Goal: Communication & Community: Answer question/provide support

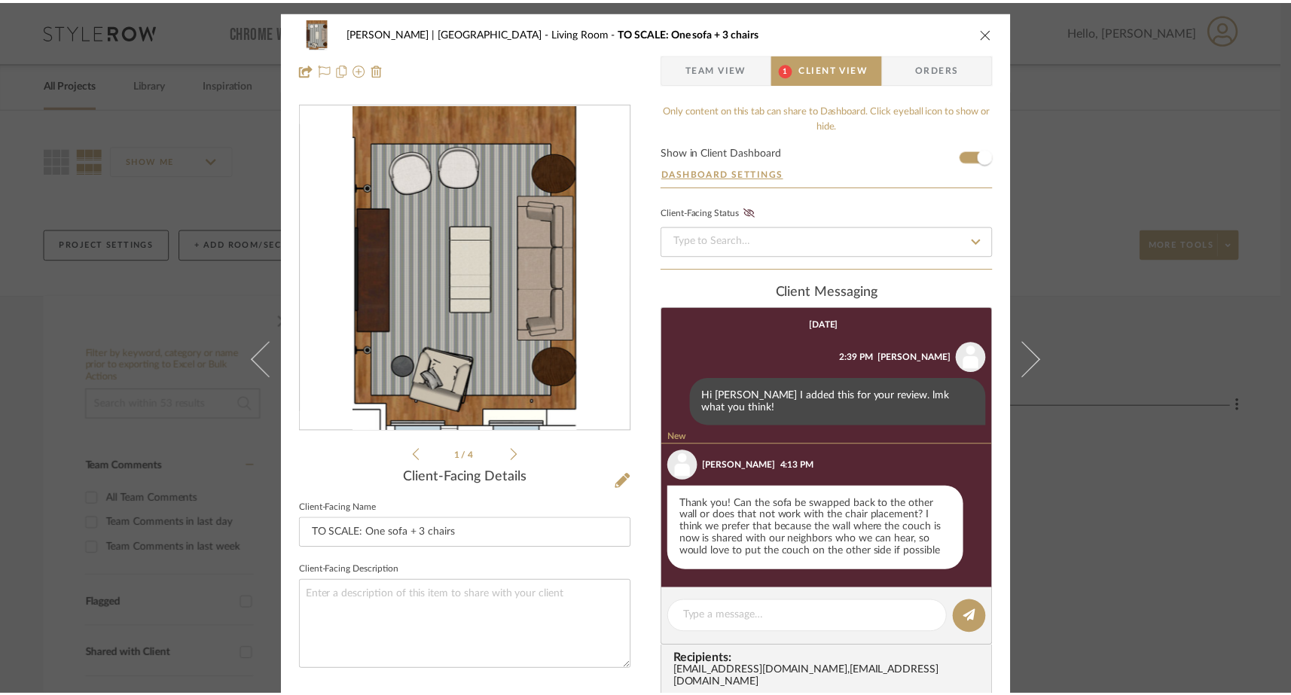
scroll to position [28, 0]
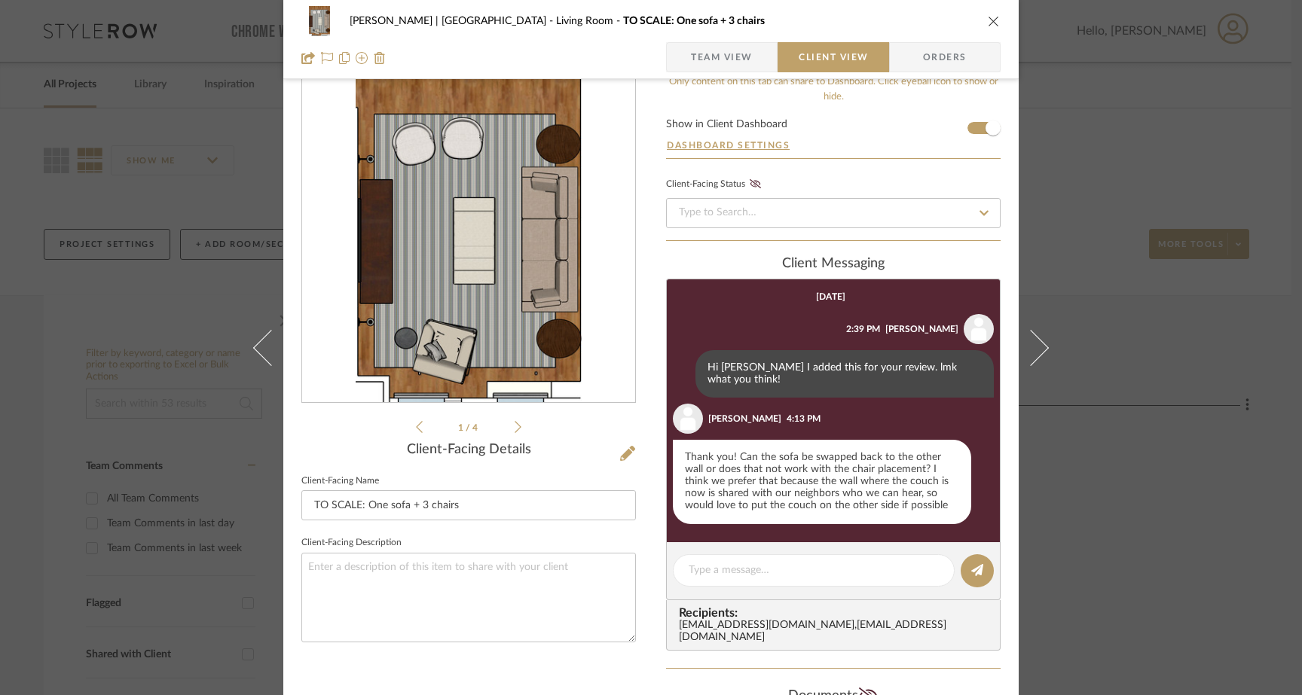
click at [515, 427] on icon at bounding box center [518, 427] width 7 height 14
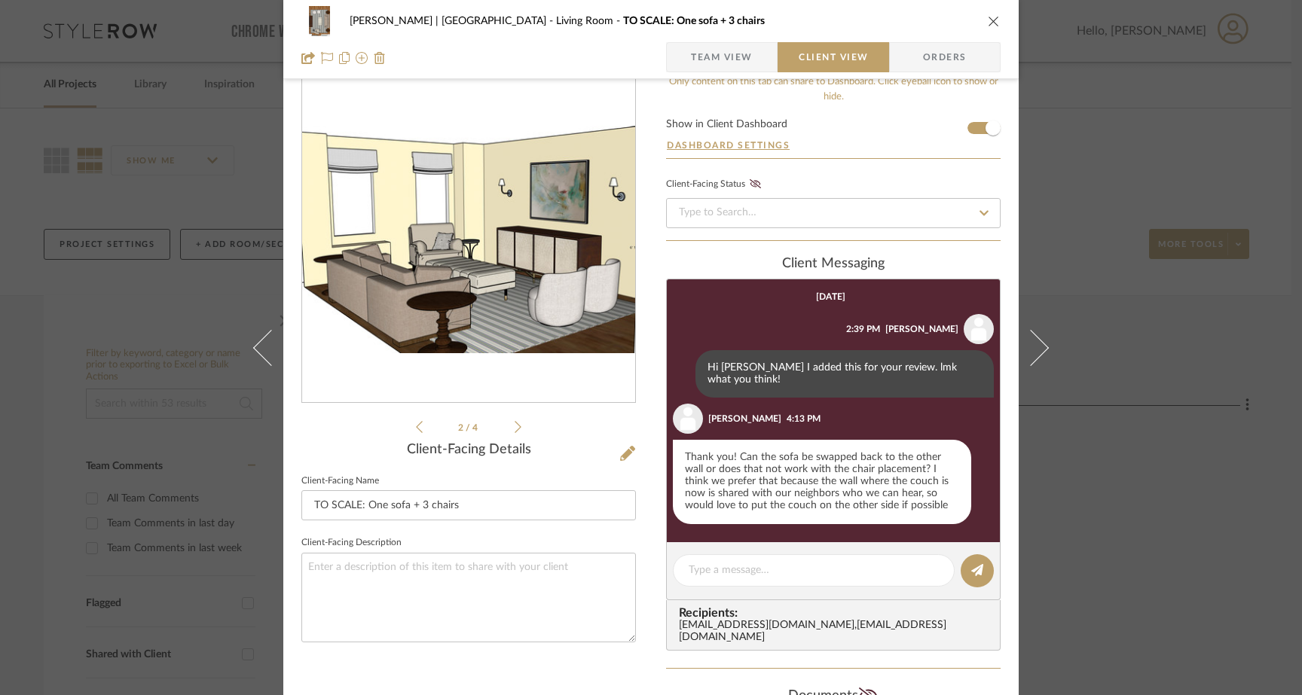
click at [515, 427] on icon at bounding box center [518, 427] width 7 height 14
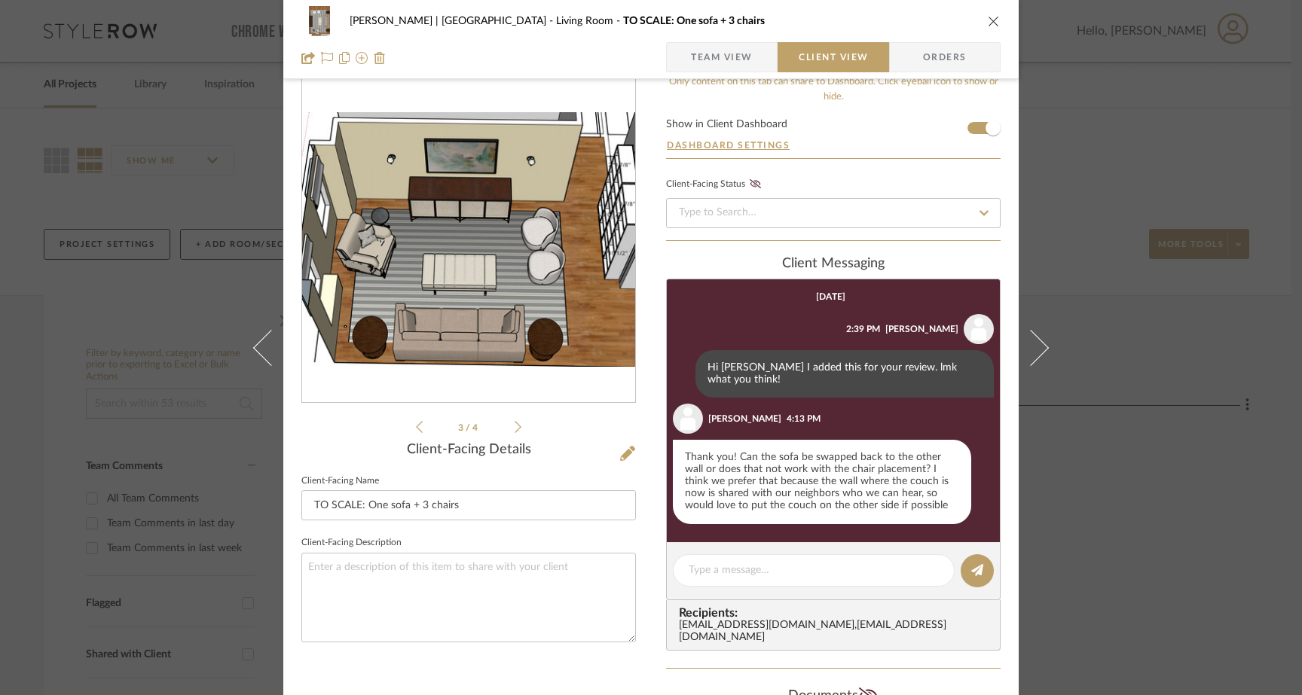
click at [515, 427] on icon at bounding box center [518, 427] width 7 height 14
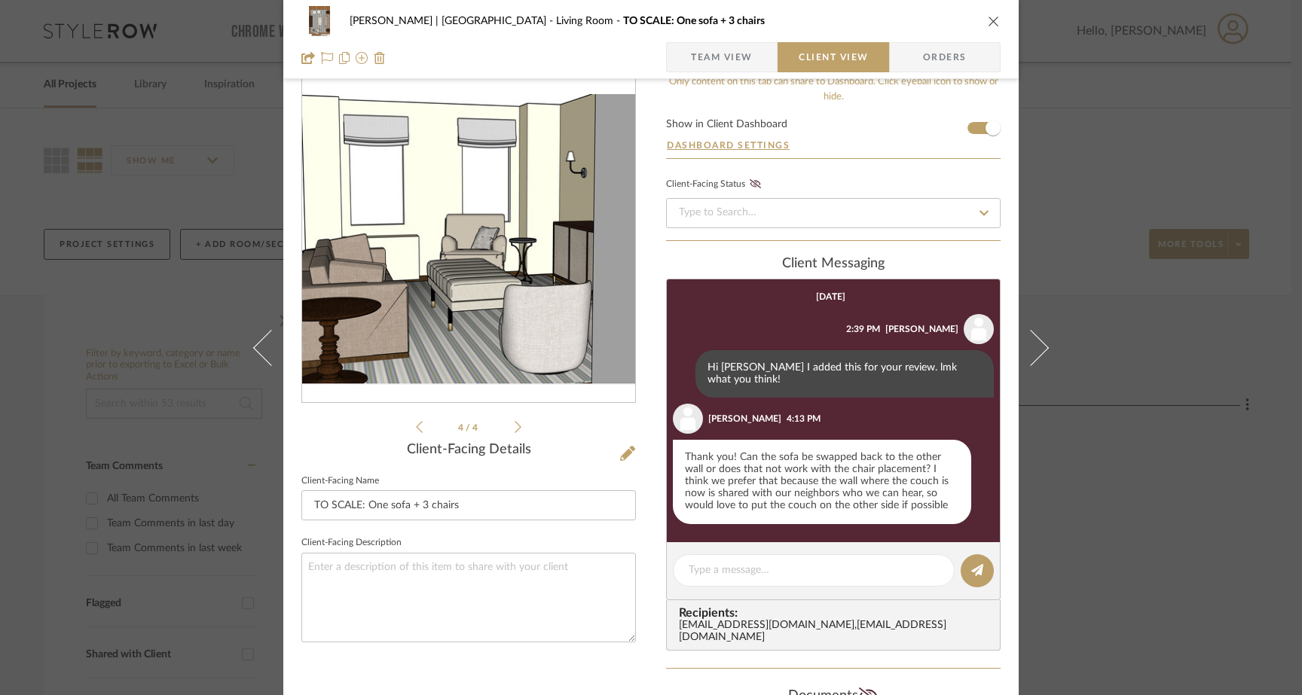
click at [515, 427] on icon at bounding box center [518, 427] width 7 height 14
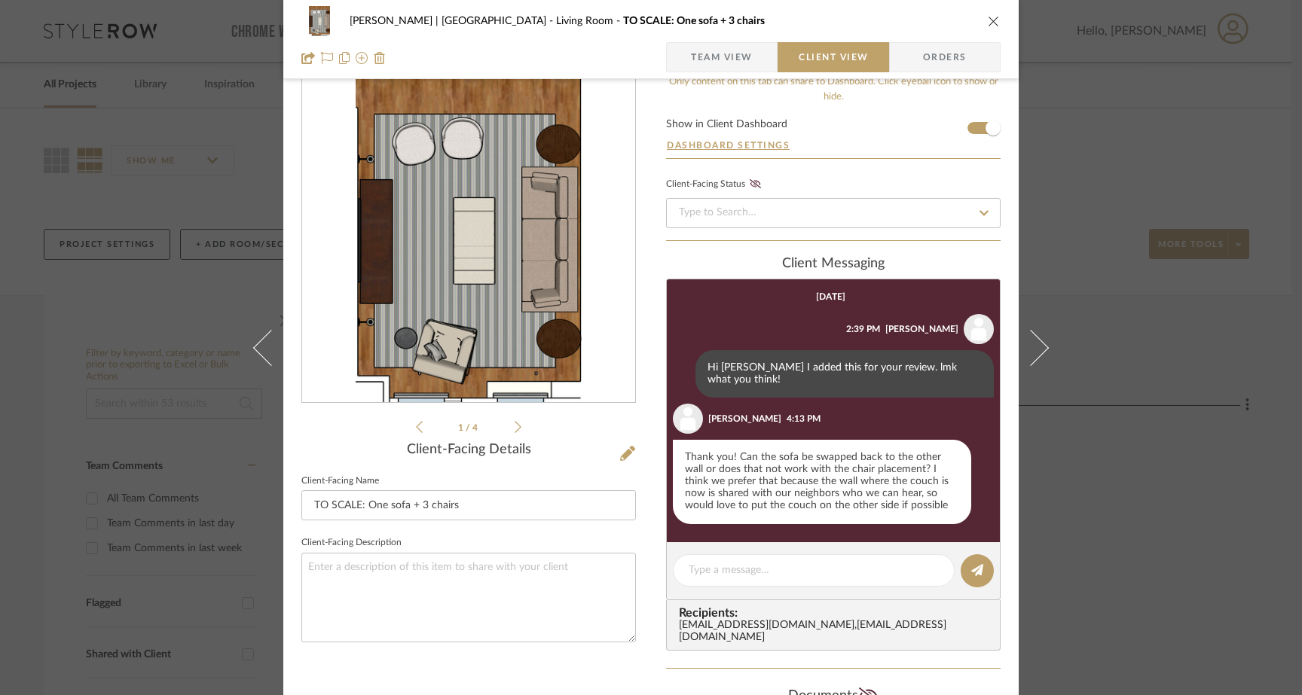
click at [515, 427] on icon at bounding box center [518, 427] width 7 height 14
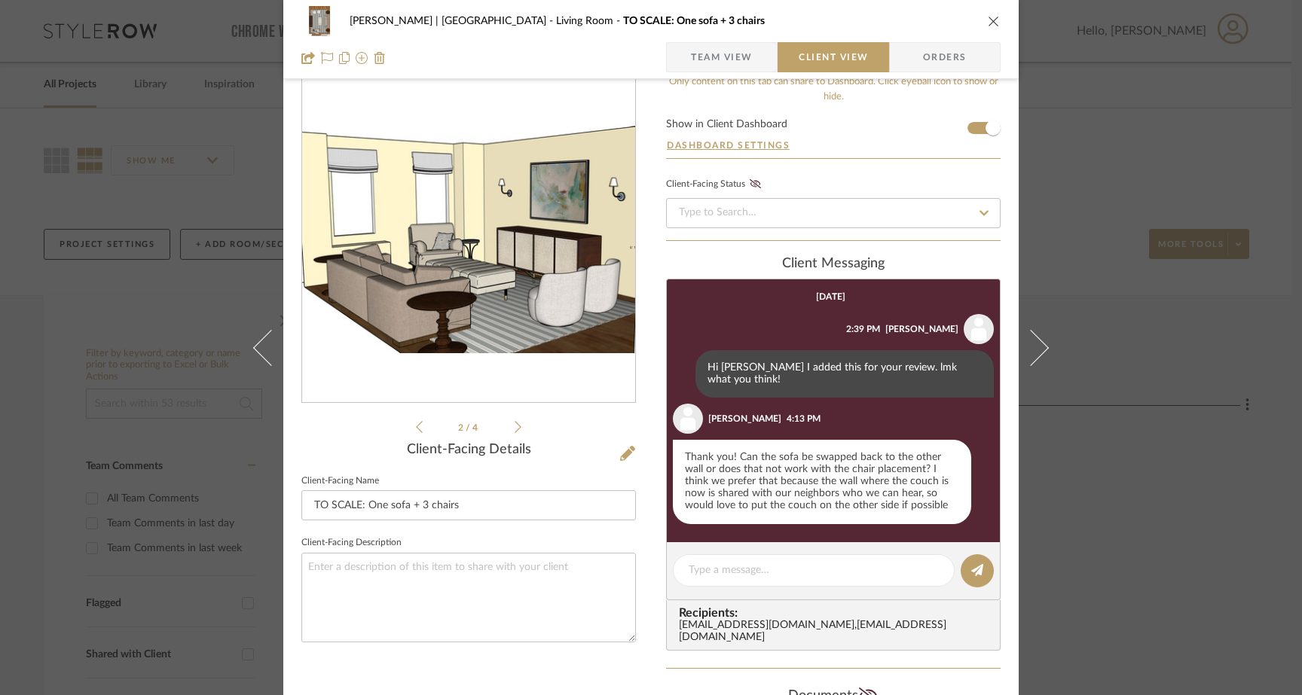
click at [515, 427] on icon at bounding box center [518, 427] width 7 height 14
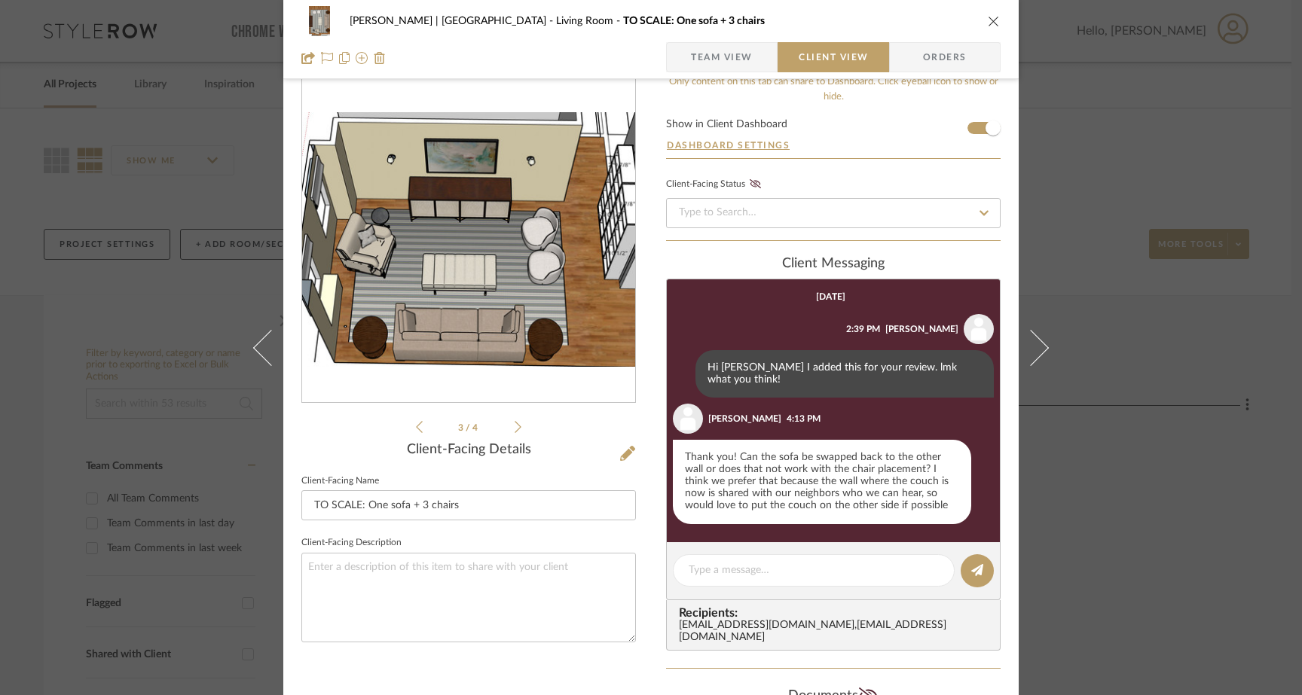
click at [515, 427] on icon at bounding box center [518, 427] width 7 height 14
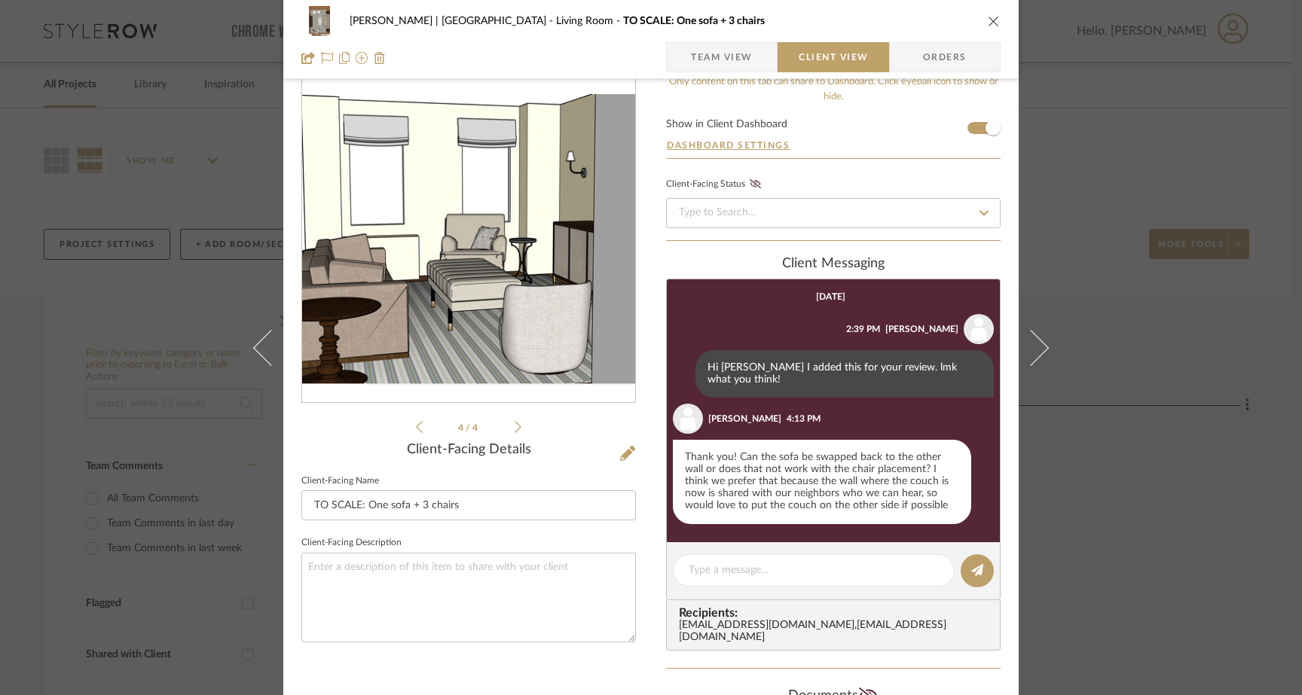
click at [1077, 120] on div "[PERSON_NAME] | [GEOGRAPHIC_DATA] Living Room TO SCALE: One sofa + 3 chairs Tea…" at bounding box center [651, 347] width 1302 height 695
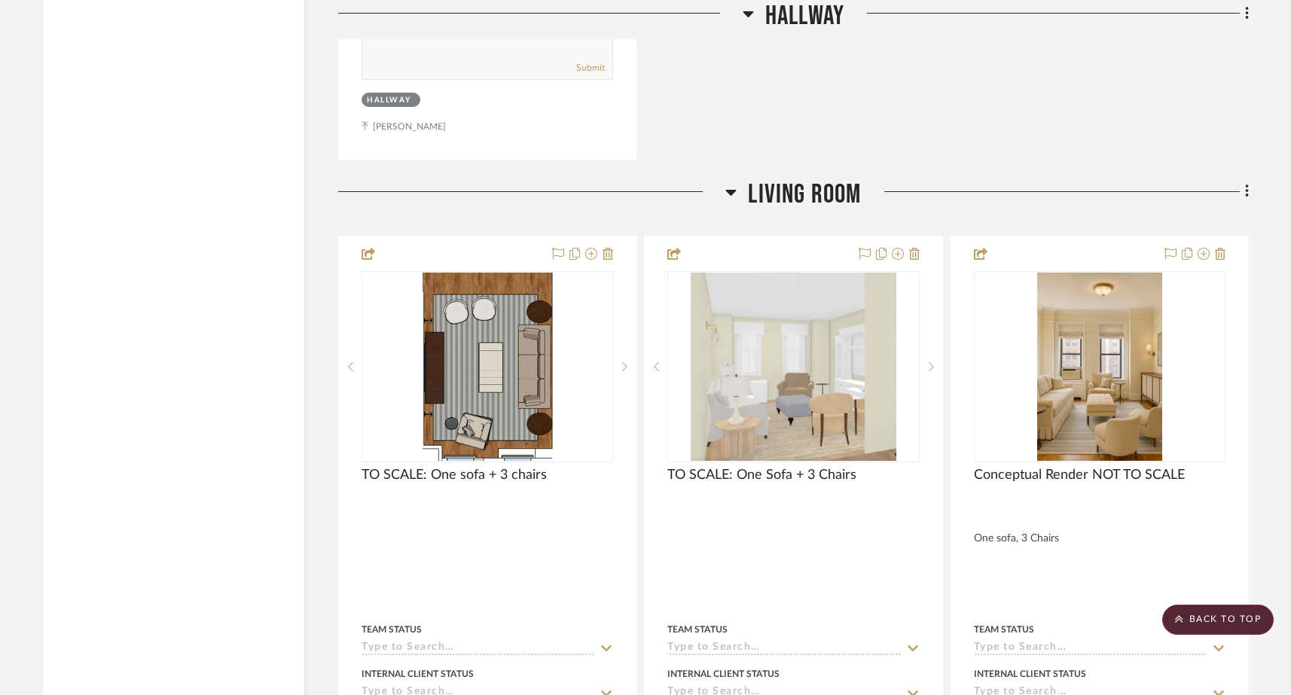
scroll to position [5569, 0]
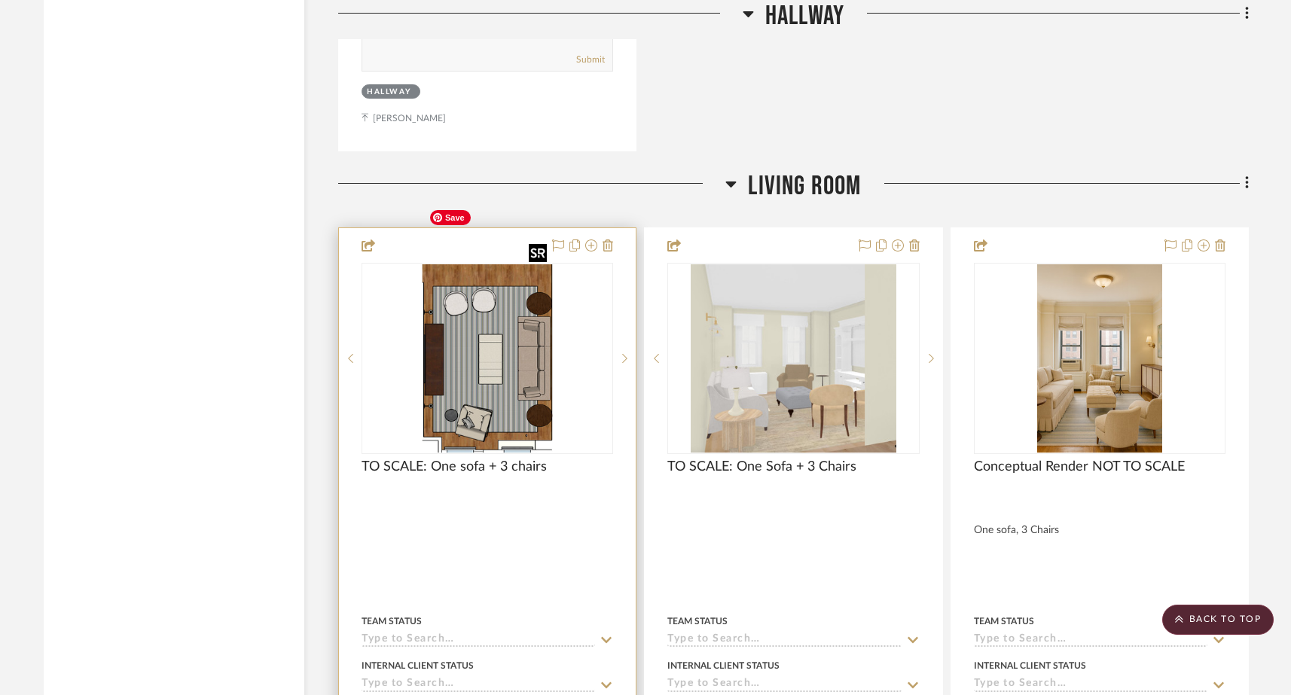
click at [474, 329] on img "0" at bounding box center [488, 358] width 130 height 188
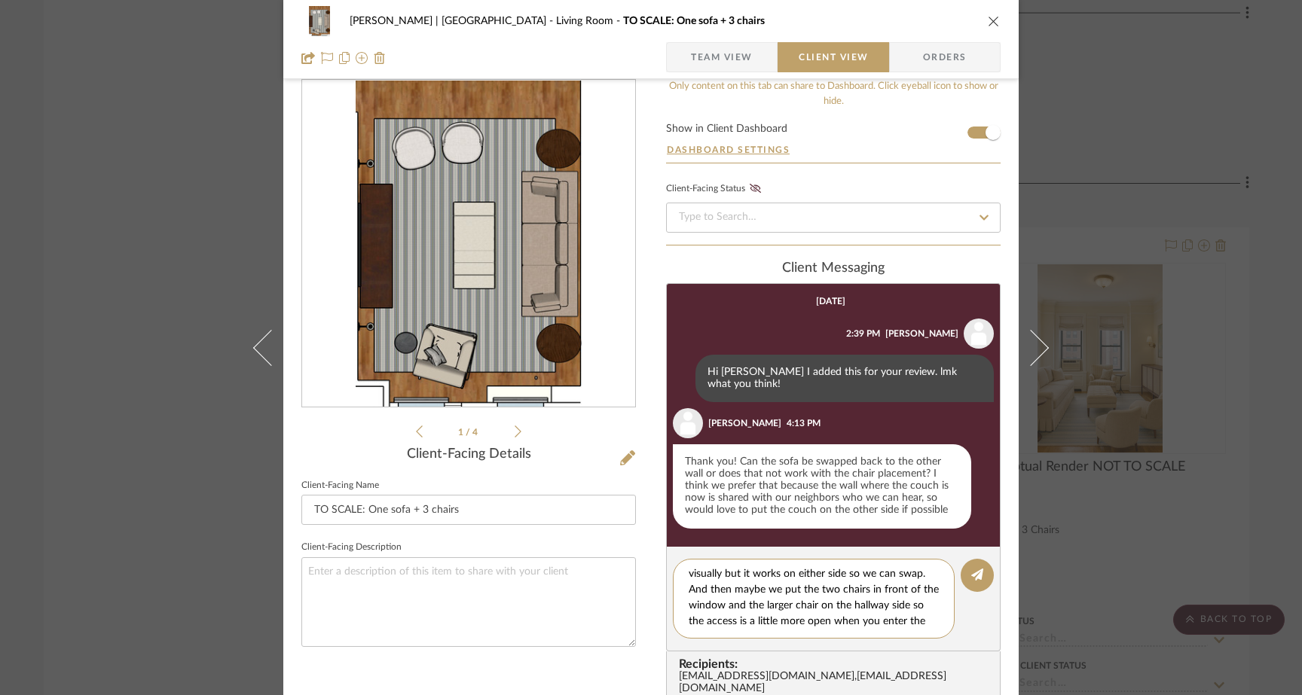
scroll to position [0, 0]
click at [720, 581] on textarea "Yes that still works! I'm just try to conceal that AC visually but it works on …" at bounding box center [819, 598] width 261 height 63
drag, startPoint x: 782, startPoint y: 585, endPoint x: 732, endPoint y: 589, distance: 49.9
click at [732, 589] on textarea "Yes that still works! I'm just try to conceal that AC visually as much as possi…" at bounding box center [819, 598] width 261 height 63
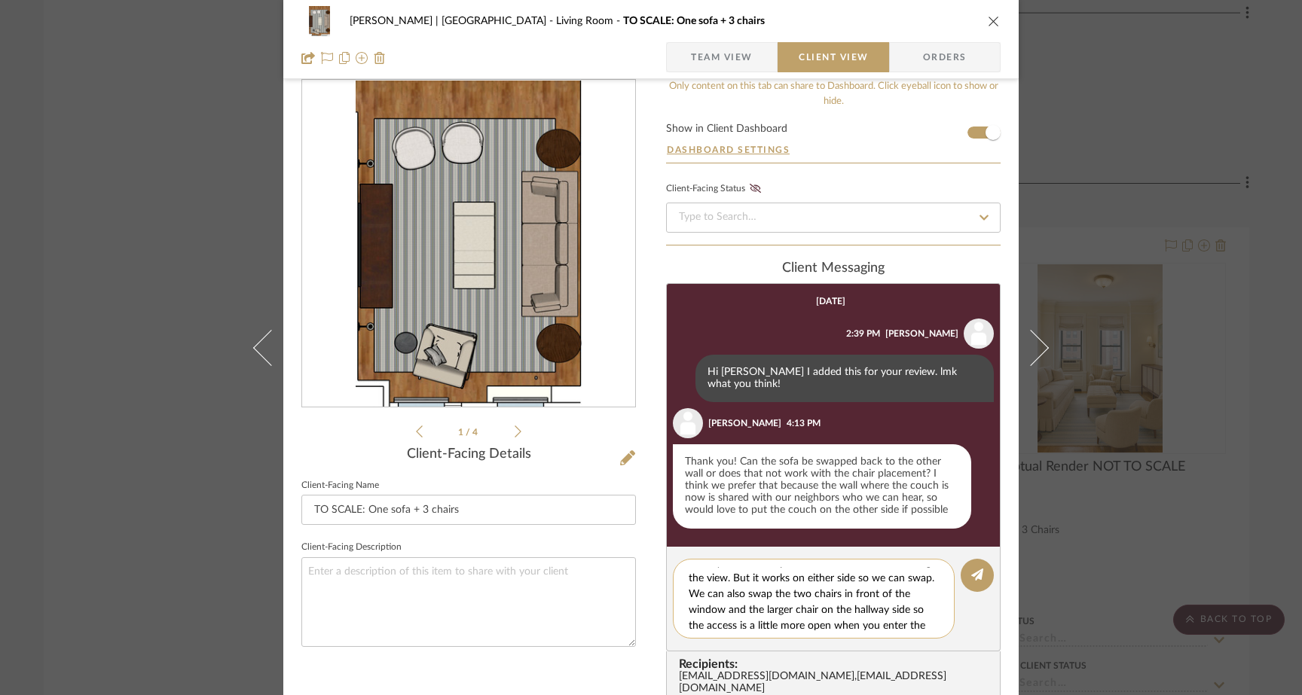
click at [885, 586] on textarea "Yes that still works! I'm just try to conceal that AC visually as much as possi…" at bounding box center [819, 598] width 261 height 63
click at [839, 616] on textarea "Yes that still works! I'm just try to conceal that AC visually as much as possi…" at bounding box center [819, 598] width 261 height 63
drag, startPoint x: 776, startPoint y: 613, endPoint x: 716, endPoint y: 610, distance: 60.4
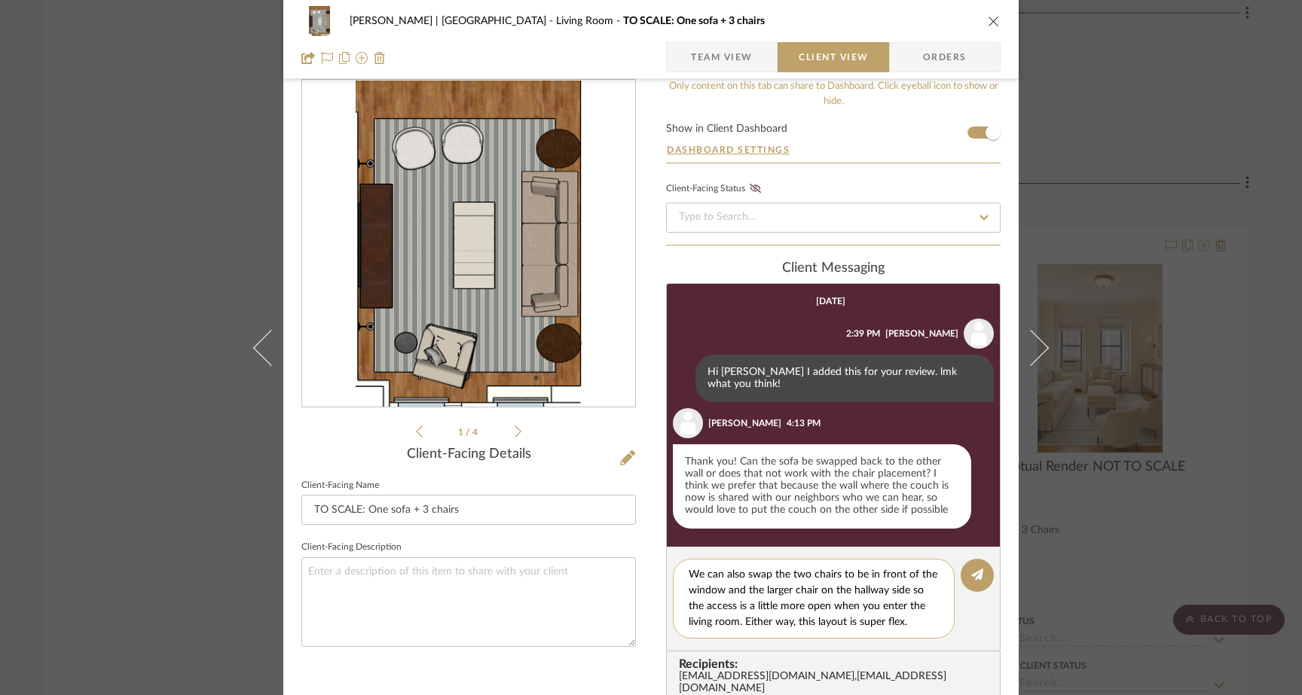
click at [716, 610] on textarea "Yes that still works! I'm just try to conceal that AC visually as much as possi…" at bounding box center [819, 598] width 261 height 63
click at [801, 584] on textarea "Yes that still works! I'm just try to conceal that AC visually as much as possi…" at bounding box center [819, 598] width 261 height 63
click at [774, 572] on textarea "Yes that still works! I'm just try to conceal that AC visually as much as possi…" at bounding box center [819, 598] width 261 height 63
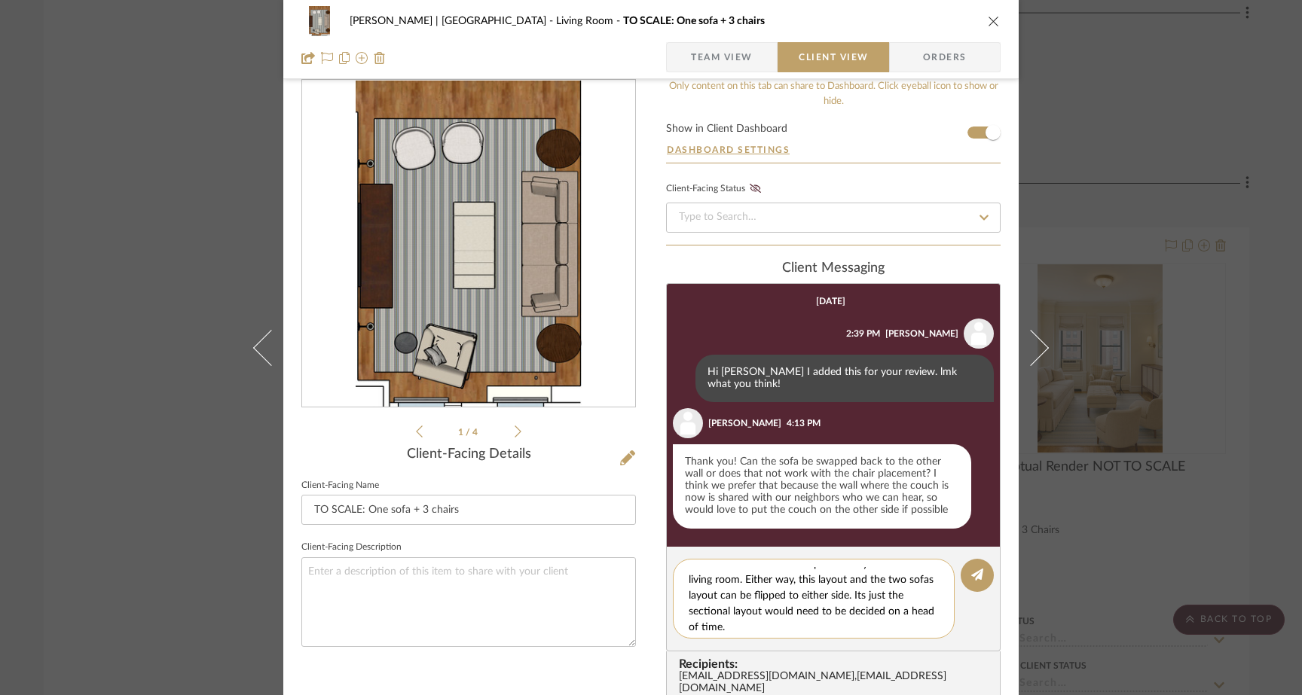
scroll to position [95, 0]
type textarea "Yes that still works! I'm just try to conceal that AC visually as much as possi…"
click at [980, 560] on button at bounding box center [977, 575] width 33 height 33
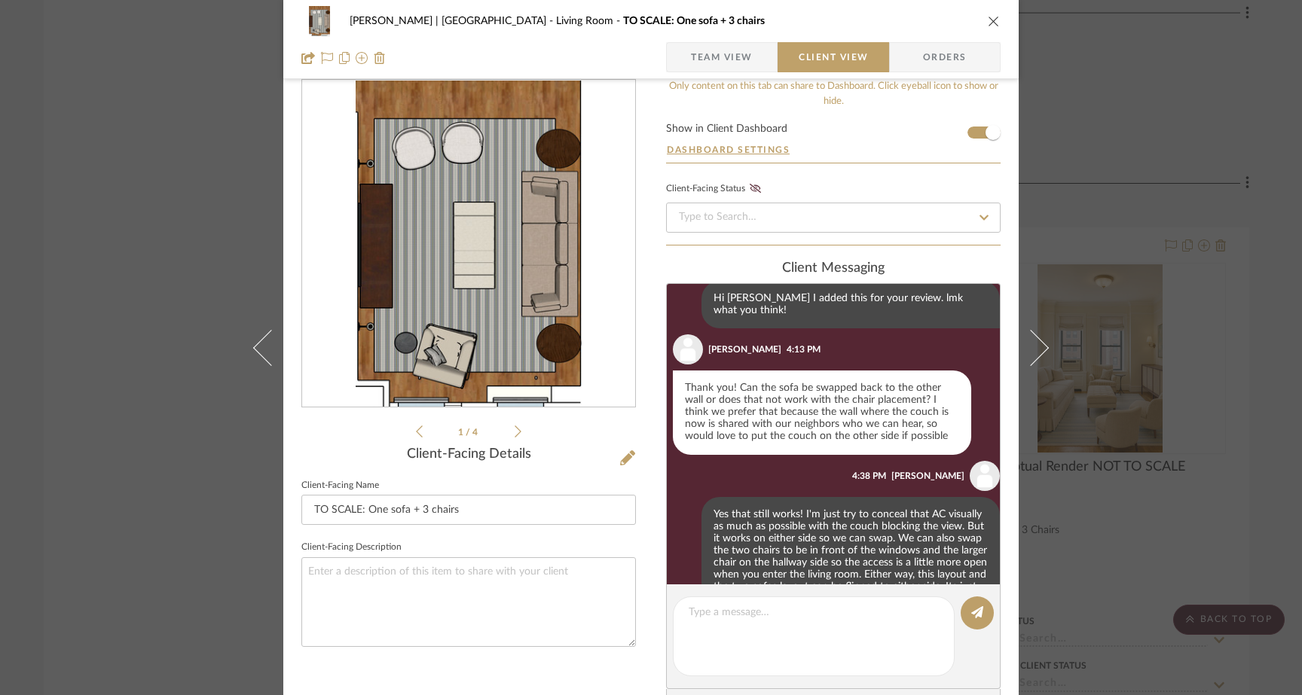
scroll to position [126, 0]
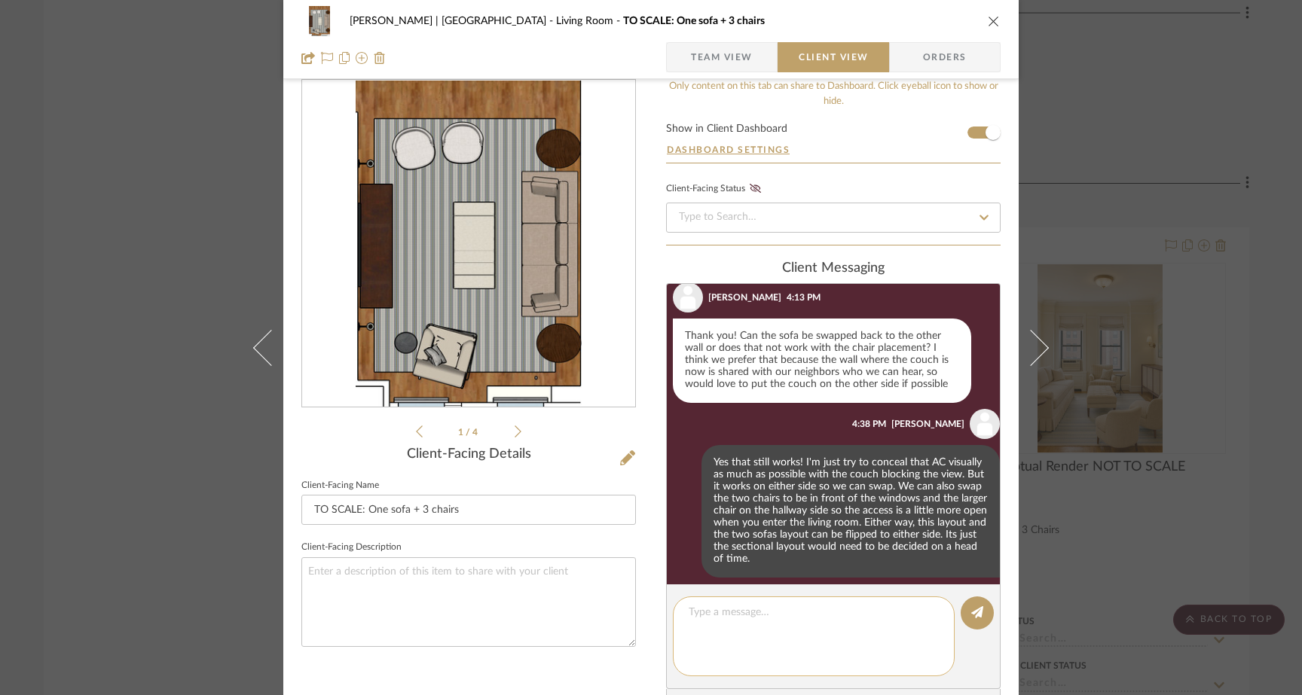
click at [765, 620] on textarea at bounding box center [819, 636] width 261 height 63
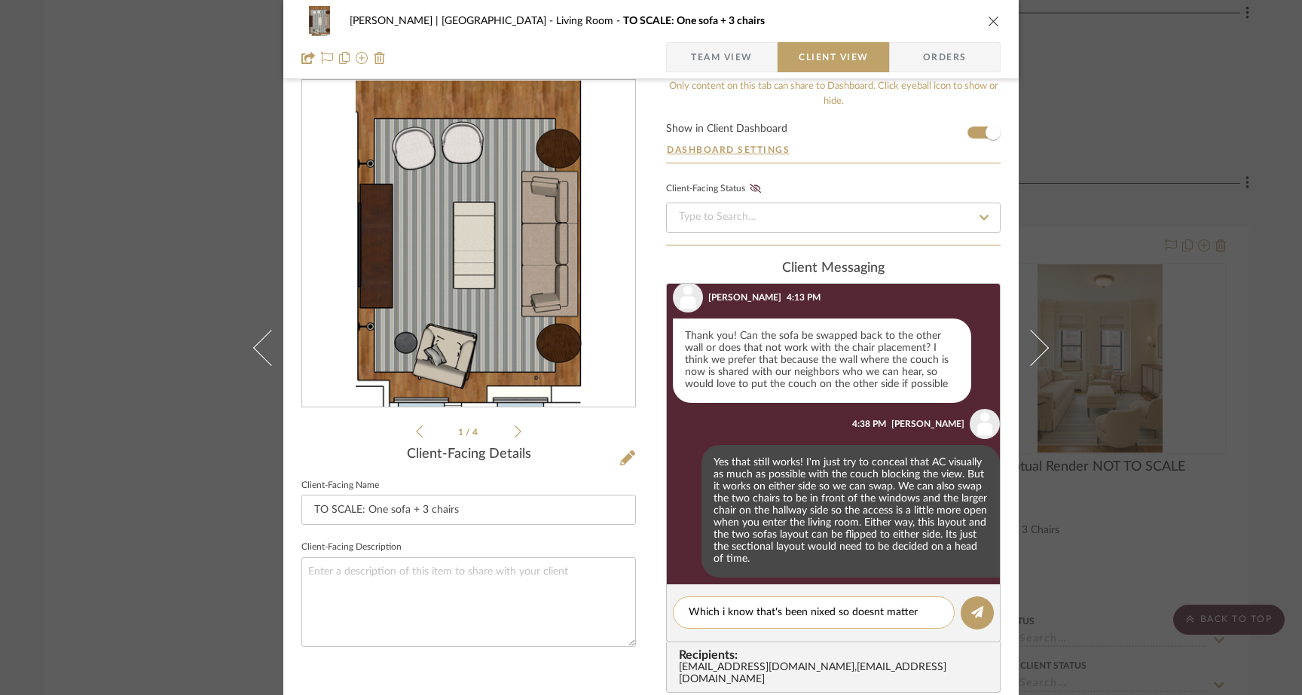
scroll to position [0, 0]
type textarea "Which i know that's been nixed so doesnt matter really."
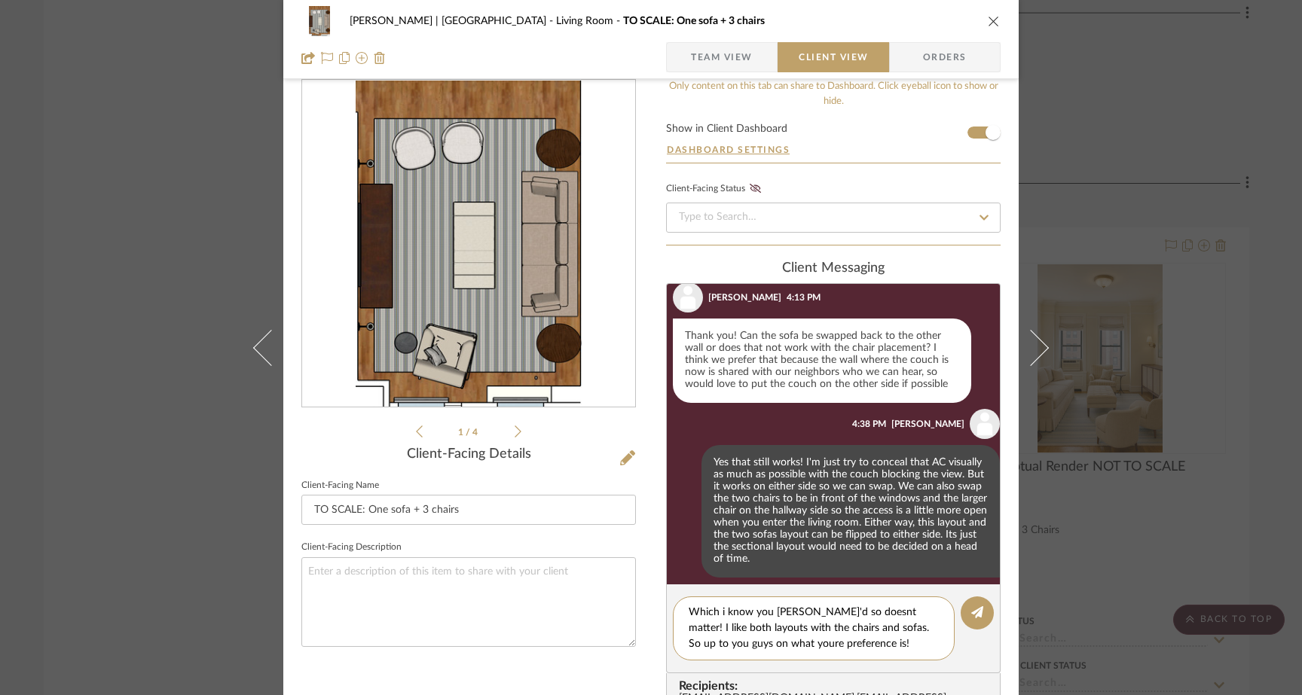
drag, startPoint x: 876, startPoint y: 615, endPoint x: 741, endPoint y: 584, distance: 139.1
click at [741, 584] on div "client Messaging [DATE] [PERSON_NAME] 2:39 PM Hi [PERSON_NAME] added this for y…" at bounding box center [833, 492] width 335 height 463
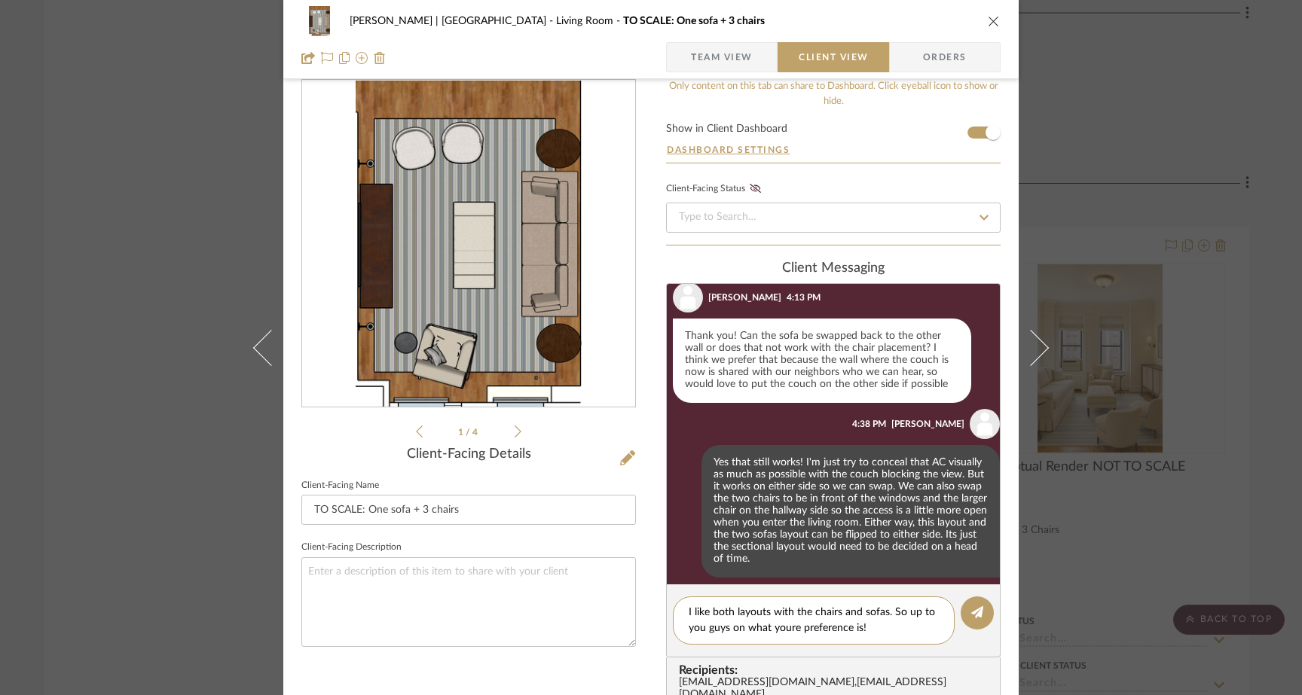
drag, startPoint x: 770, startPoint y: 614, endPoint x: 787, endPoint y: 684, distance: 72.0
click at [770, 614] on textarea "I like both layouts with the chairs and sofas. So up to you guys on what youre …" at bounding box center [814, 621] width 250 height 32
drag, startPoint x: 891, startPoint y: 617, endPoint x: 674, endPoint y: 606, distance: 216.5
click at [674, 606] on div "I like both options, with the chairs and sofas. So up to you guys on what youre…" at bounding box center [814, 621] width 282 height 48
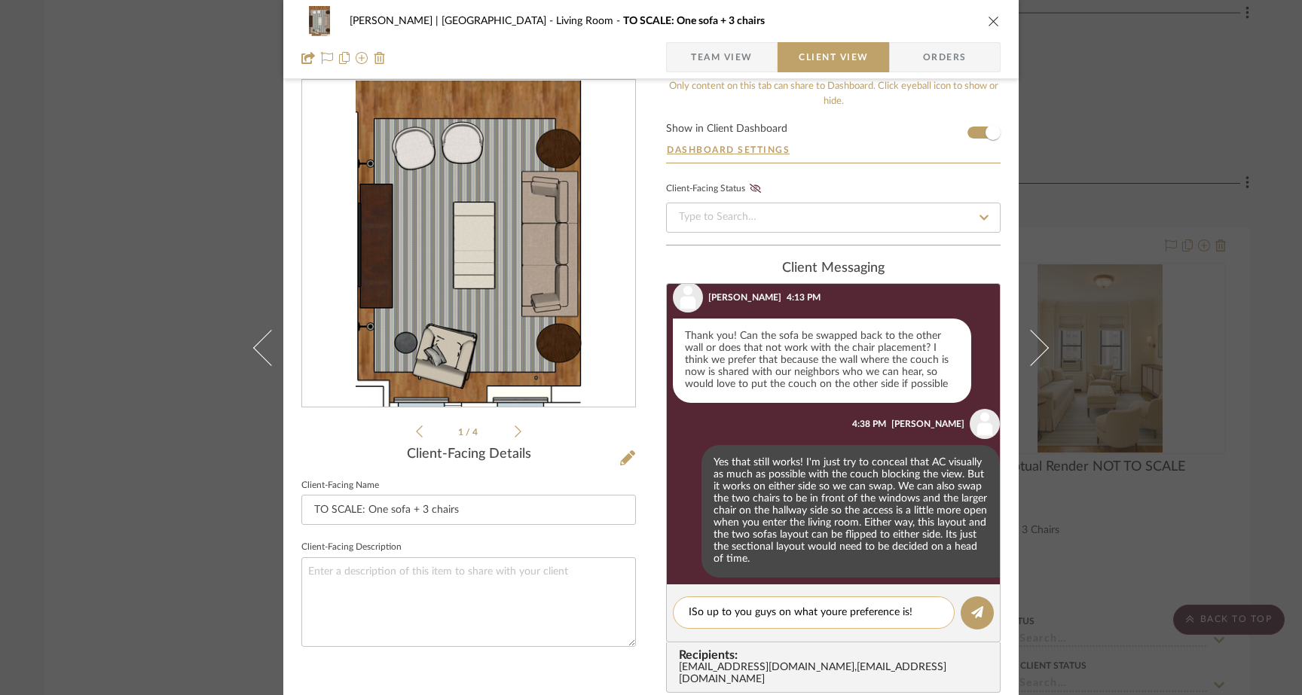
type textarea "So up to you guys on what youre preference is!"
type textarea "I"
click at [620, 457] on icon at bounding box center [627, 458] width 15 height 15
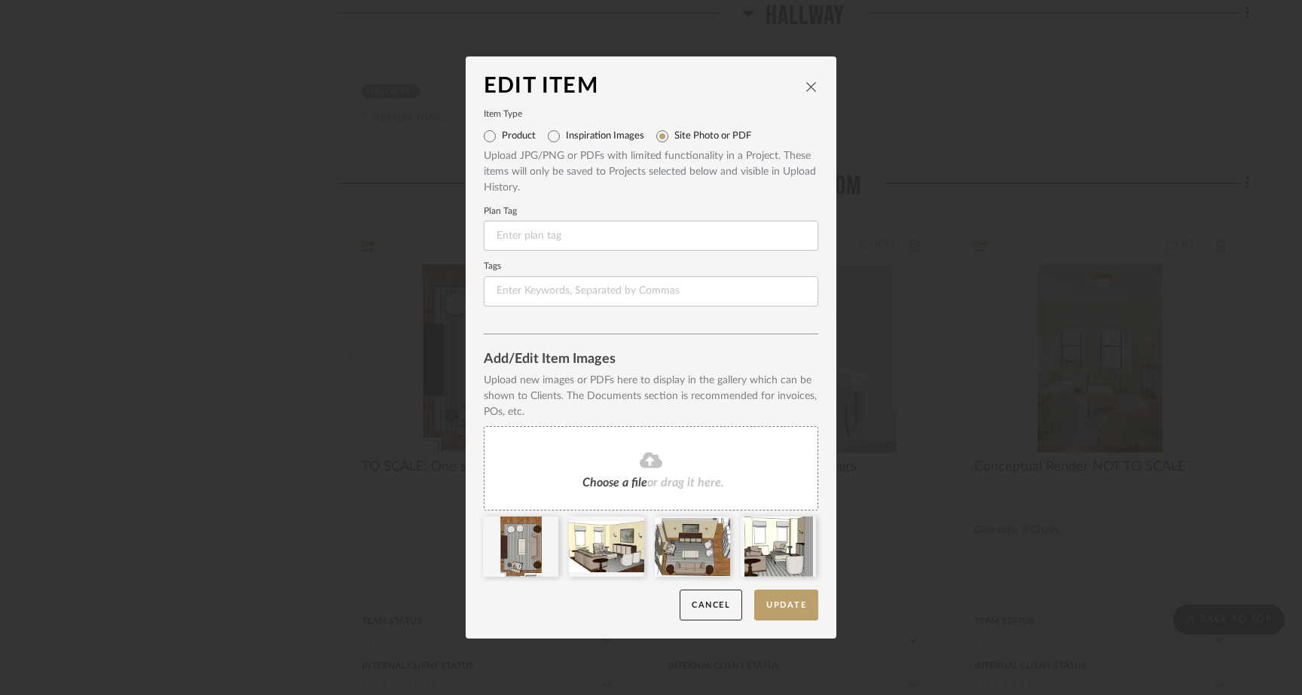
click at [662, 463] on fa-icon at bounding box center [650, 461] width 137 height 20
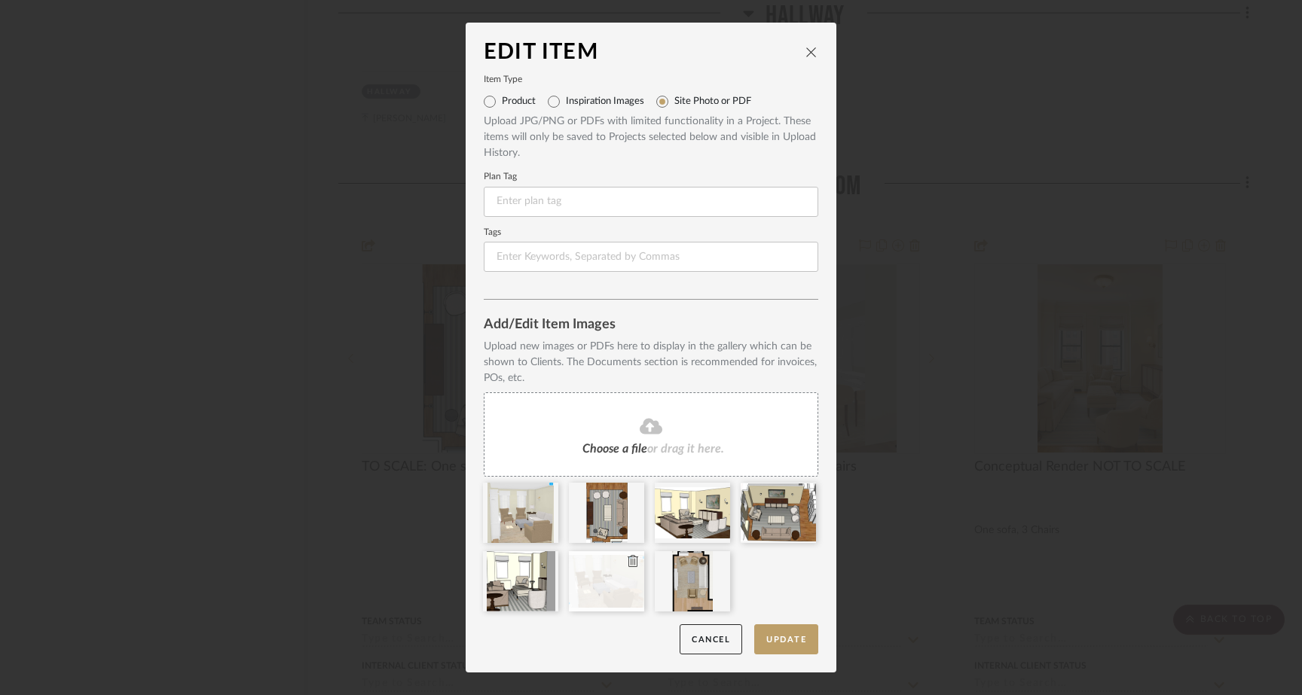
click at [628, 561] on icon at bounding box center [633, 561] width 11 height 12
click at [593, 595] on div at bounding box center [606, 582] width 75 height 60
click at [628, 564] on icon at bounding box center [633, 561] width 11 height 12
click at [771, 644] on button "Update" at bounding box center [786, 640] width 64 height 31
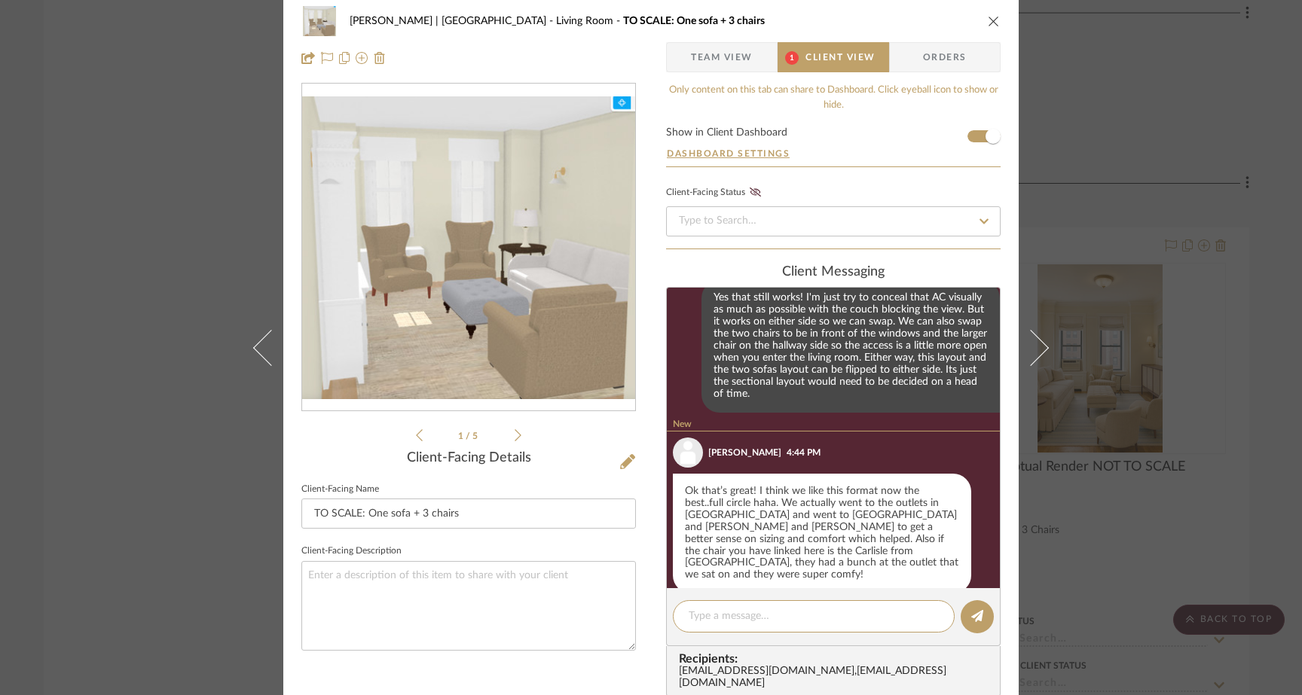
scroll to position [276, 0]
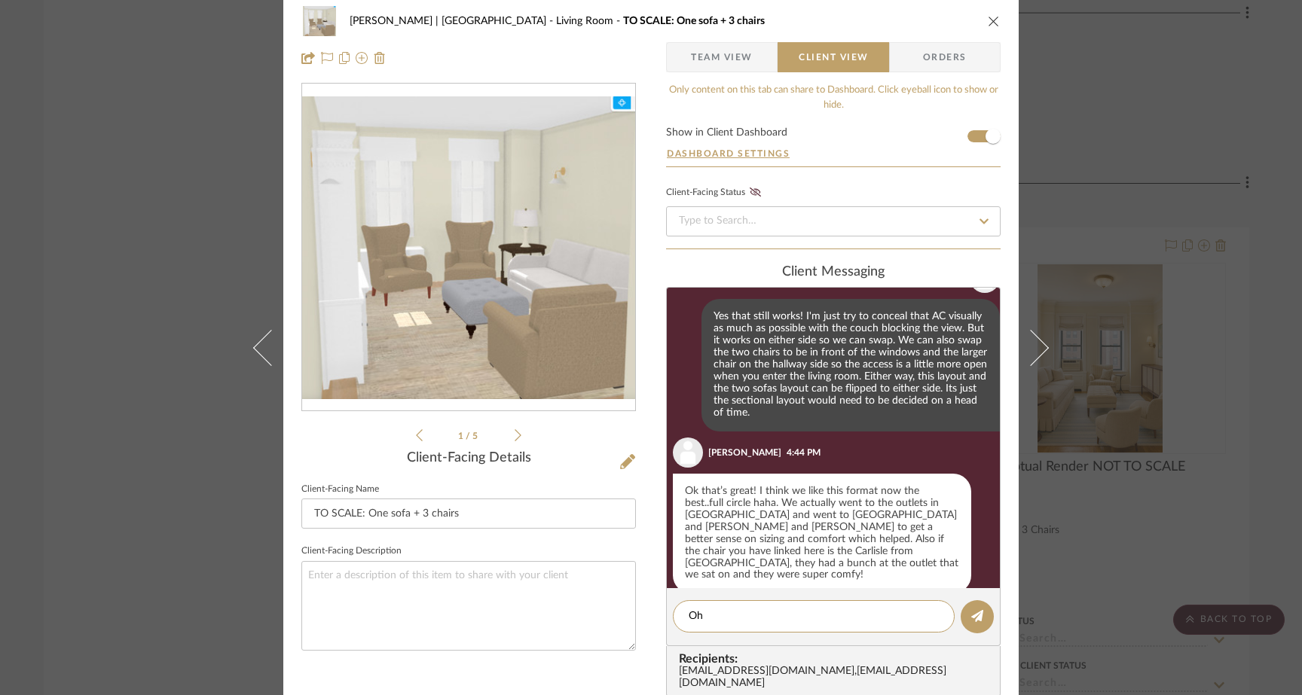
type textarea "O"
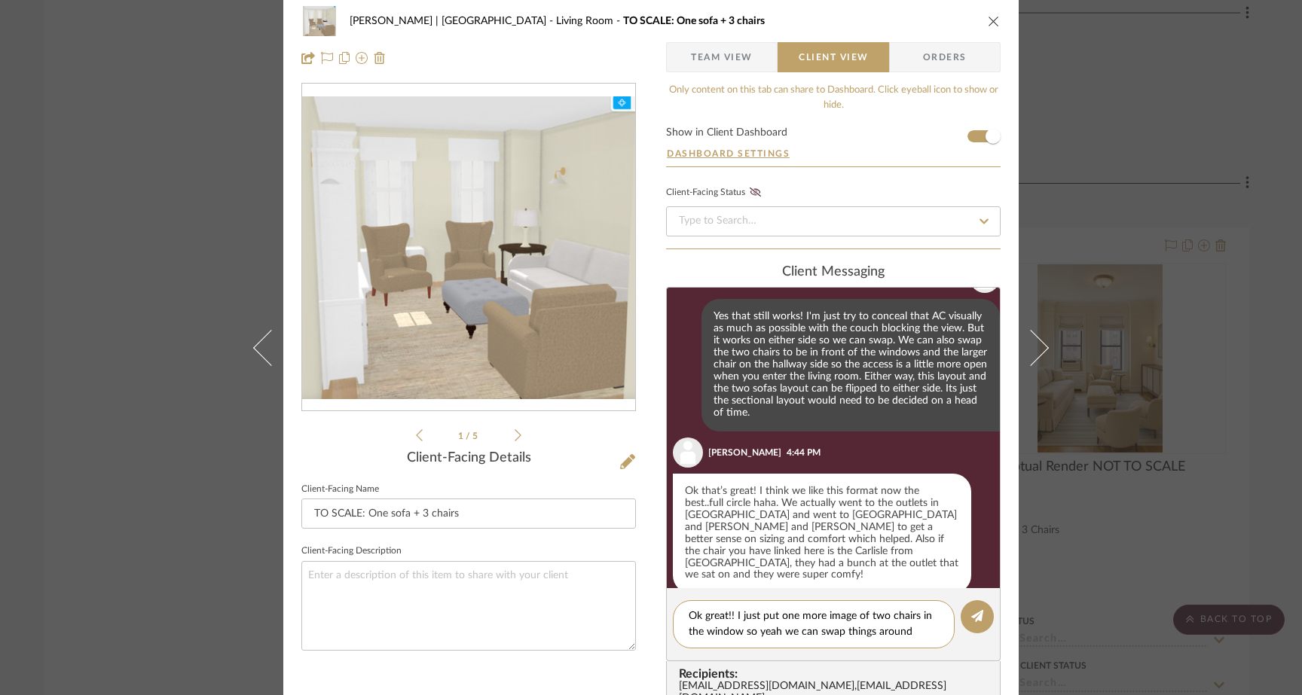
scroll to position [0, 0]
drag, startPoint x: 784, startPoint y: 652, endPoint x: 672, endPoint y: 654, distance: 112.3
click at [673, 654] on div "Ok great!! I just put one more image of two chairs in the window so yeah we can…" at bounding box center [814, 633] width 282 height 64
click at [834, 633] on textarea "Ok great!! I just put one more image of two chairs in the window so you can see…" at bounding box center [814, 632] width 250 height 47
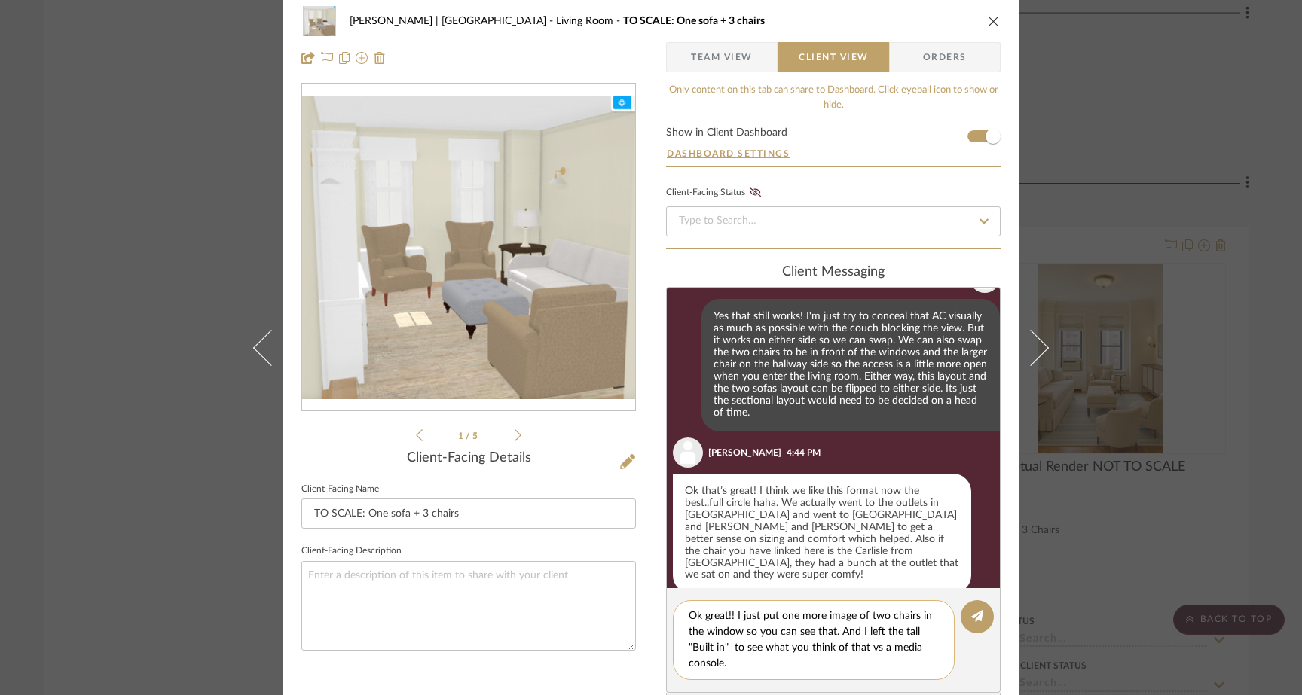
click at [884, 651] on textarea "Ok great!! I just put one more image of two chairs in the window so you can see…" at bounding box center [814, 640] width 250 height 63
drag, startPoint x: 835, startPoint y: 634, endPoint x: 827, endPoint y: 665, distance: 32.0
click at [827, 665] on textarea "Ok great!! I just put one more image of two chairs in the window so you can see…" at bounding box center [814, 640] width 250 height 63
drag, startPoint x: 836, startPoint y: 636, endPoint x: 870, endPoint y: 689, distance: 63.3
click at [836, 636] on textarea "Ok great!! I just put one more image of two chairs in the window so you can see…" at bounding box center [814, 632] width 250 height 47
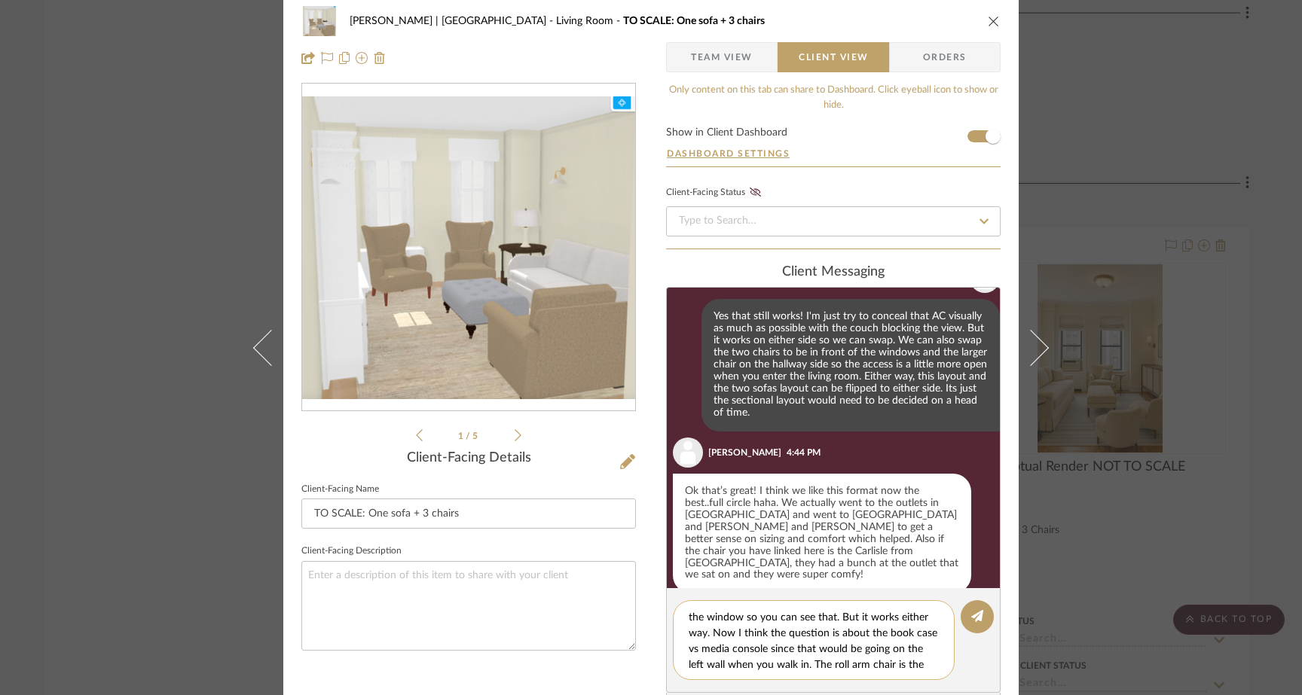
scroll to position [32, 0]
drag, startPoint x: 868, startPoint y: 650, endPoint x: 868, endPoint y: 677, distance: 26.4
click at [868, 677] on div "Ok great!! I just put one more image of two chairs in the window so you can see…" at bounding box center [814, 641] width 282 height 80
click at [885, 618] on textarea "Ok great!! I just put one more image of two chairs in the window so you can see…" at bounding box center [819, 640] width 261 height 63
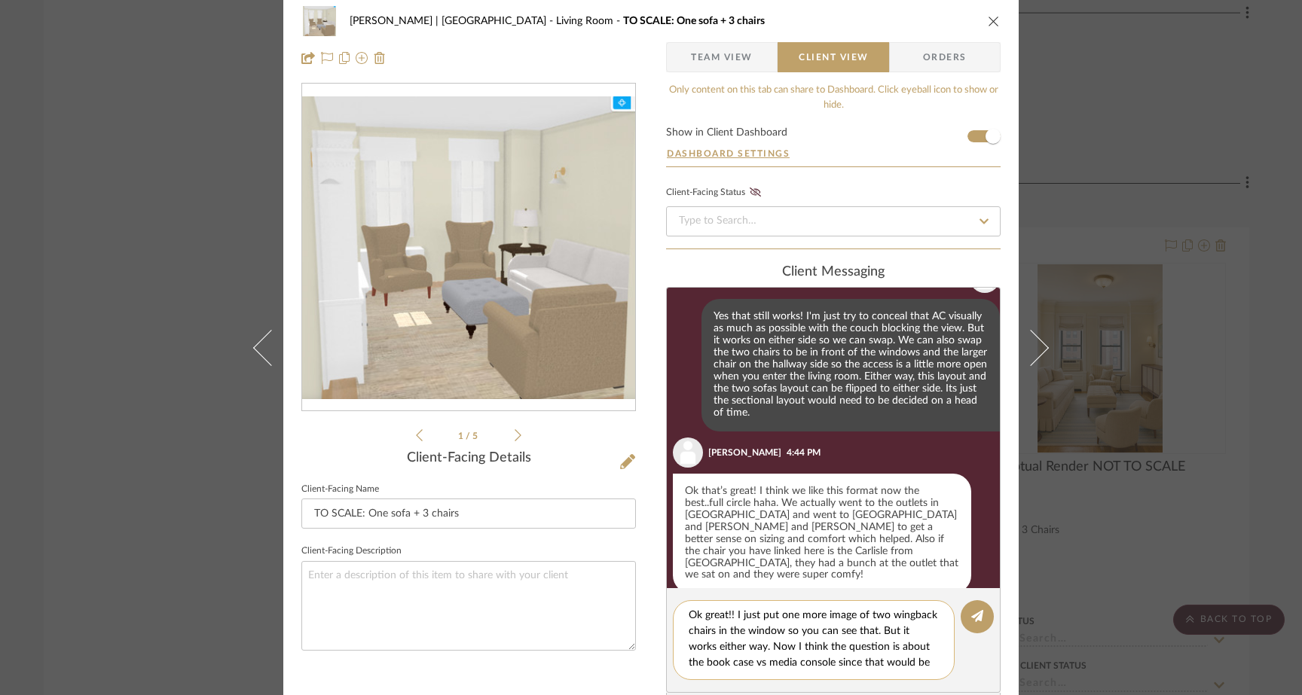
drag, startPoint x: 793, startPoint y: 650, endPoint x: 680, endPoint y: 652, distance: 113.0
click at [680, 652] on div "Ok great!! I just put one more image of two wingback chairs in the window so yo…" at bounding box center [814, 641] width 282 height 80
drag, startPoint x: 873, startPoint y: 668, endPoint x: 783, endPoint y: 671, distance: 89.7
click at [783, 671] on textarea "Ok great!! I just put one more image of two wingback chairs in the window so yo…" at bounding box center [819, 640] width 261 height 63
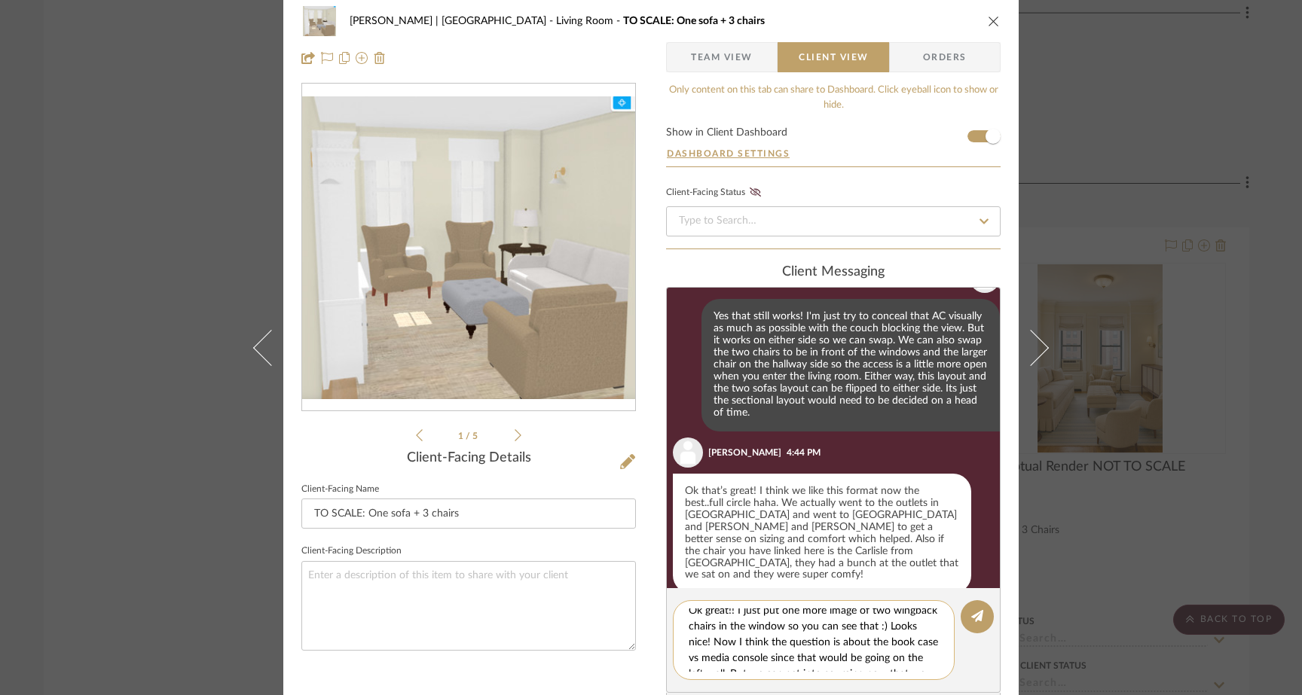
scroll to position [0, 0]
type textarea "Ok great!! I just put one more image of two wingback chairs in the window so yo…"
click at [620, 463] on icon at bounding box center [627, 461] width 15 height 15
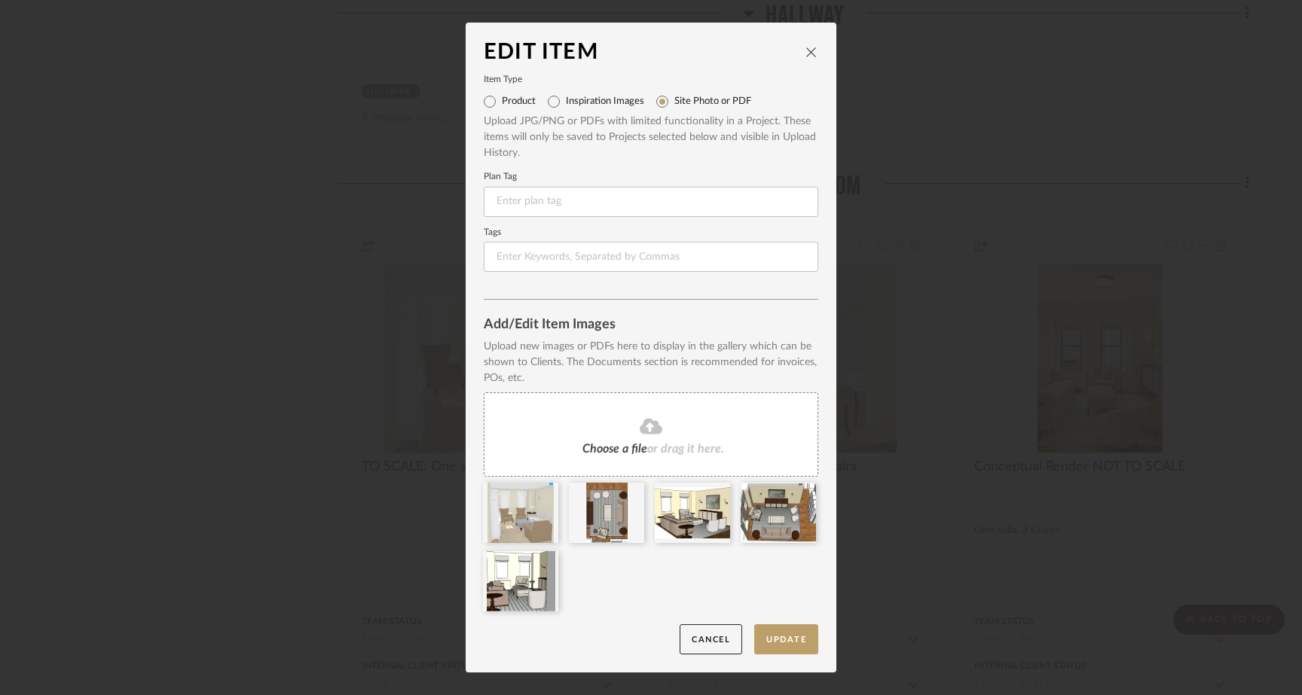
click at [640, 447] on span "Choose a file" at bounding box center [614, 449] width 65 height 12
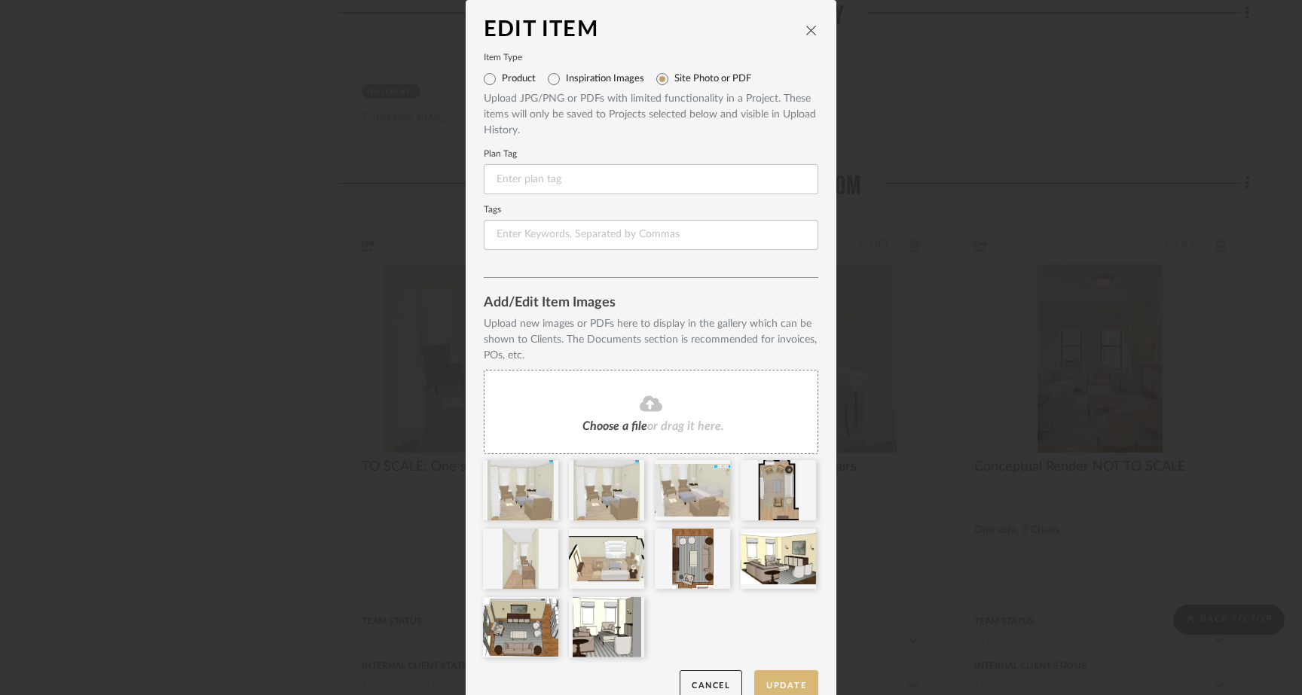
click at [778, 678] on button "Update" at bounding box center [786, 686] width 64 height 31
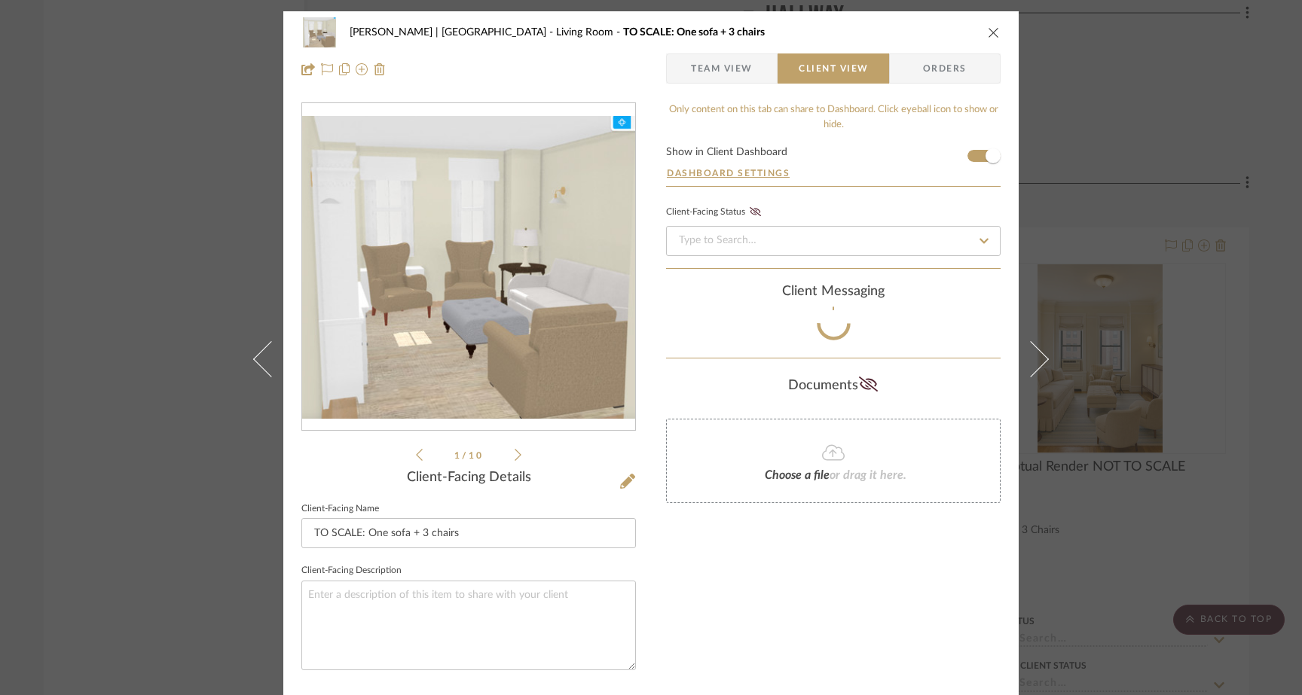
scroll to position [23, 0]
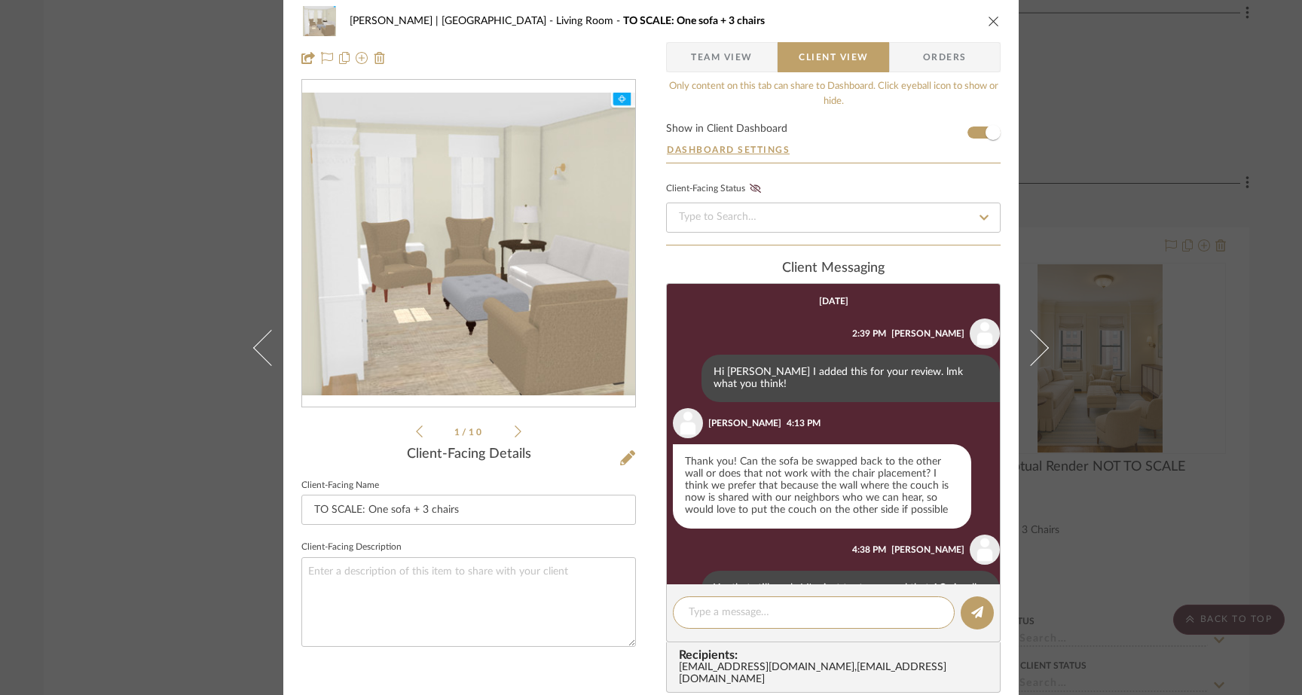
click at [515, 430] on icon at bounding box center [518, 432] width 7 height 14
click at [622, 459] on icon at bounding box center [627, 458] width 15 height 15
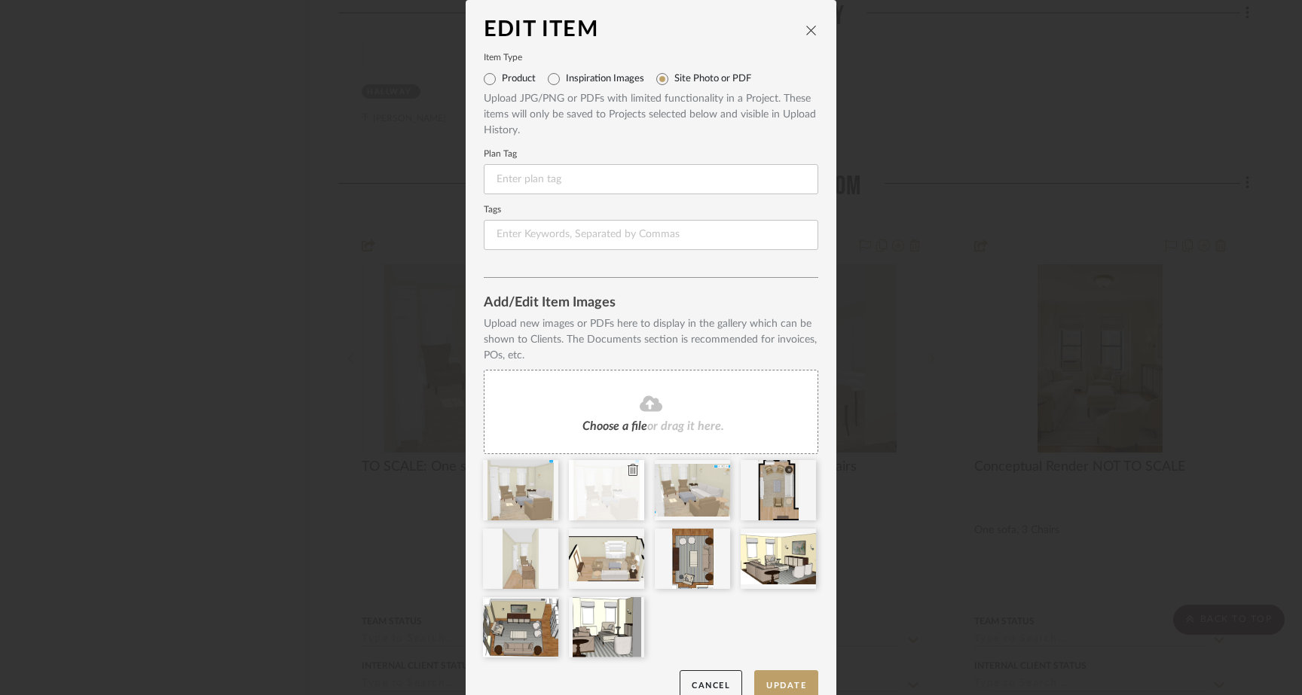
click at [629, 470] on icon at bounding box center [633, 470] width 11 height 12
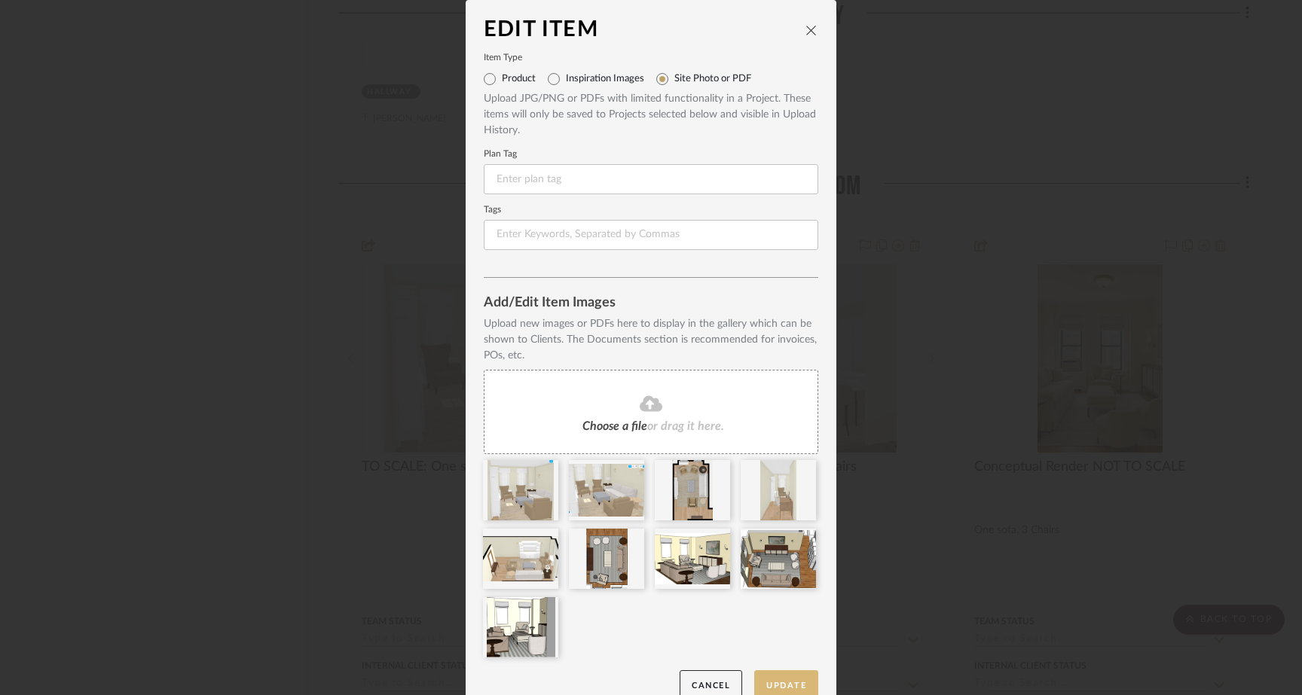
click at [793, 683] on button "Update" at bounding box center [786, 686] width 64 height 31
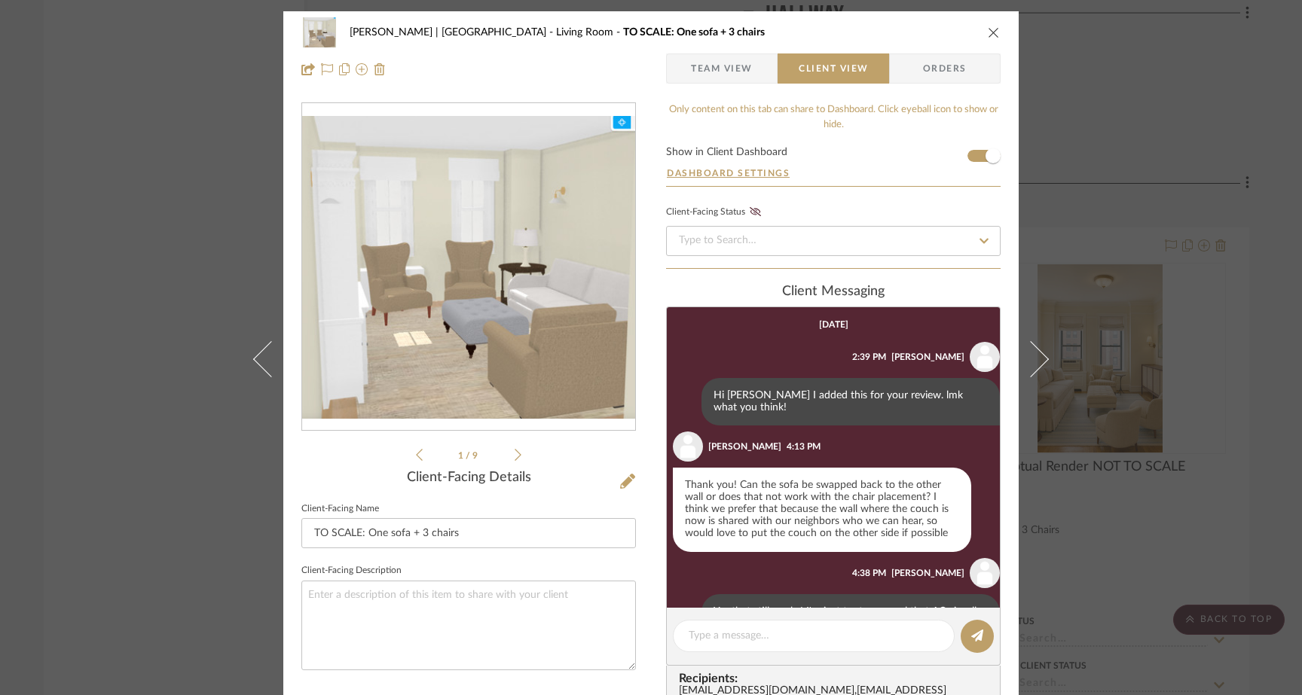
scroll to position [23, 0]
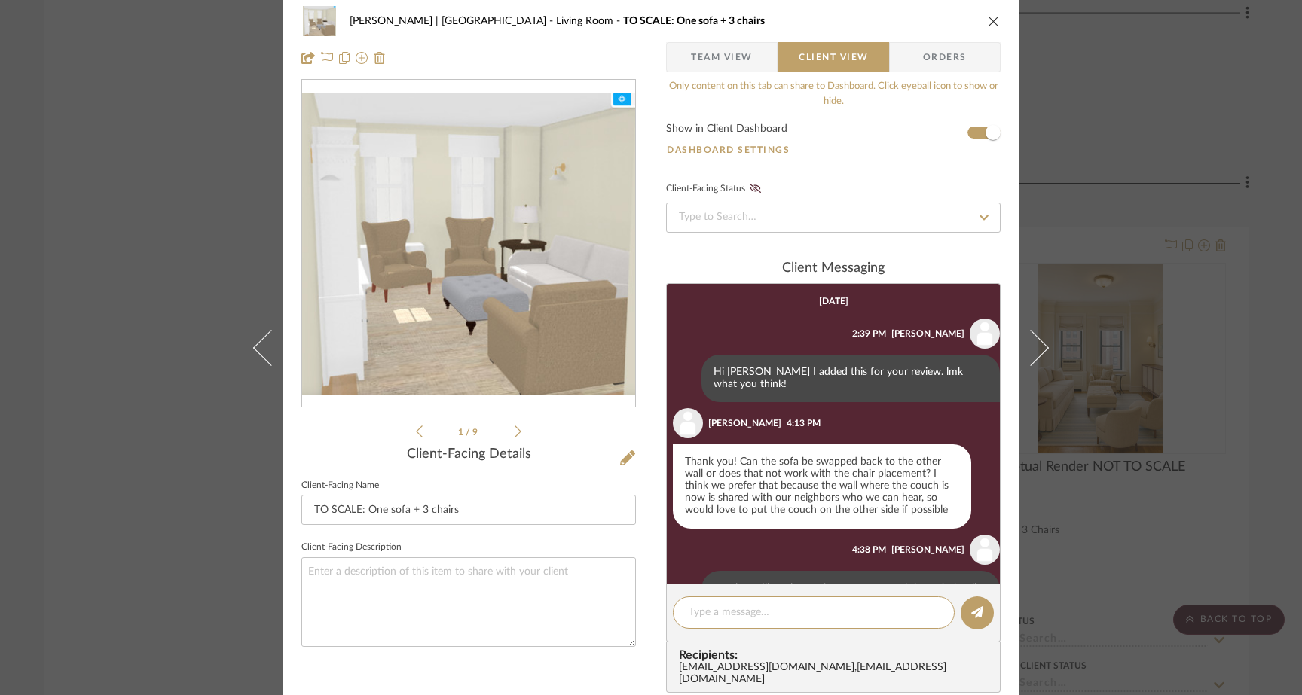
click at [515, 431] on icon at bounding box center [518, 432] width 7 height 12
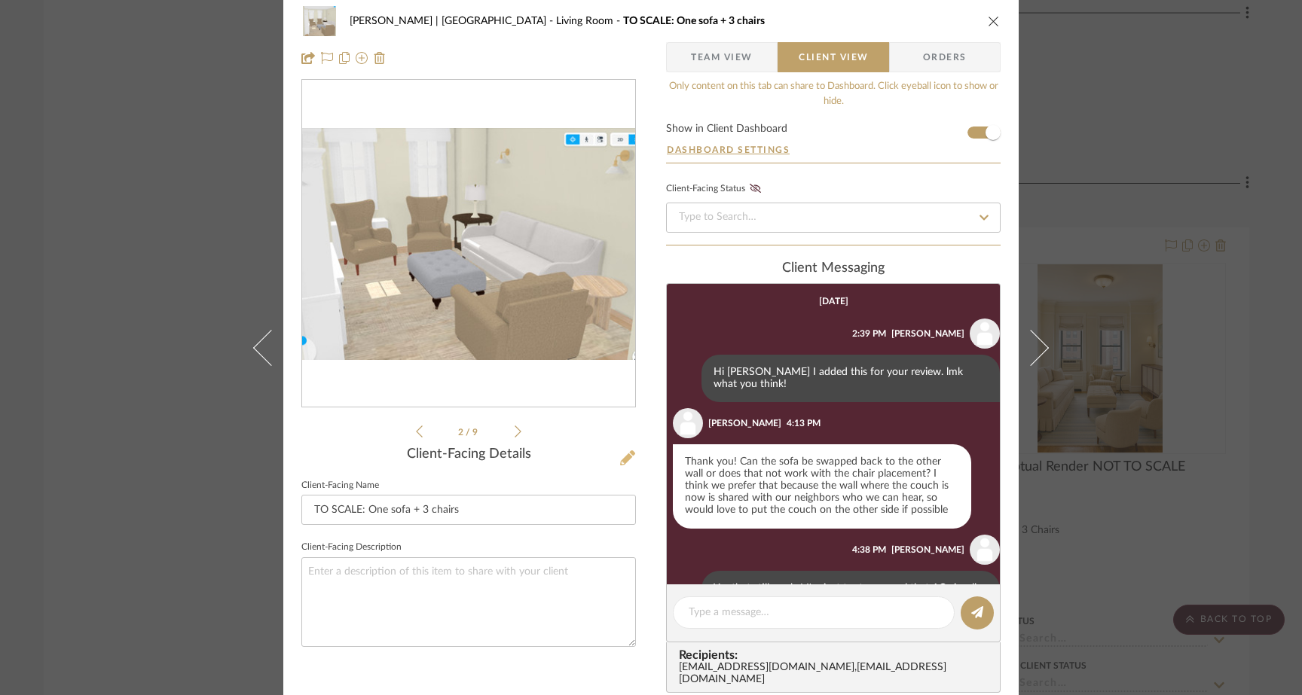
click at [621, 453] on icon at bounding box center [627, 458] width 15 height 15
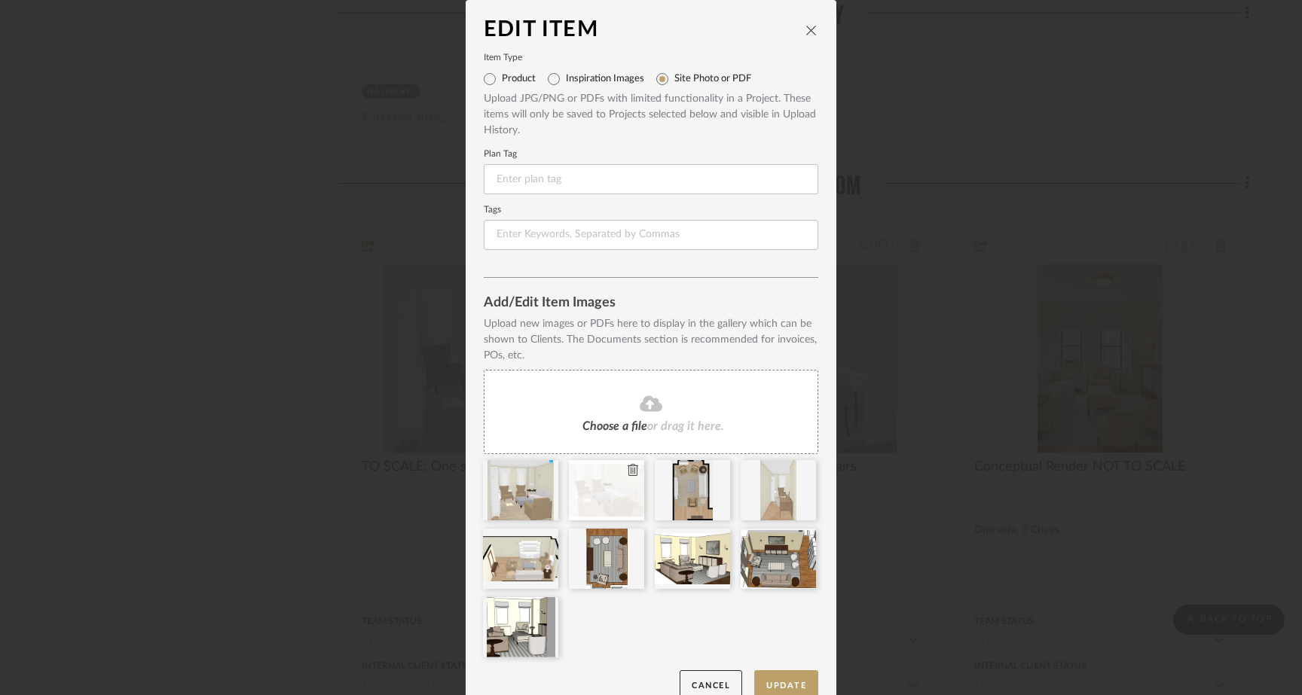
click at [629, 476] on icon at bounding box center [633, 470] width 11 height 12
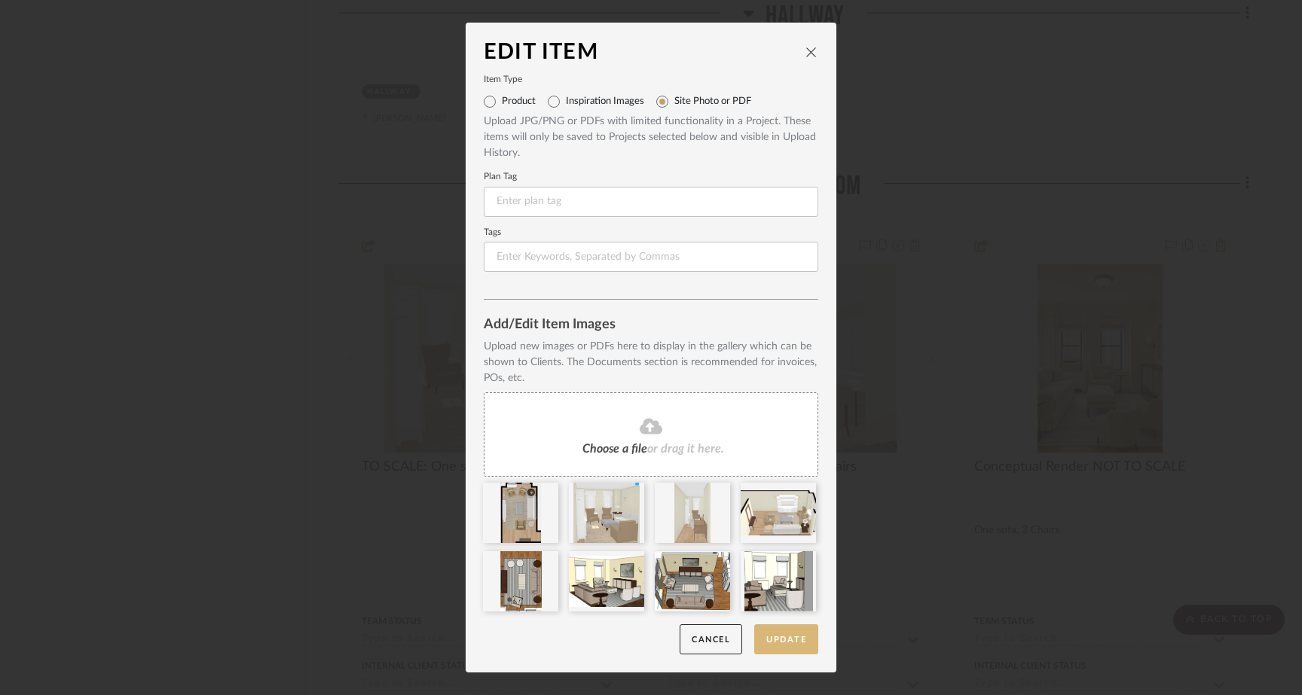
click at [768, 644] on button "Update" at bounding box center [786, 640] width 64 height 31
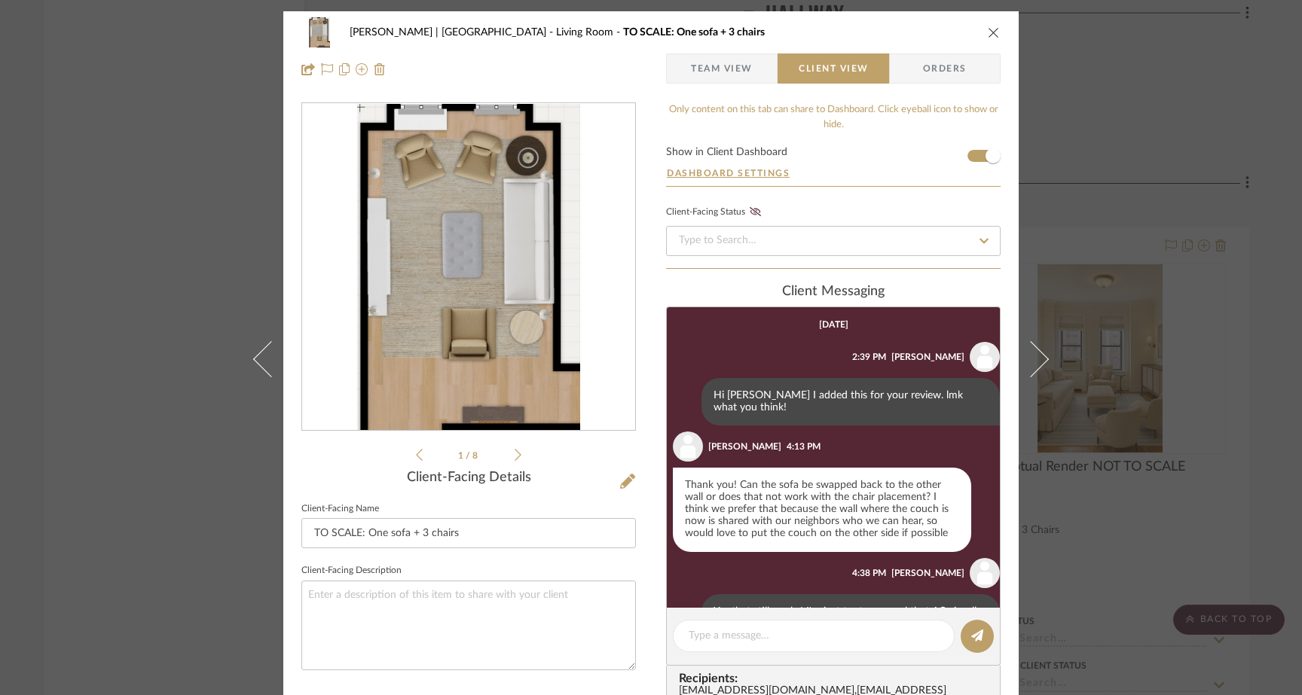
scroll to position [23, 0]
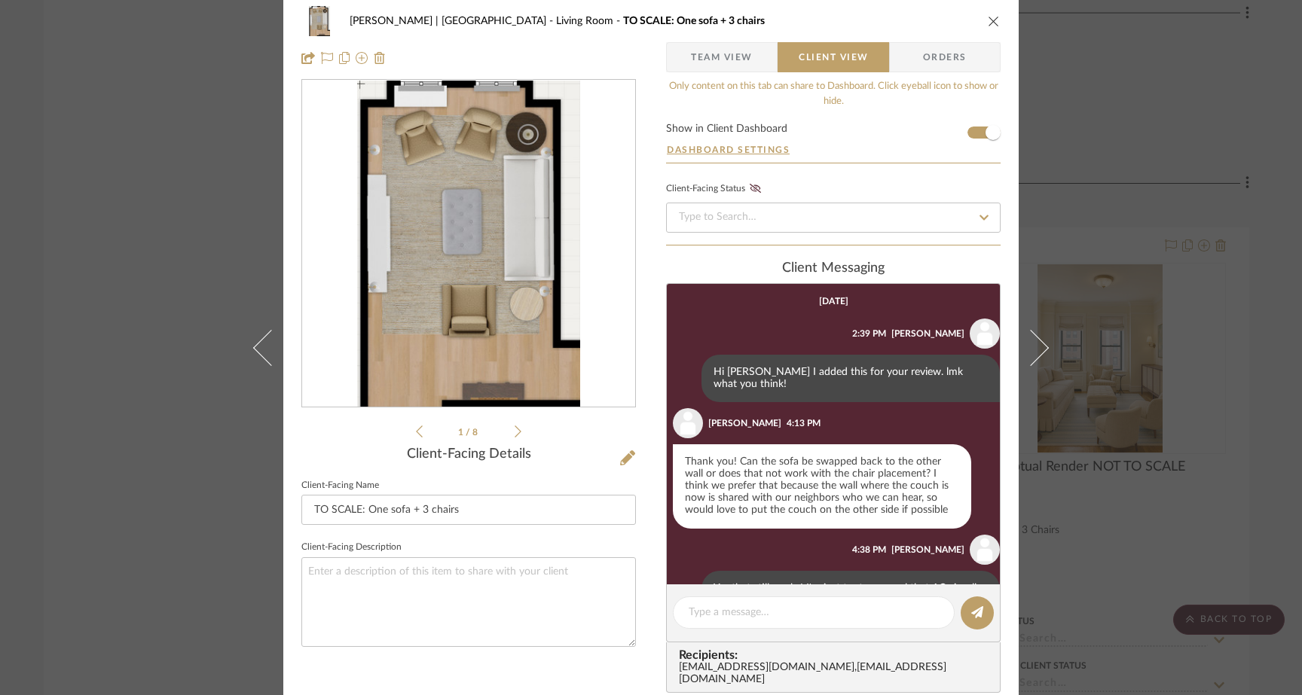
click at [515, 428] on icon at bounding box center [518, 432] width 7 height 14
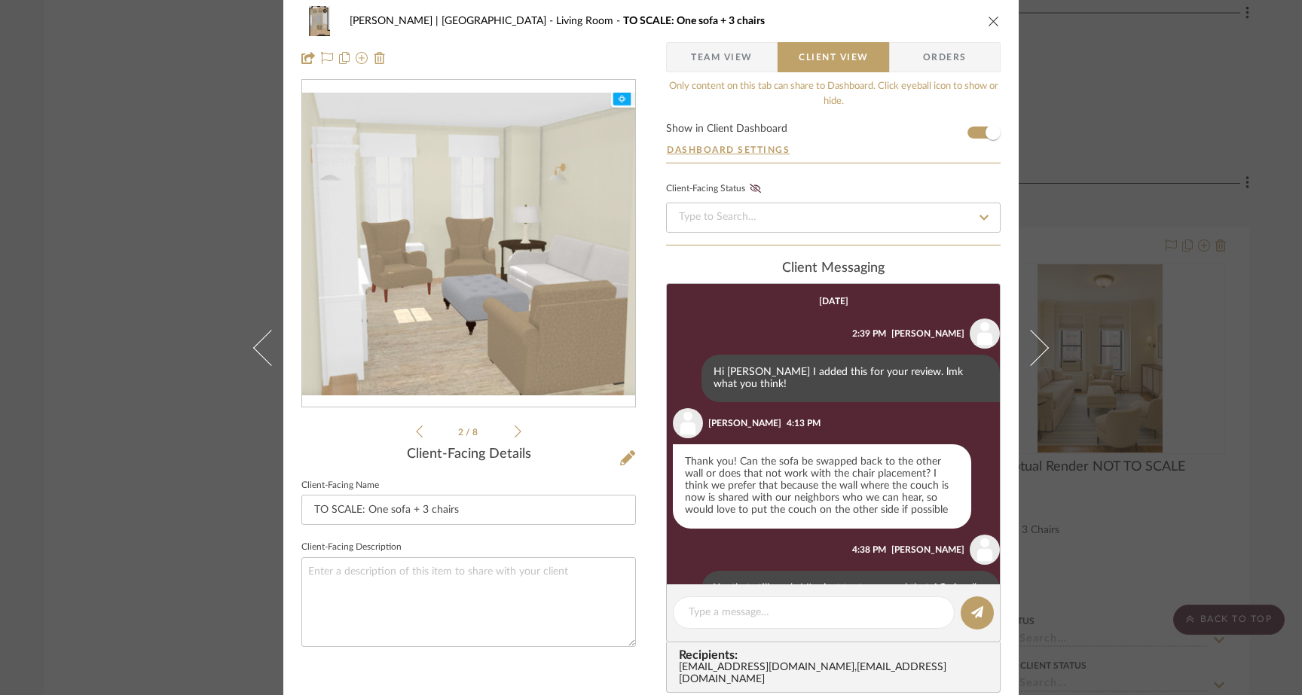
click at [515, 428] on icon at bounding box center [518, 432] width 7 height 14
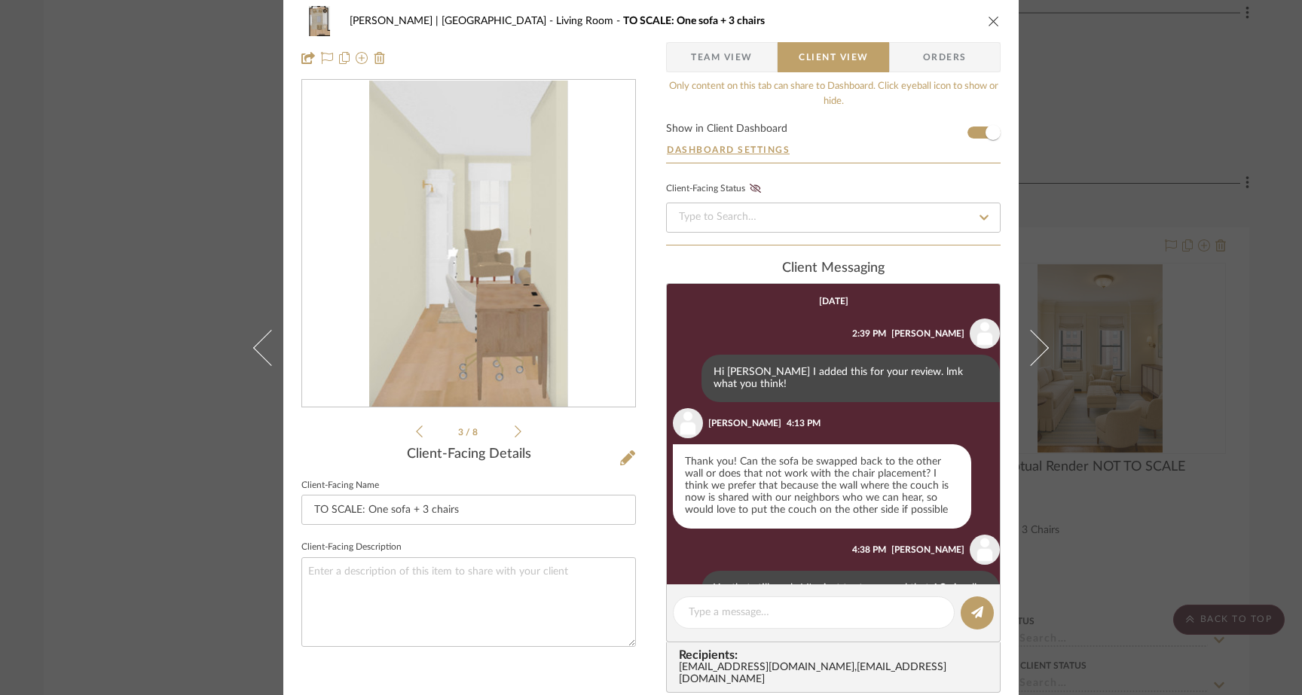
click at [515, 428] on icon at bounding box center [518, 432] width 7 height 14
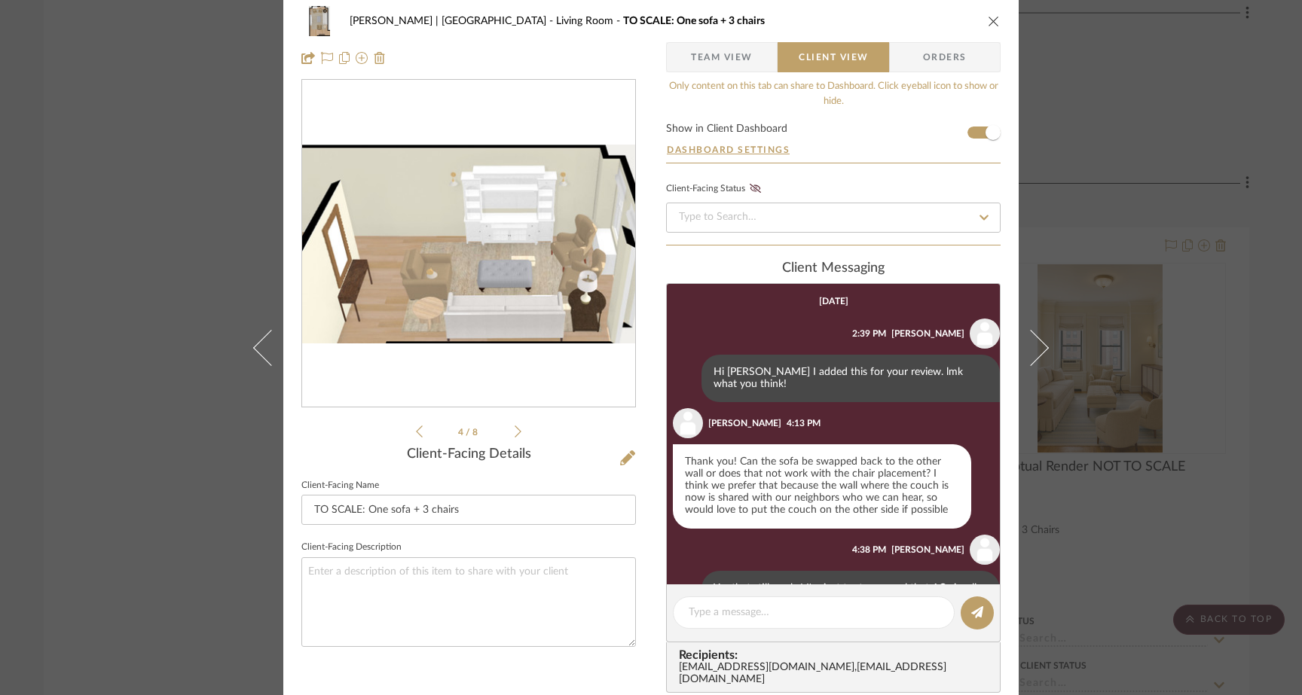
click at [515, 428] on icon at bounding box center [518, 432] width 7 height 14
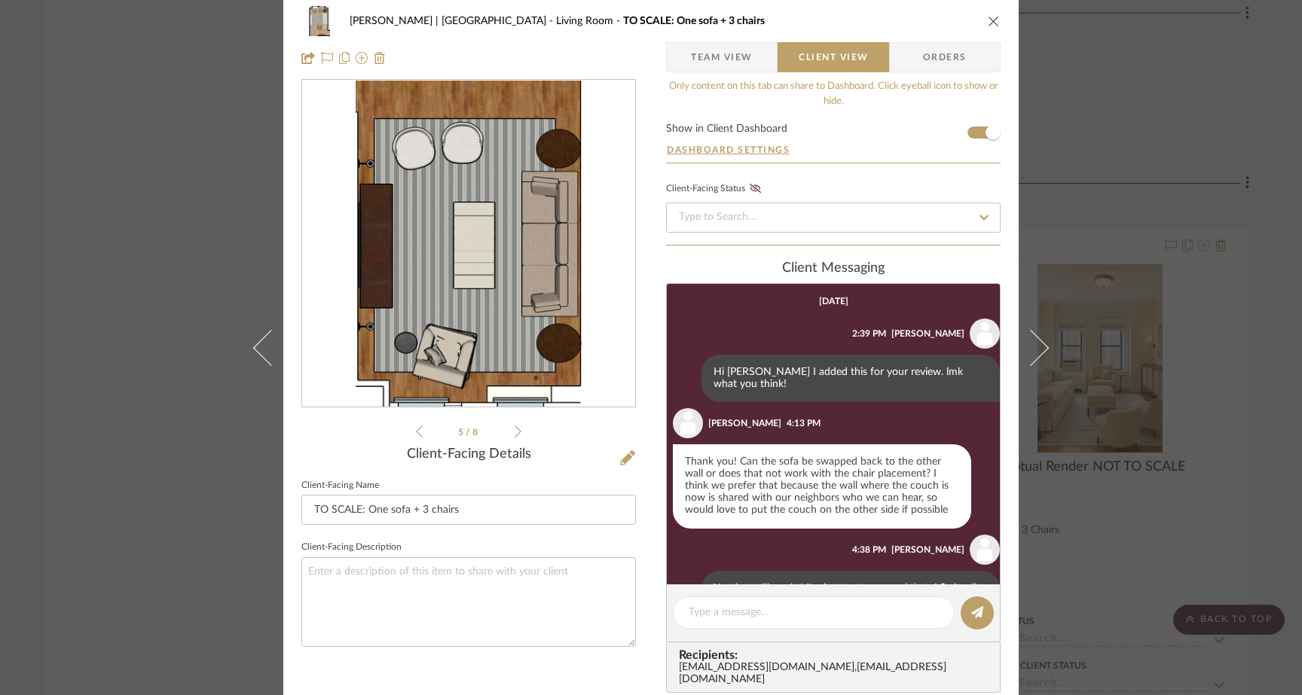
click at [408, 431] on div "5 / 8" at bounding box center [468, 260] width 335 height 362
click at [416, 433] on icon at bounding box center [419, 432] width 7 height 14
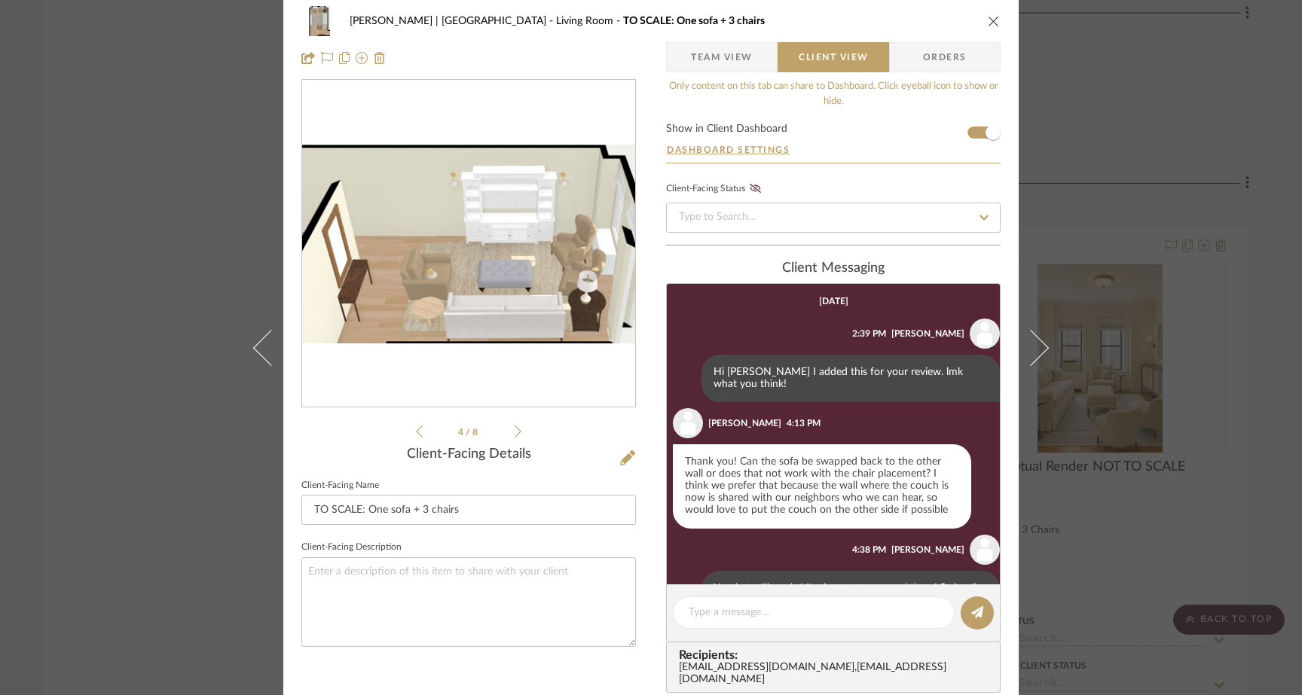
click at [416, 433] on icon at bounding box center [419, 432] width 7 height 14
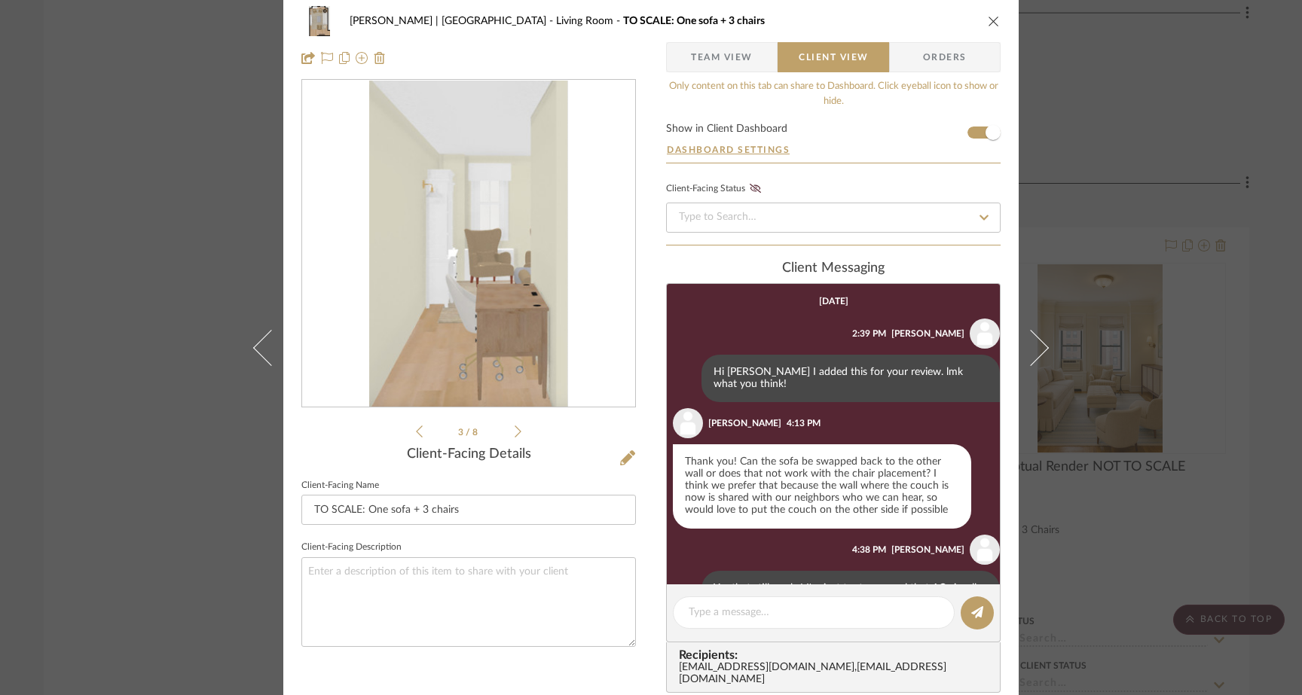
click at [416, 433] on icon at bounding box center [419, 432] width 7 height 14
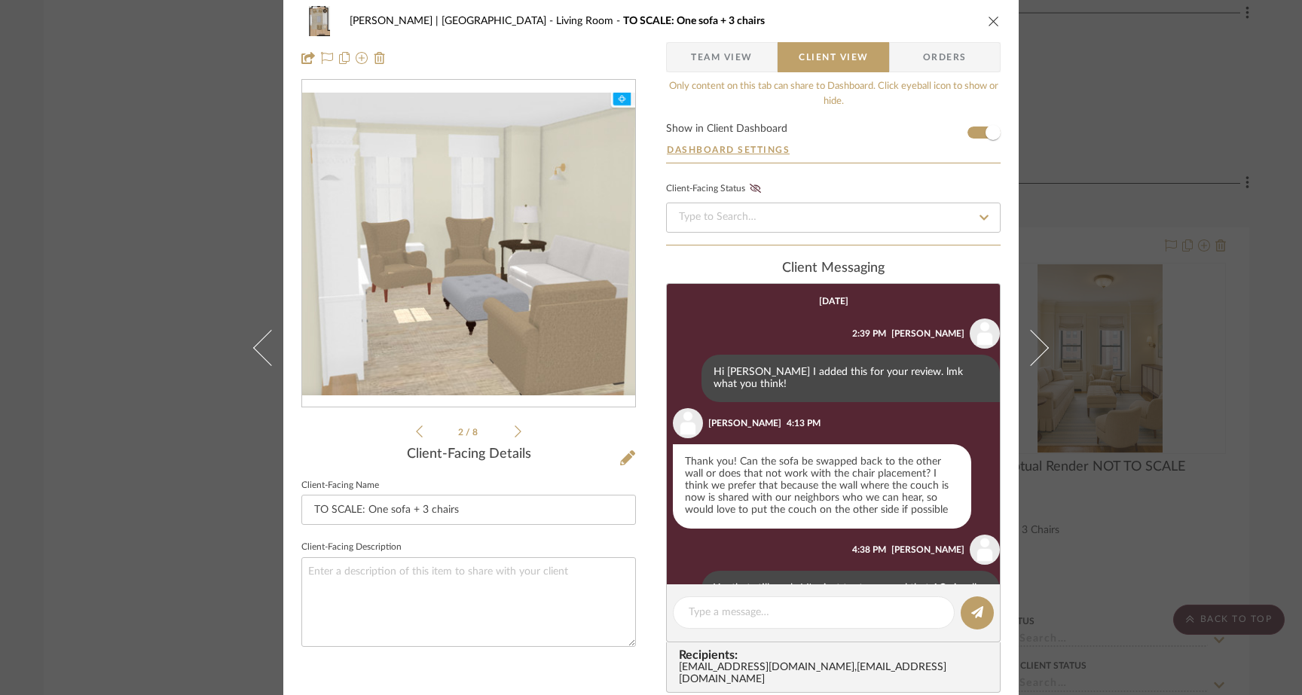
click at [416, 433] on icon at bounding box center [419, 432] width 7 height 14
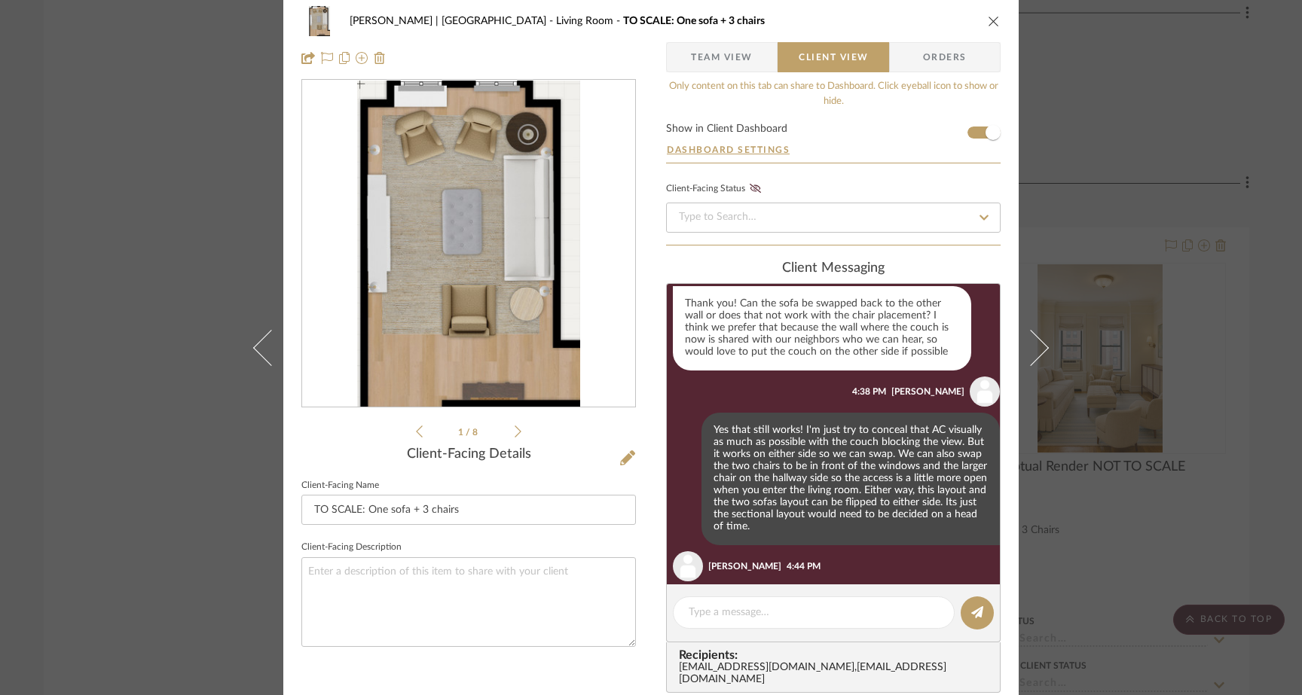
scroll to position [276, 0]
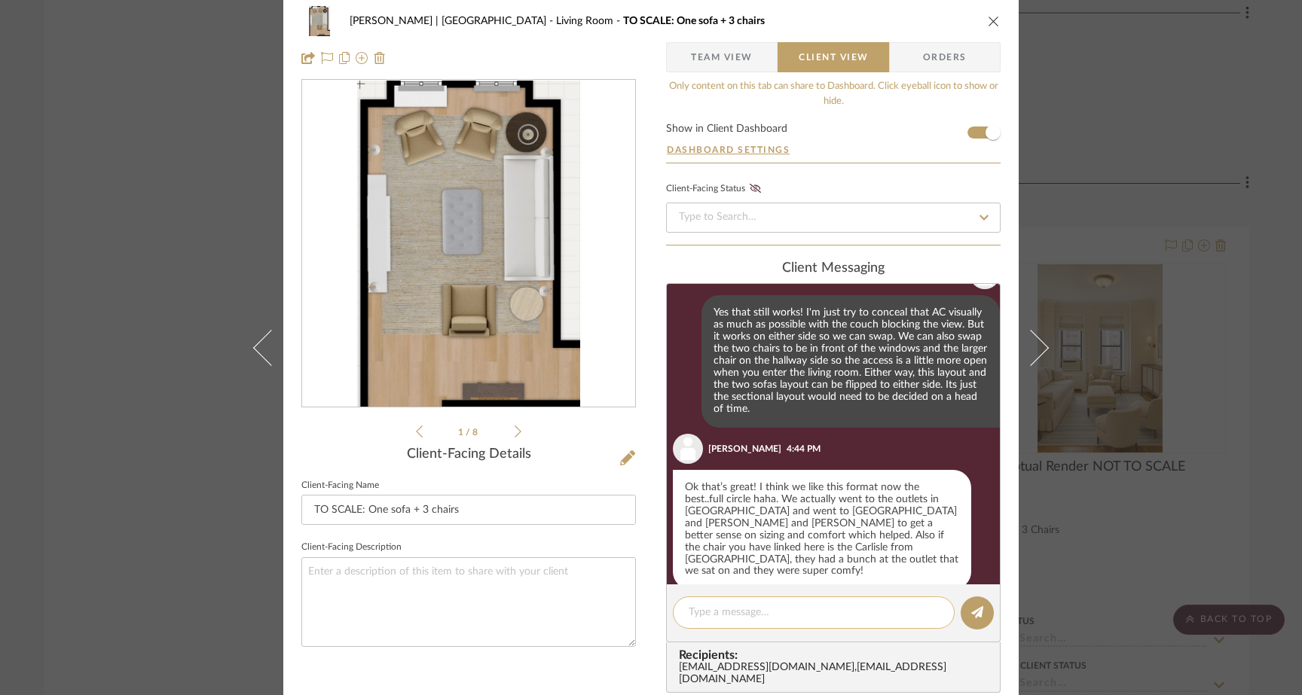
click at [747, 612] on textarea at bounding box center [814, 613] width 250 height 16
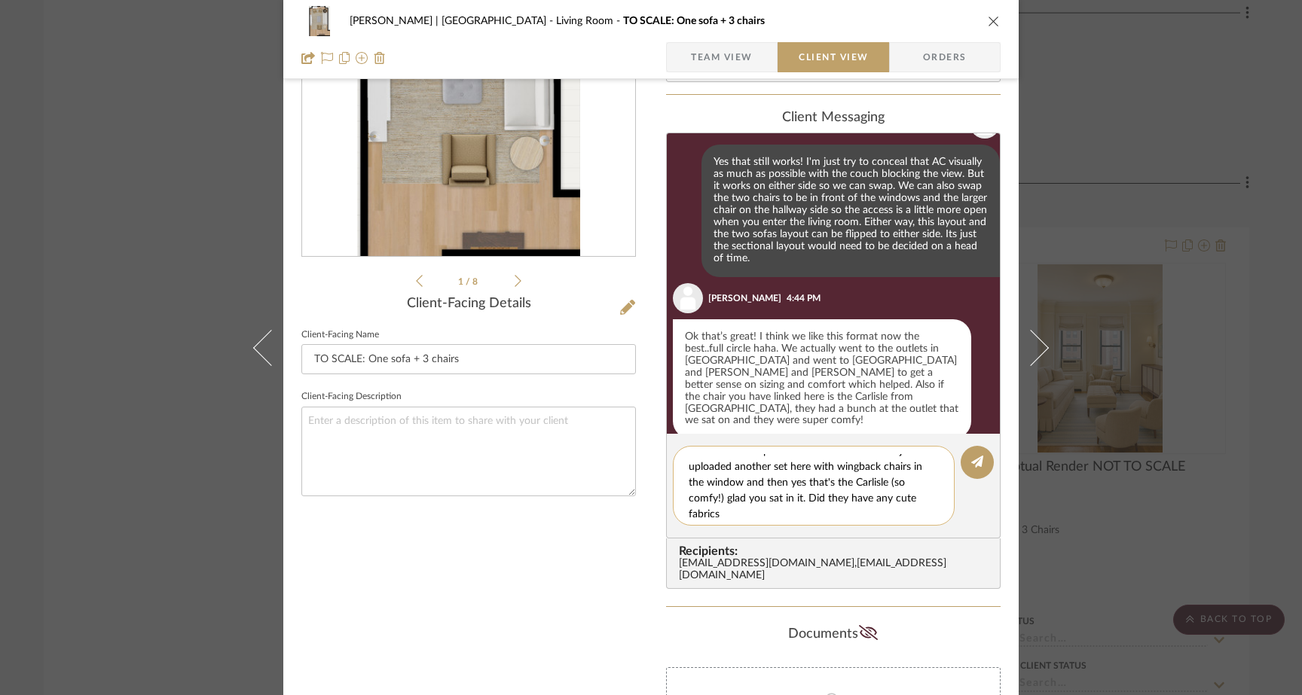
scroll to position [13, 0]
click at [741, 477] on textarea "Ok fab!! So lets plan for the sofa + 3 chairs. I just uploaded another set here…" at bounding box center [819, 485] width 261 height 63
click at [848, 506] on textarea "Ok fab!! So lets plan for the sofa + 3 chairs. I just uploaded another set here…" at bounding box center [819, 485] width 261 height 63
click at [854, 512] on textarea "Ok fab!! So lets plan for the sofa + 3 chairs. I just uploaded another set here…" at bounding box center [819, 485] width 261 height 63
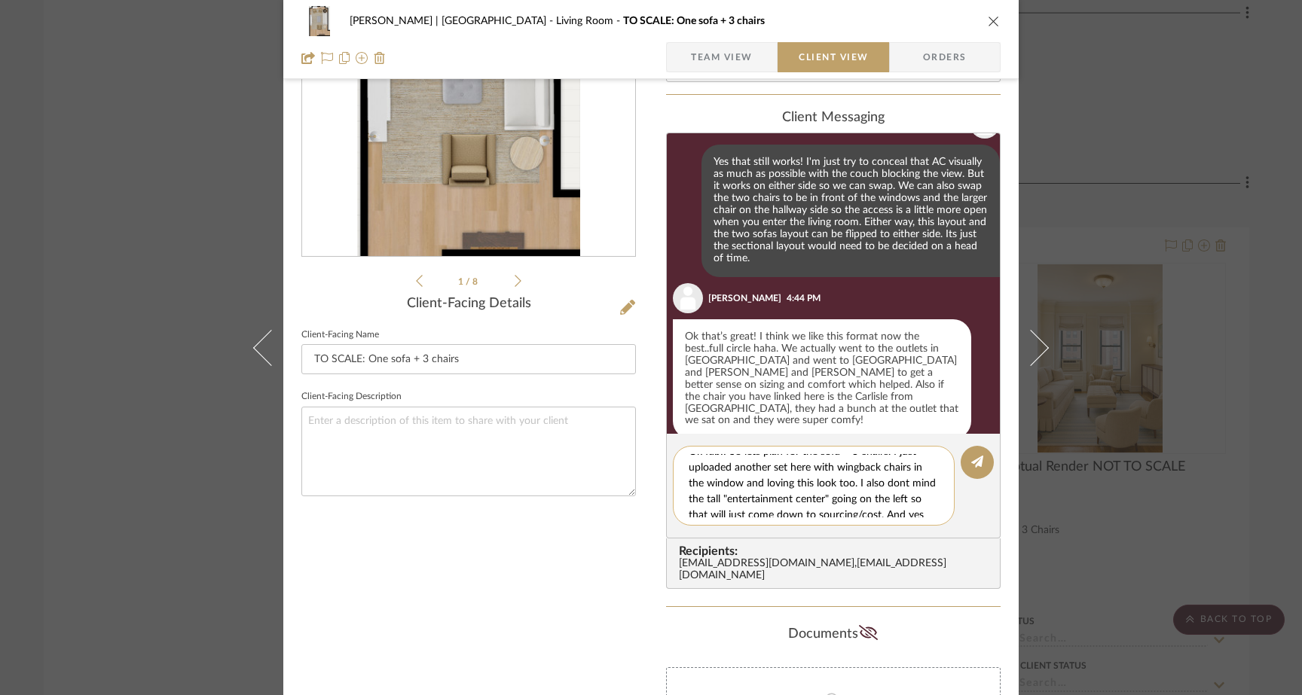
scroll to position [16, 0]
click at [851, 480] on textarea "Ok fab!! So lets plan for the sofa + 3 chairs. I just uploaded another set here…" at bounding box center [819, 485] width 261 height 63
type textarea "Ok fab!! So lets plan for the sofa + 3 chairs. I just uploaded another set here…"
click at [964, 460] on button at bounding box center [977, 462] width 33 height 33
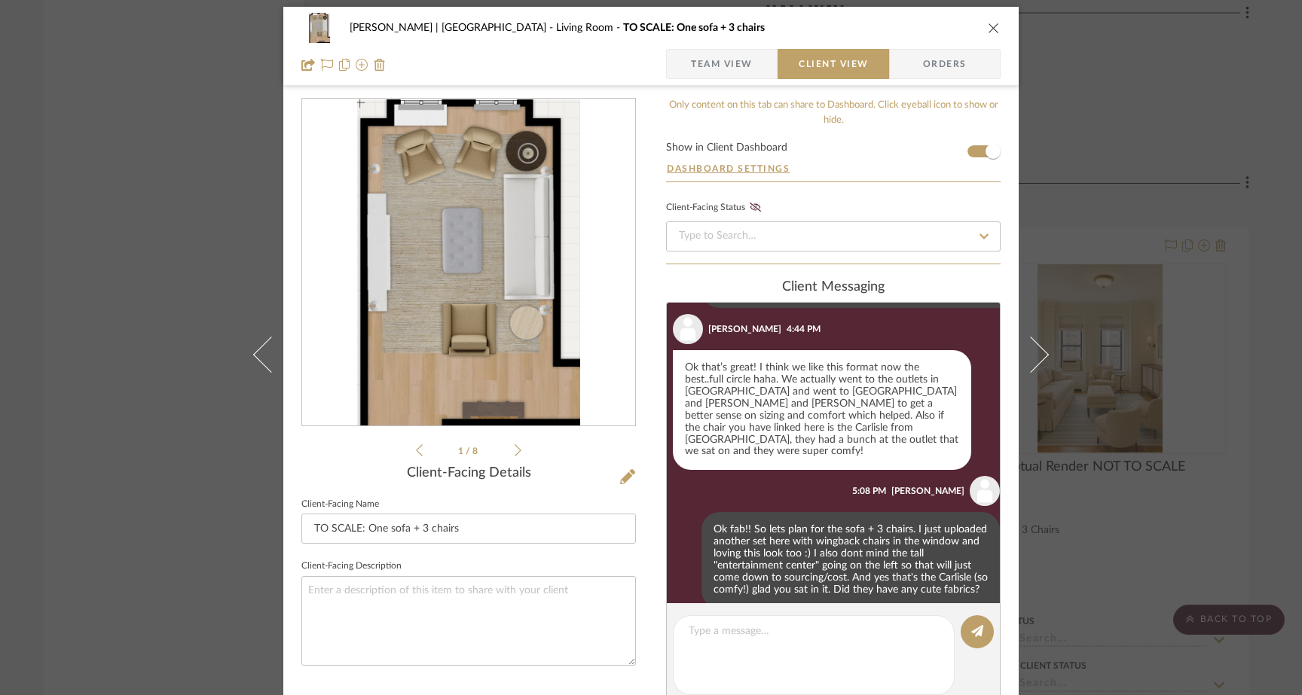
scroll to position [0, 0]
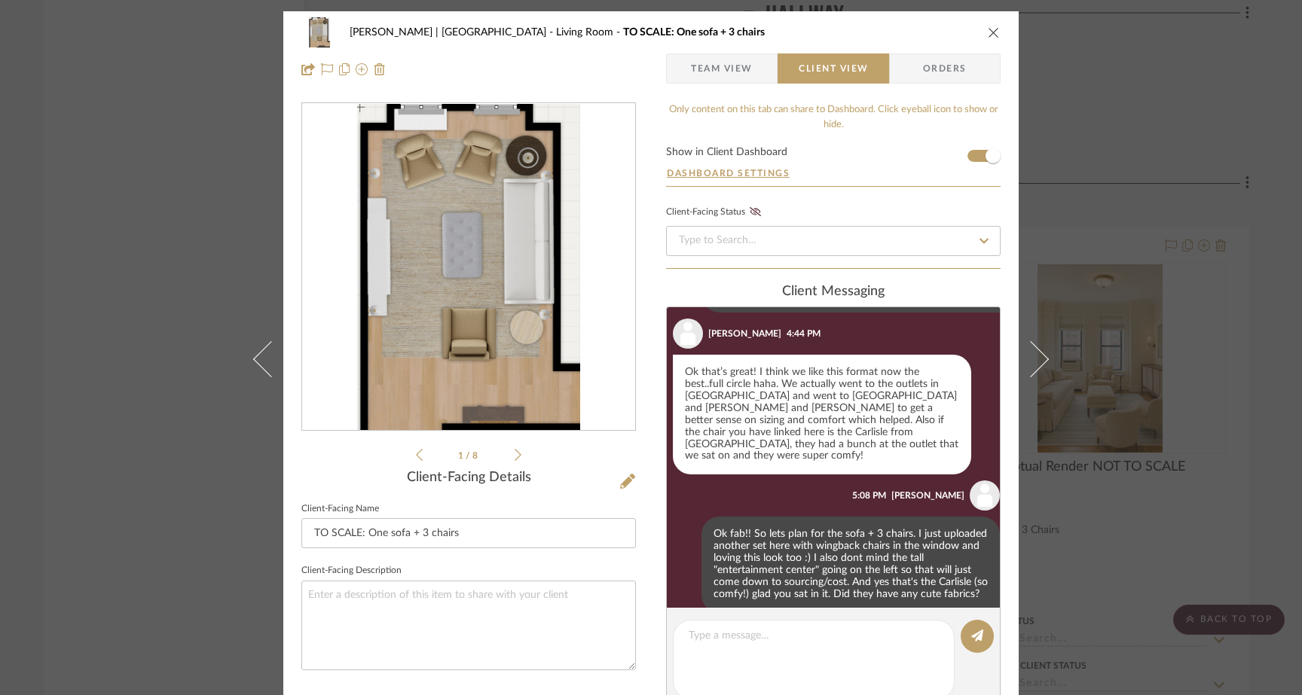
click at [416, 456] on icon at bounding box center [419, 455] width 7 height 14
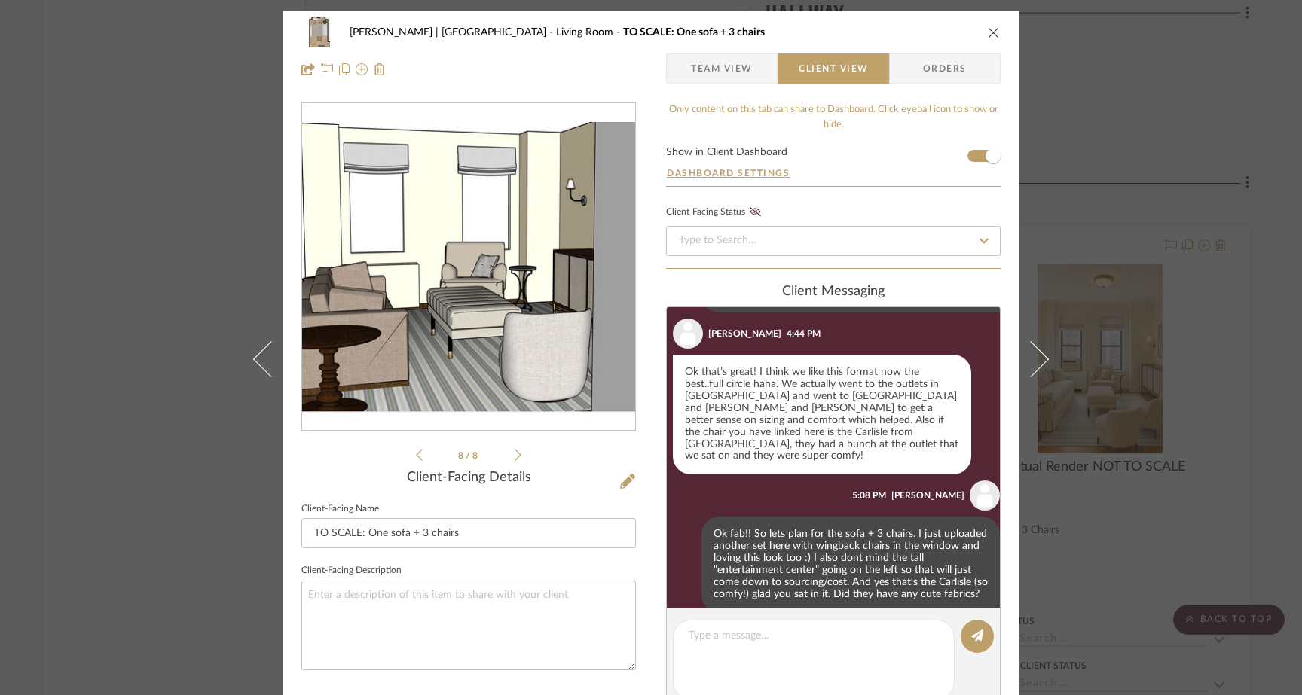
click at [416, 456] on icon at bounding box center [419, 455] width 7 height 14
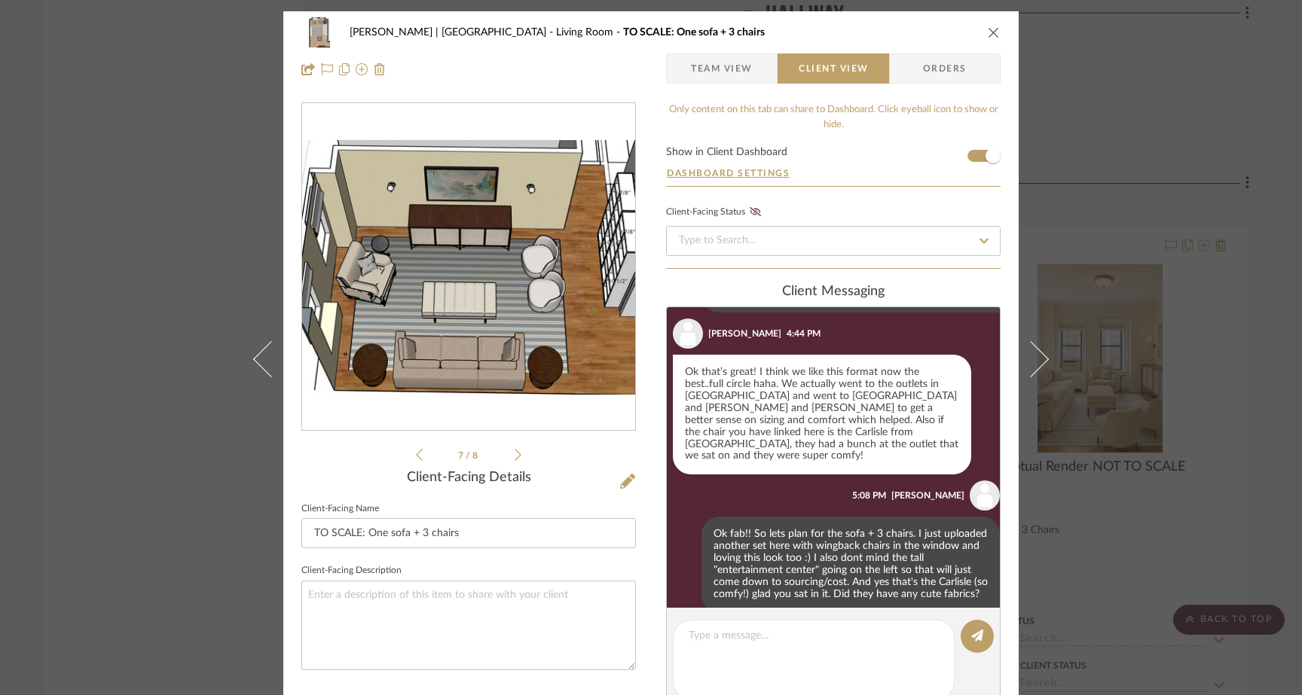
click at [416, 456] on icon at bounding box center [419, 455] width 7 height 14
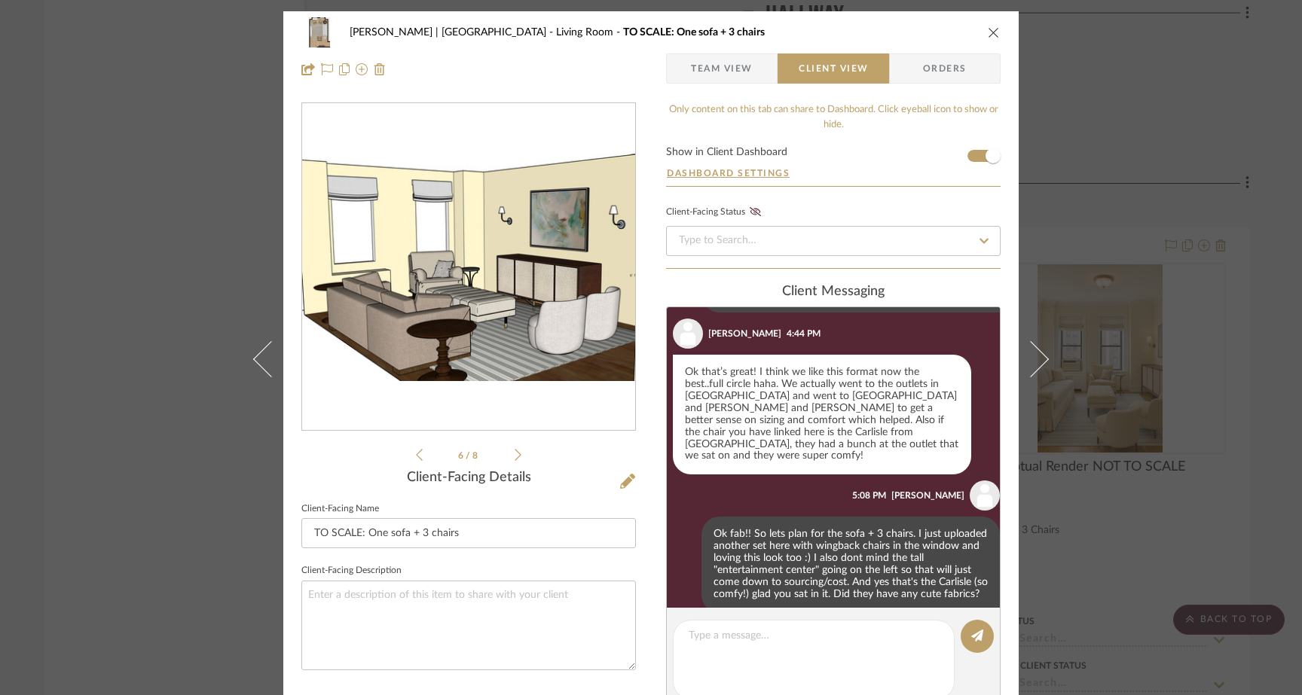
click at [416, 456] on icon at bounding box center [419, 455] width 7 height 14
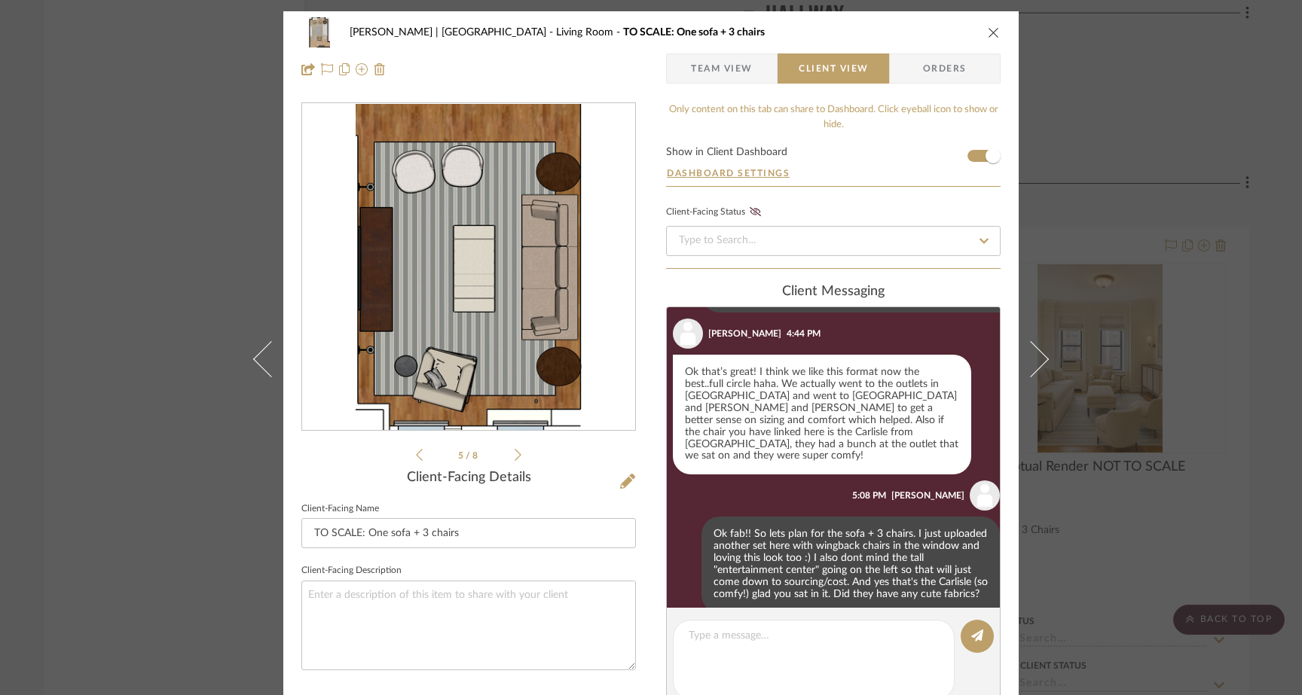
click at [416, 456] on icon at bounding box center [419, 455] width 7 height 14
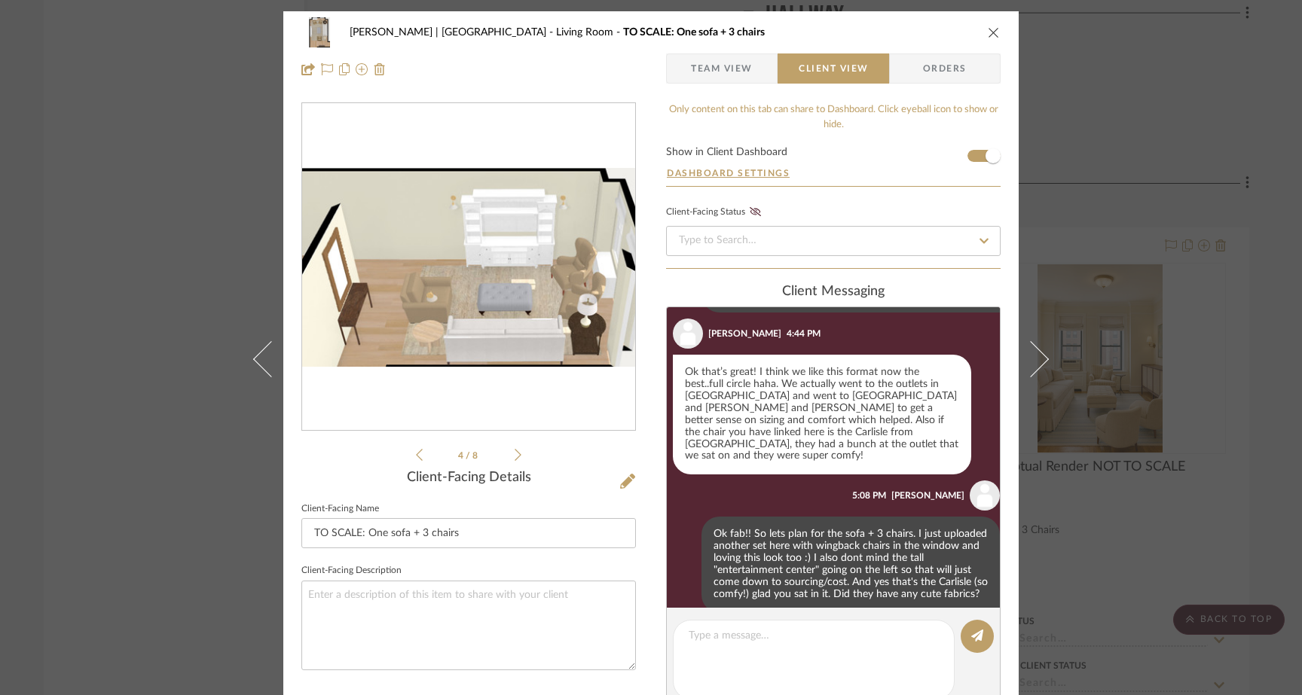
click at [416, 456] on icon at bounding box center [419, 455] width 7 height 14
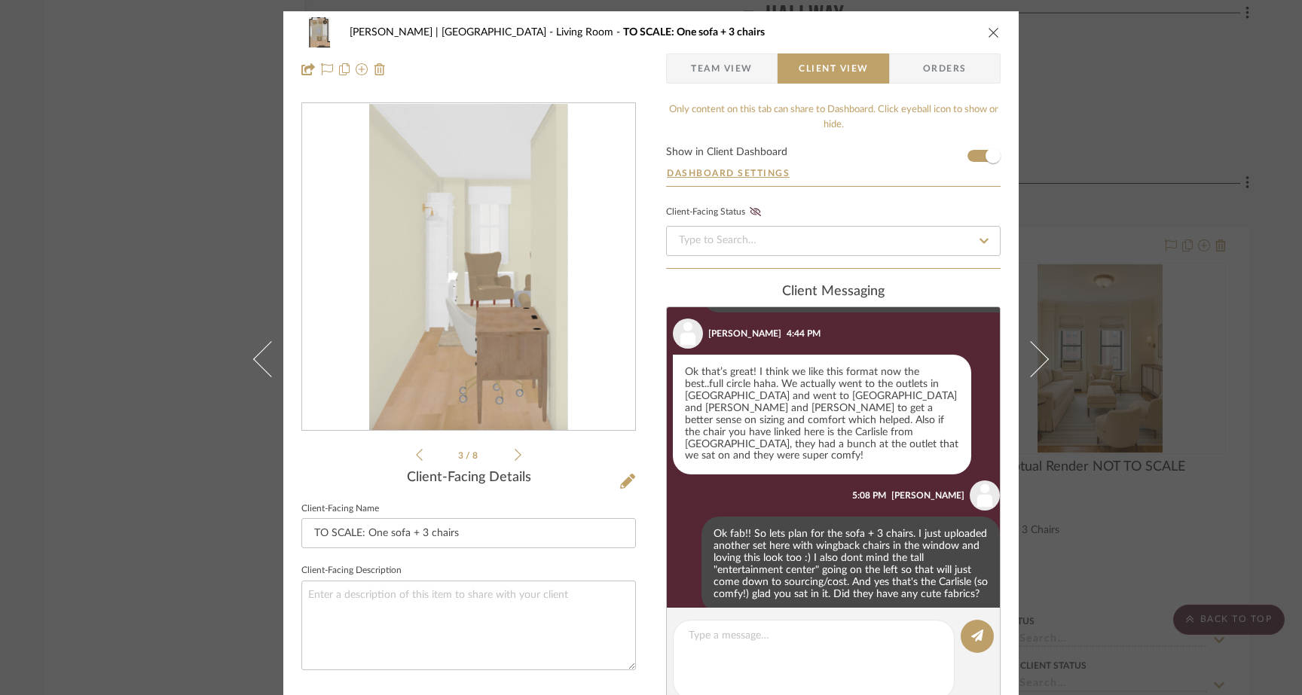
click at [416, 456] on icon at bounding box center [419, 455] width 7 height 12
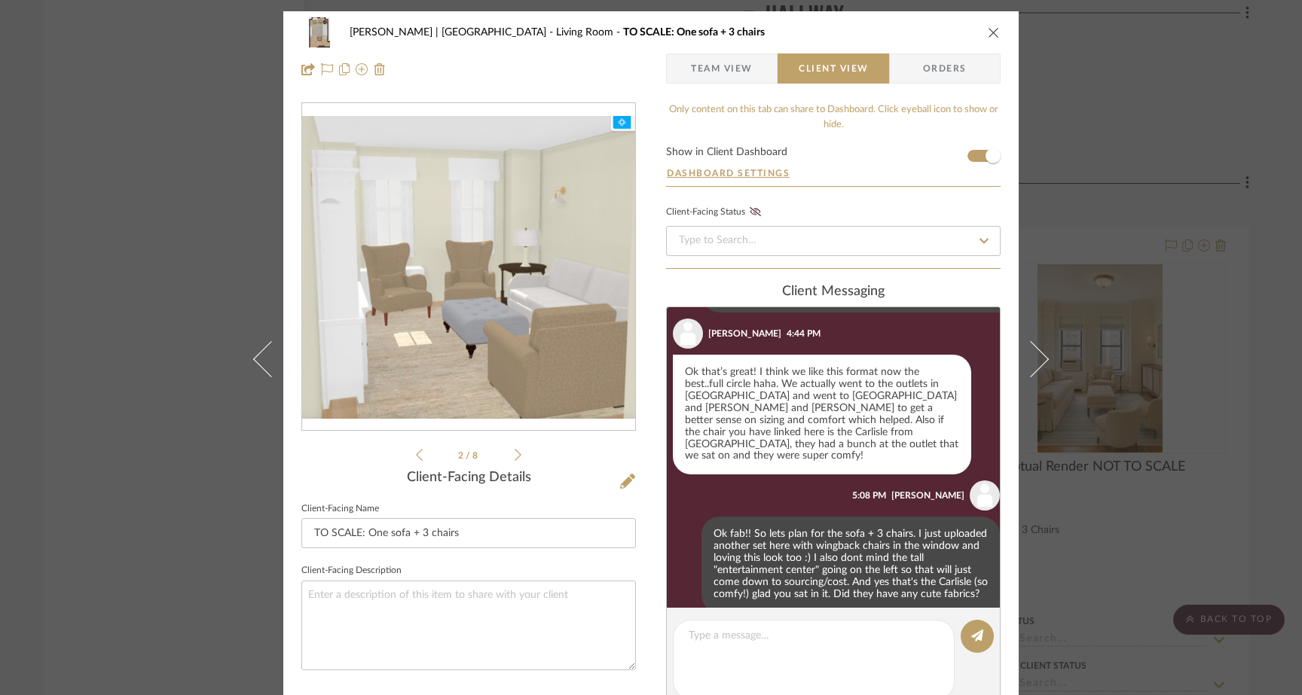
click at [416, 456] on icon at bounding box center [419, 455] width 7 height 12
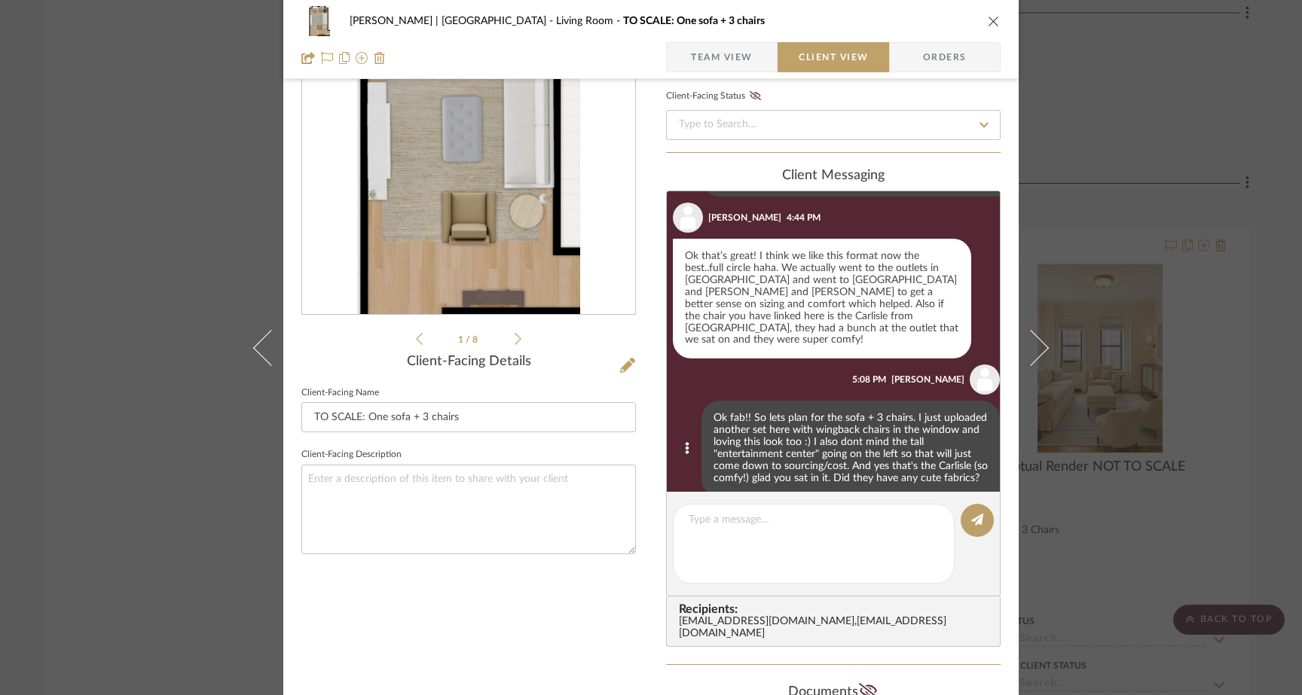
scroll to position [118, 0]
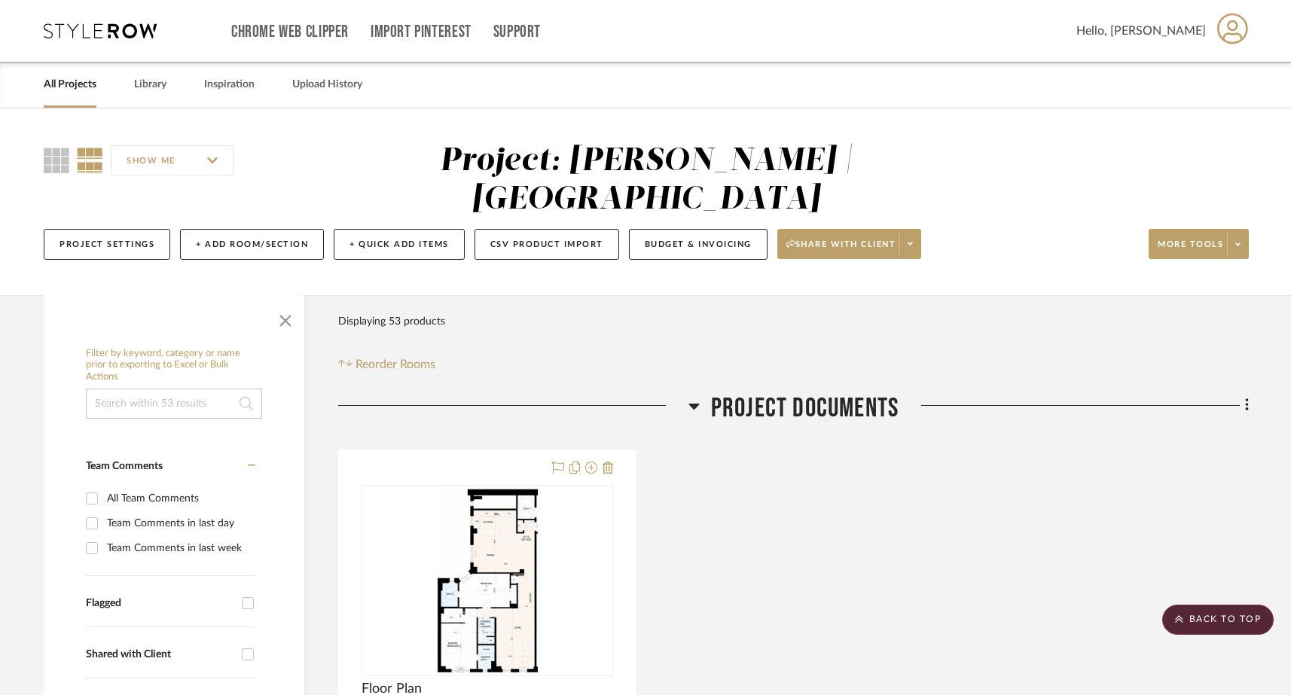
click at [78, 78] on link "All Projects" at bounding box center [70, 85] width 53 height 20
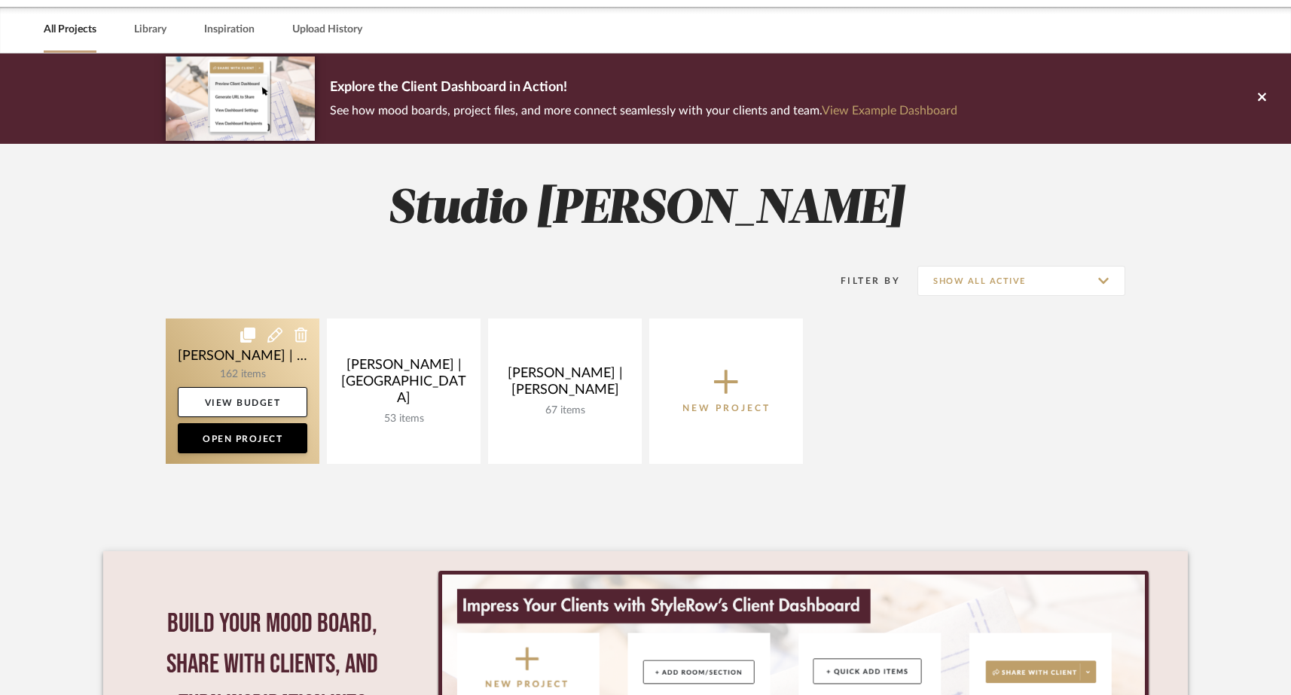
scroll to position [60, 0]
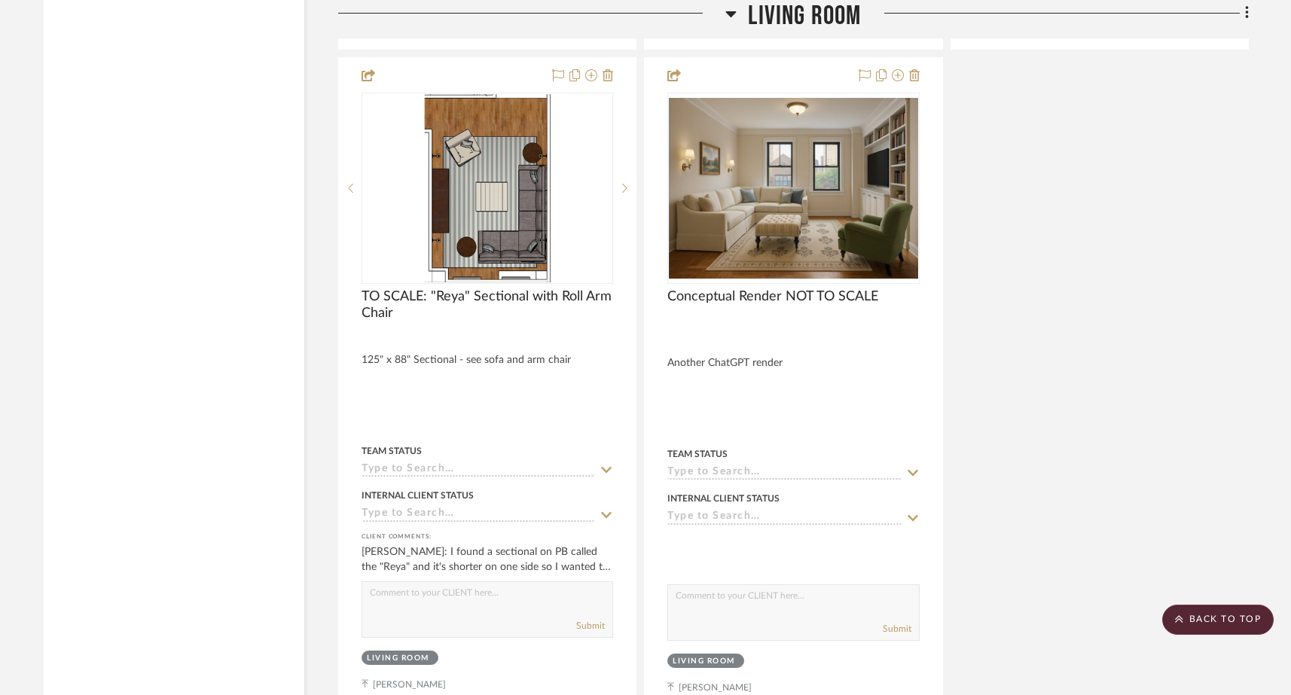
scroll to position [7083, 0]
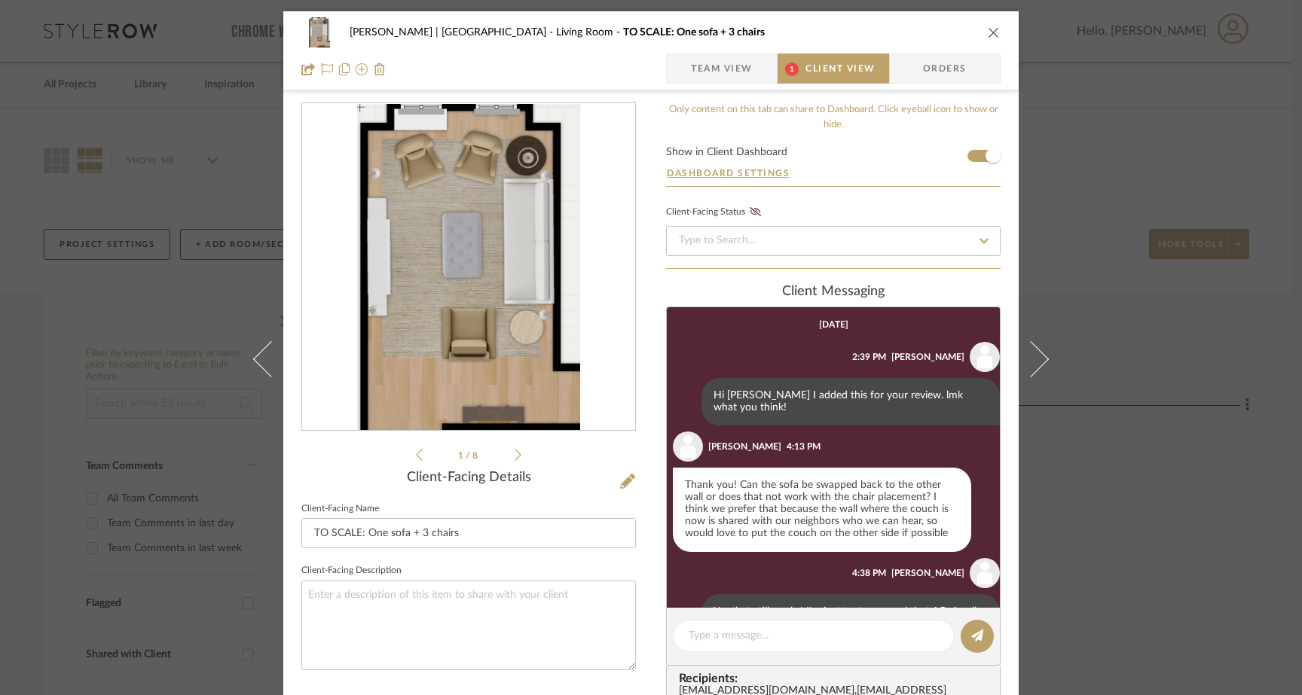
scroll to position [20, 0]
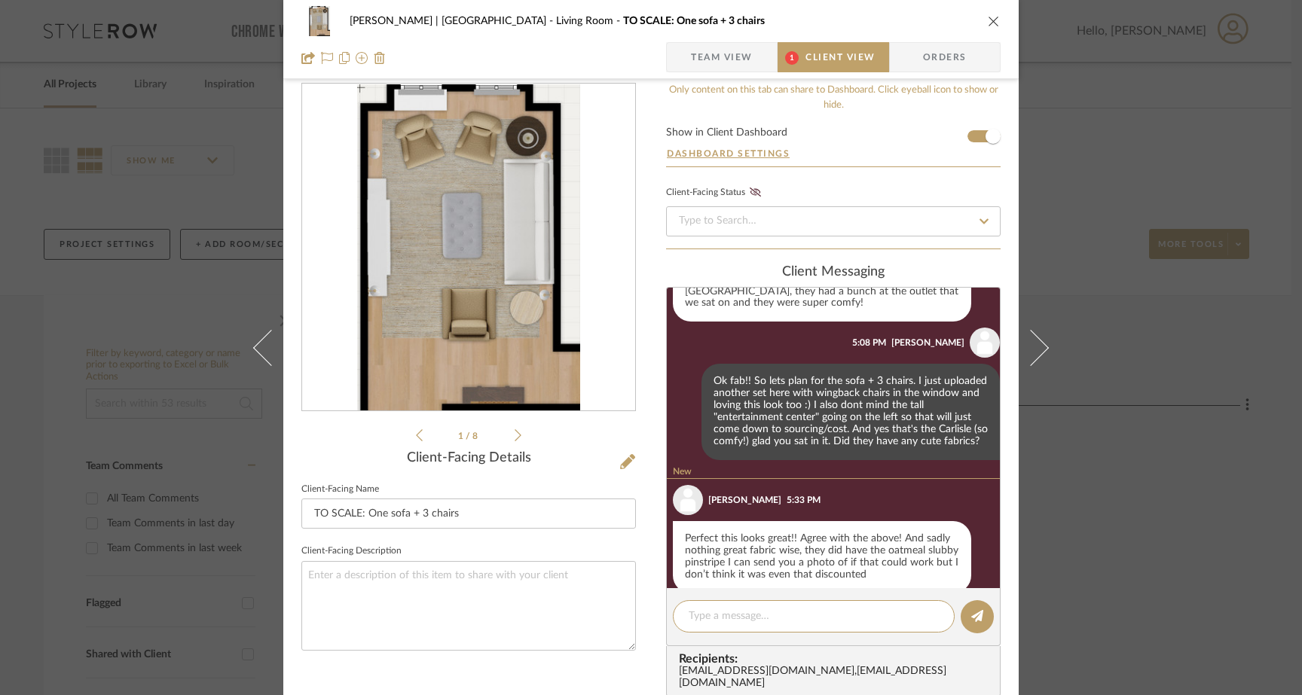
scroll to position [529, 0]
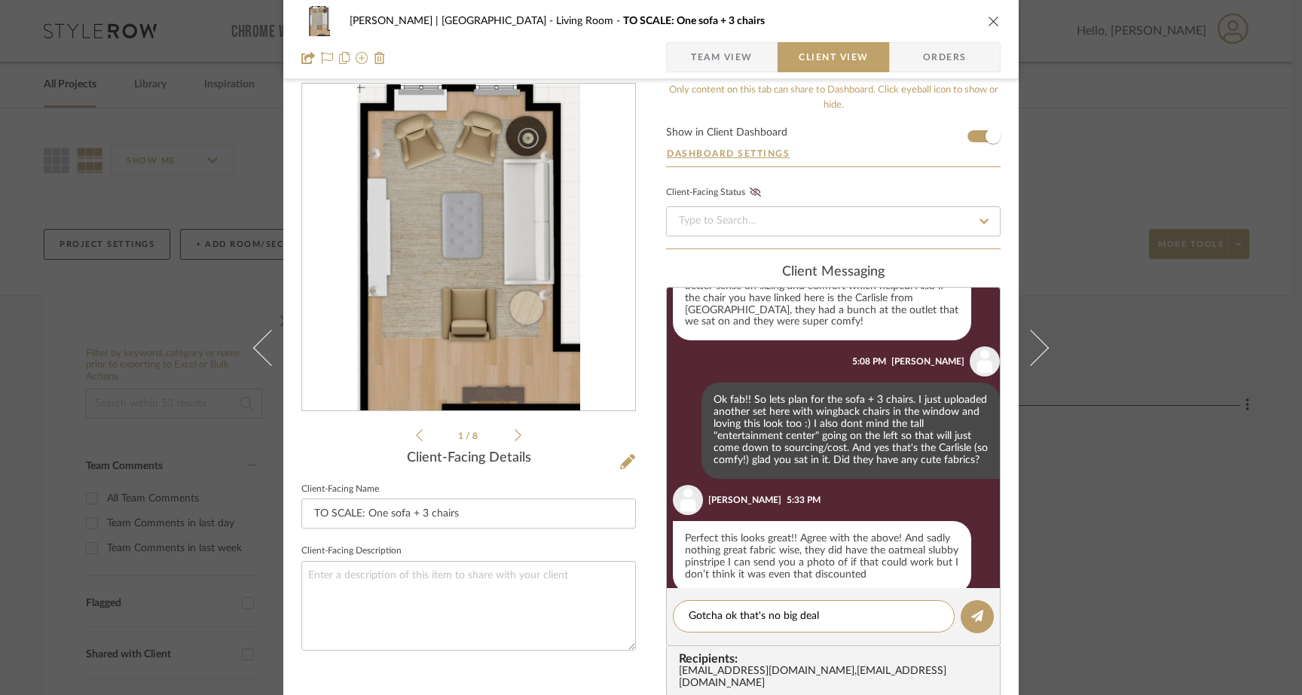
click at [515, 436] on icon at bounding box center [518, 436] width 7 height 14
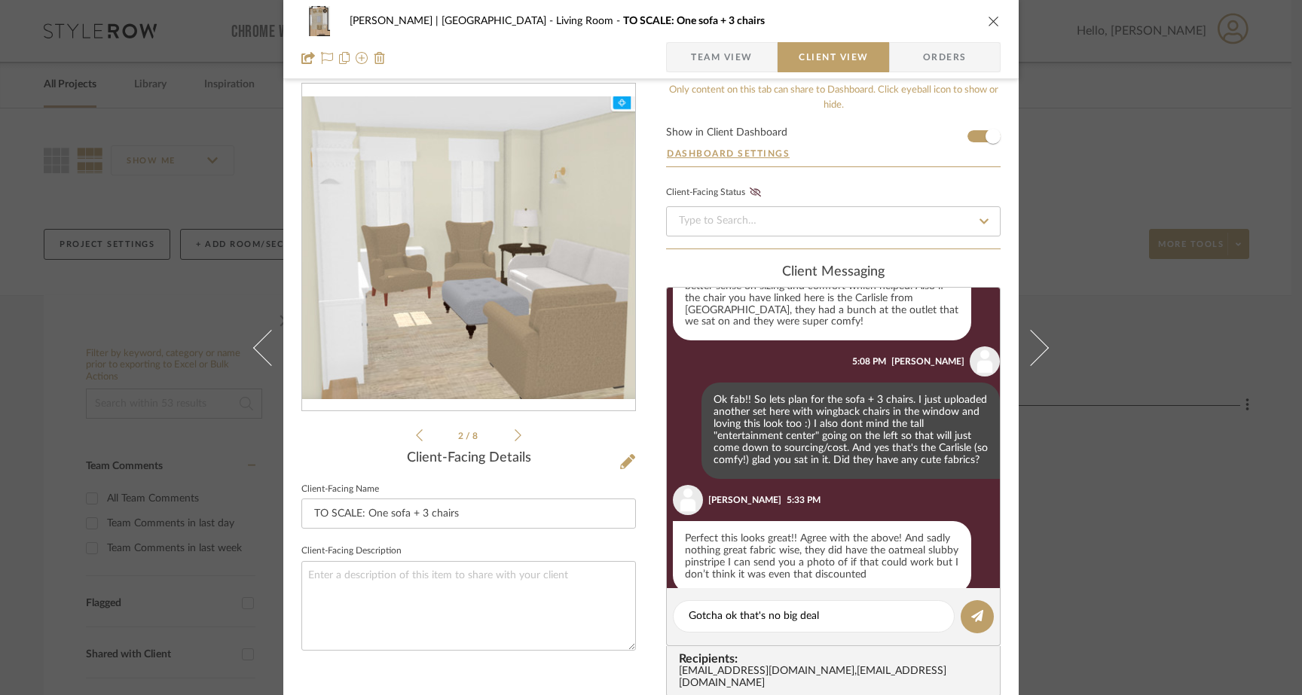
click at [515, 436] on icon at bounding box center [518, 436] width 7 height 14
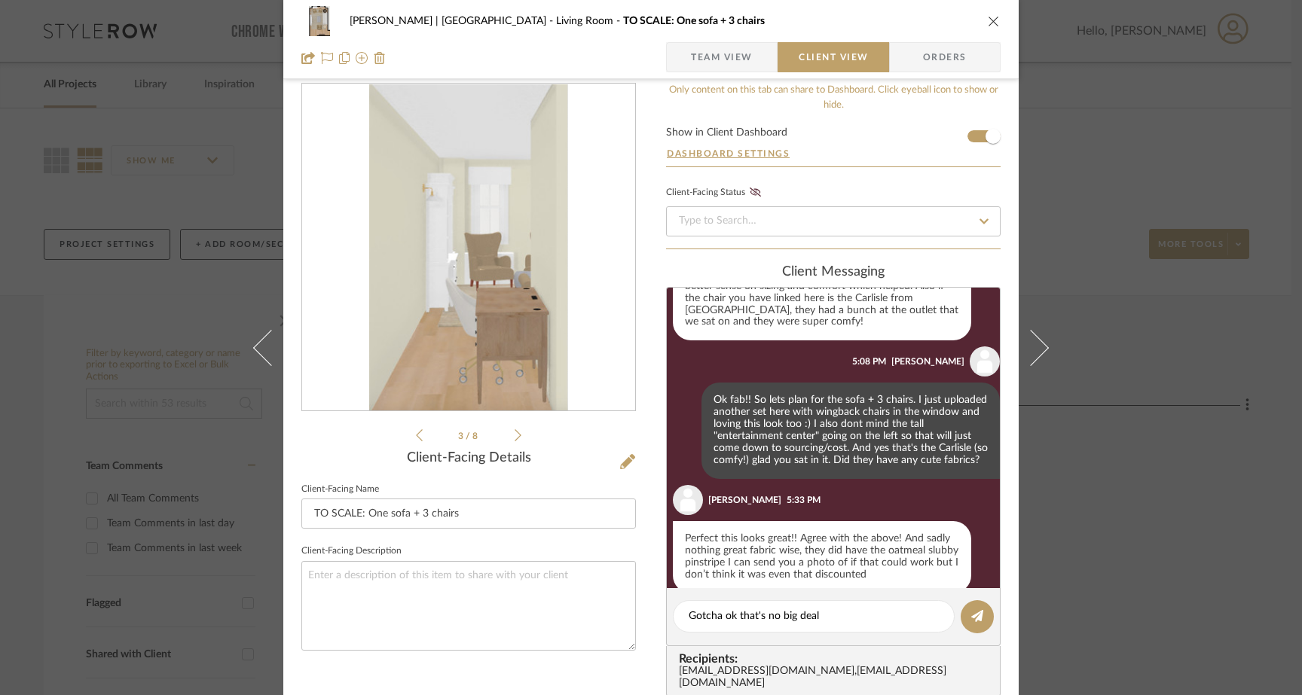
click at [515, 436] on icon at bounding box center [518, 436] width 7 height 14
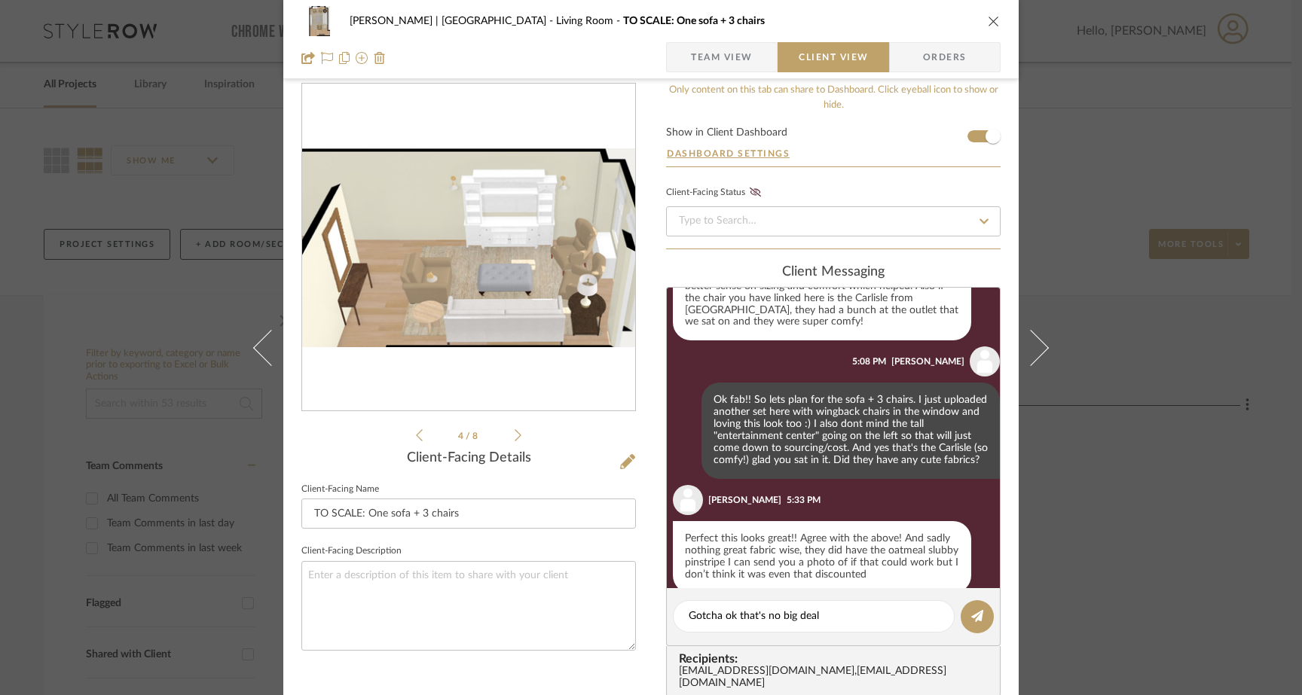
click at [515, 436] on icon at bounding box center [518, 436] width 7 height 14
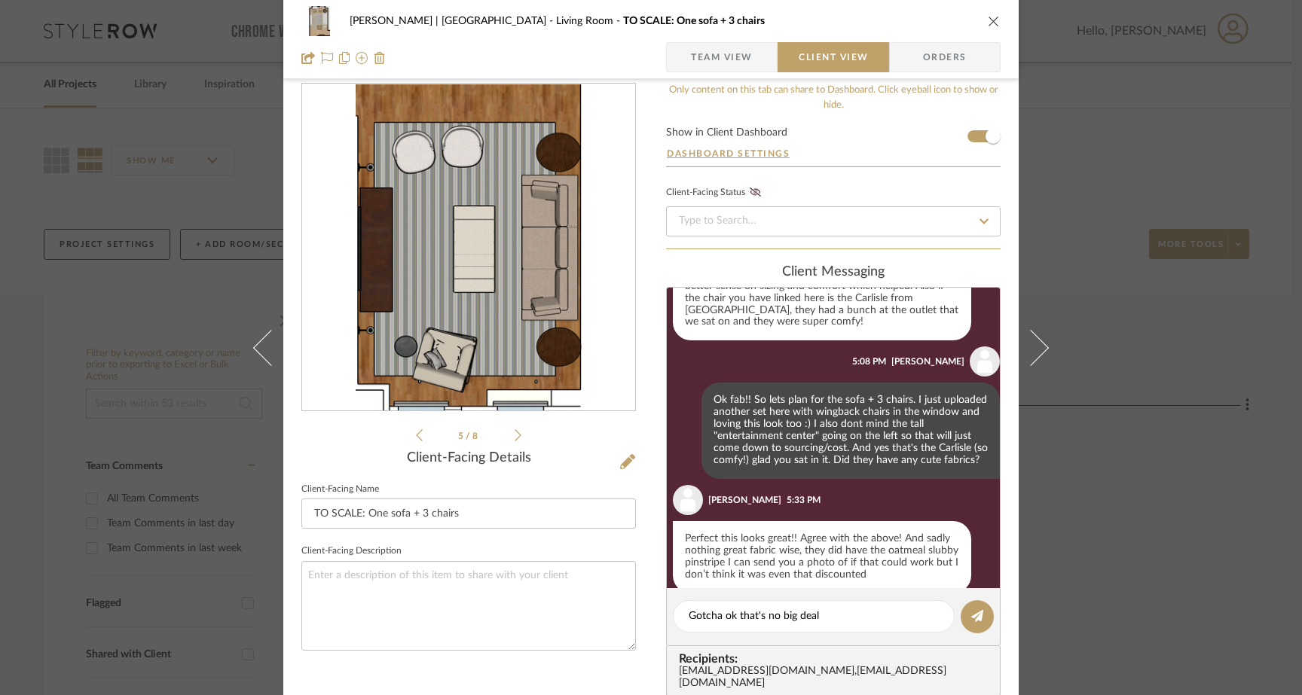
click at [515, 436] on icon at bounding box center [518, 436] width 7 height 14
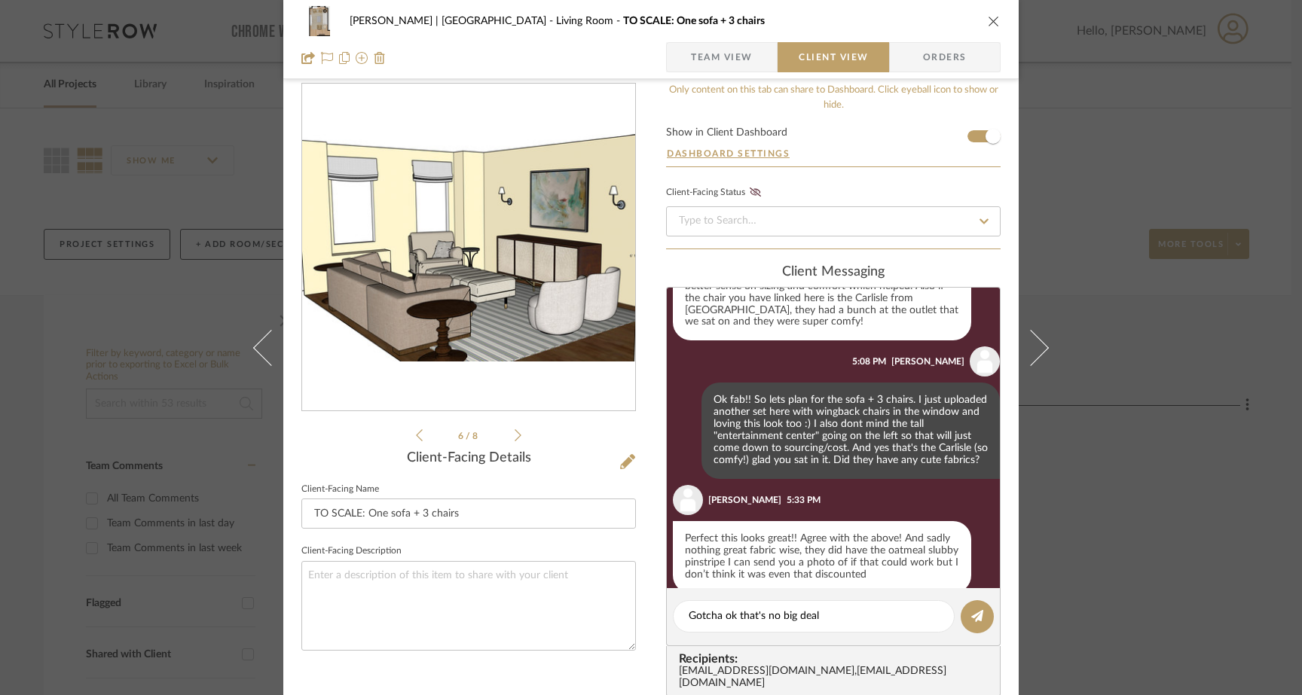
click at [515, 436] on icon at bounding box center [518, 436] width 7 height 14
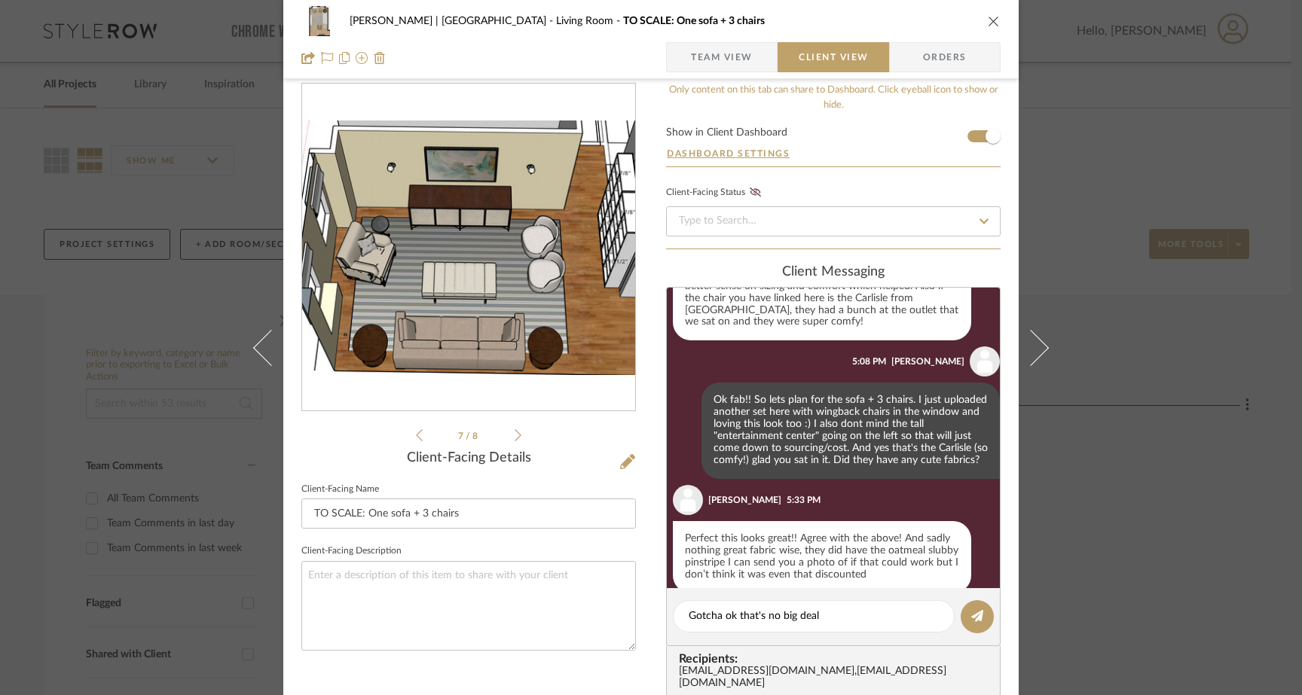
click at [515, 436] on icon at bounding box center [518, 436] width 7 height 14
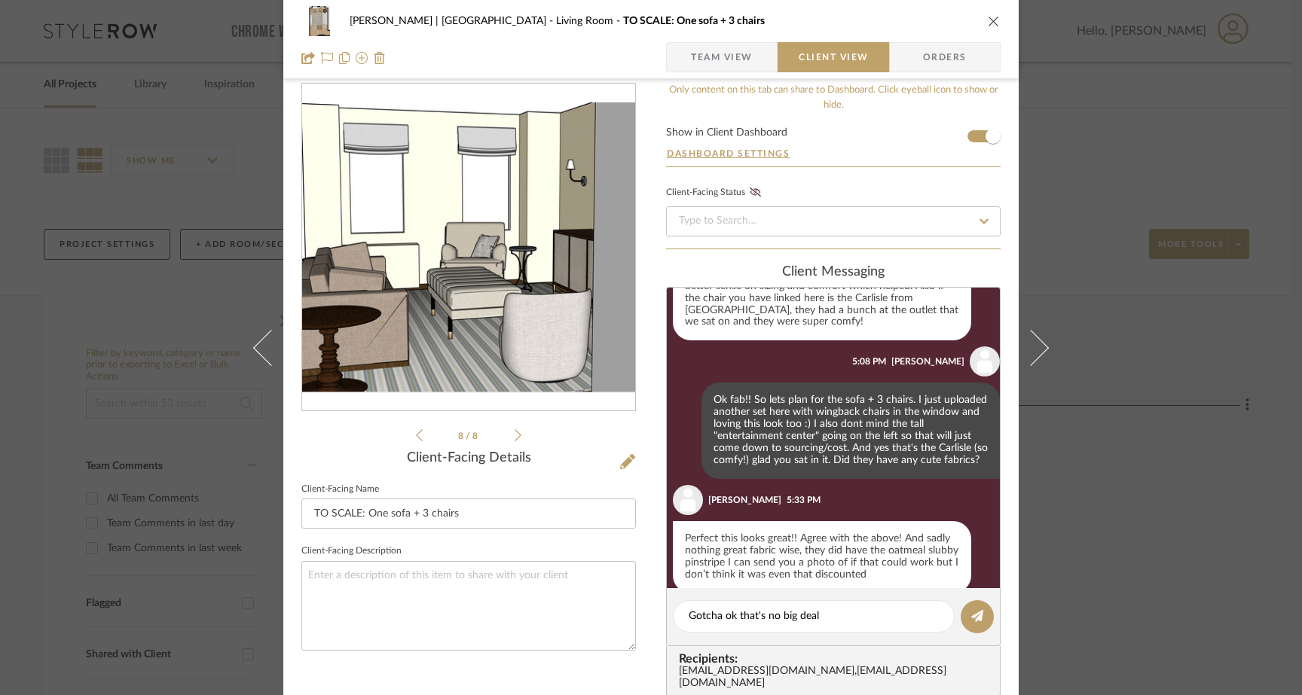
click at [515, 436] on icon at bounding box center [518, 436] width 7 height 14
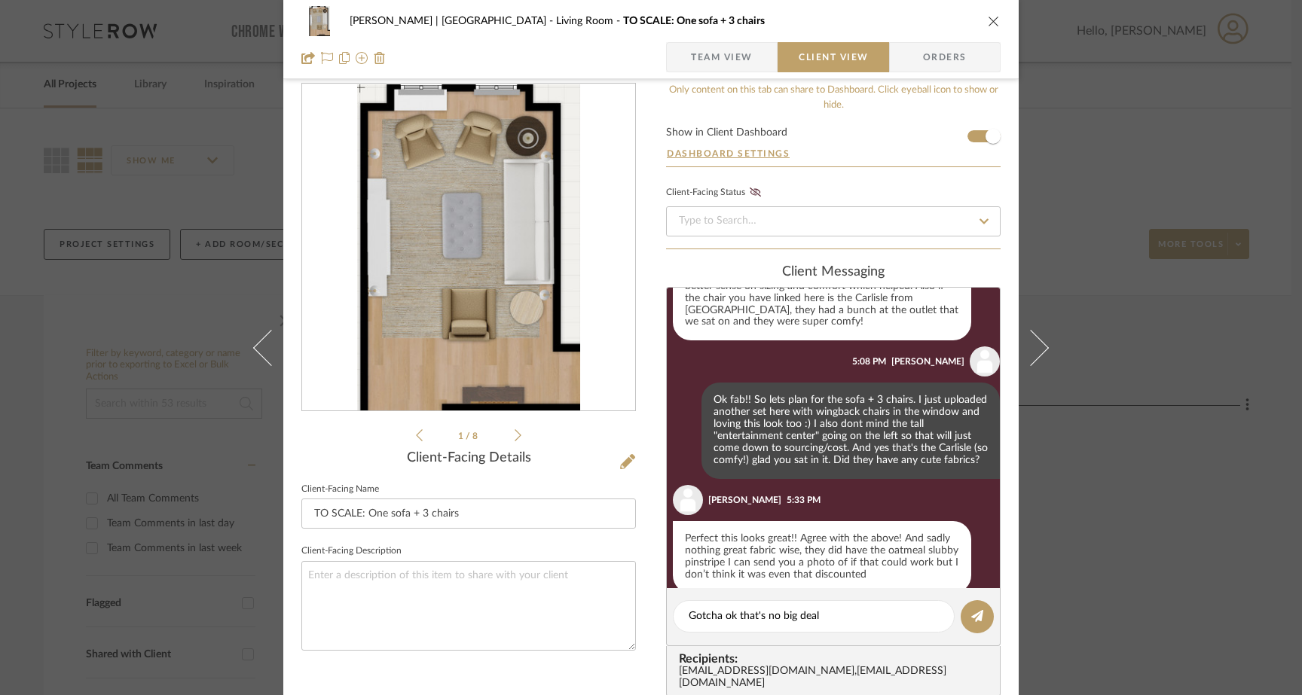
click at [515, 436] on icon at bounding box center [518, 436] width 7 height 14
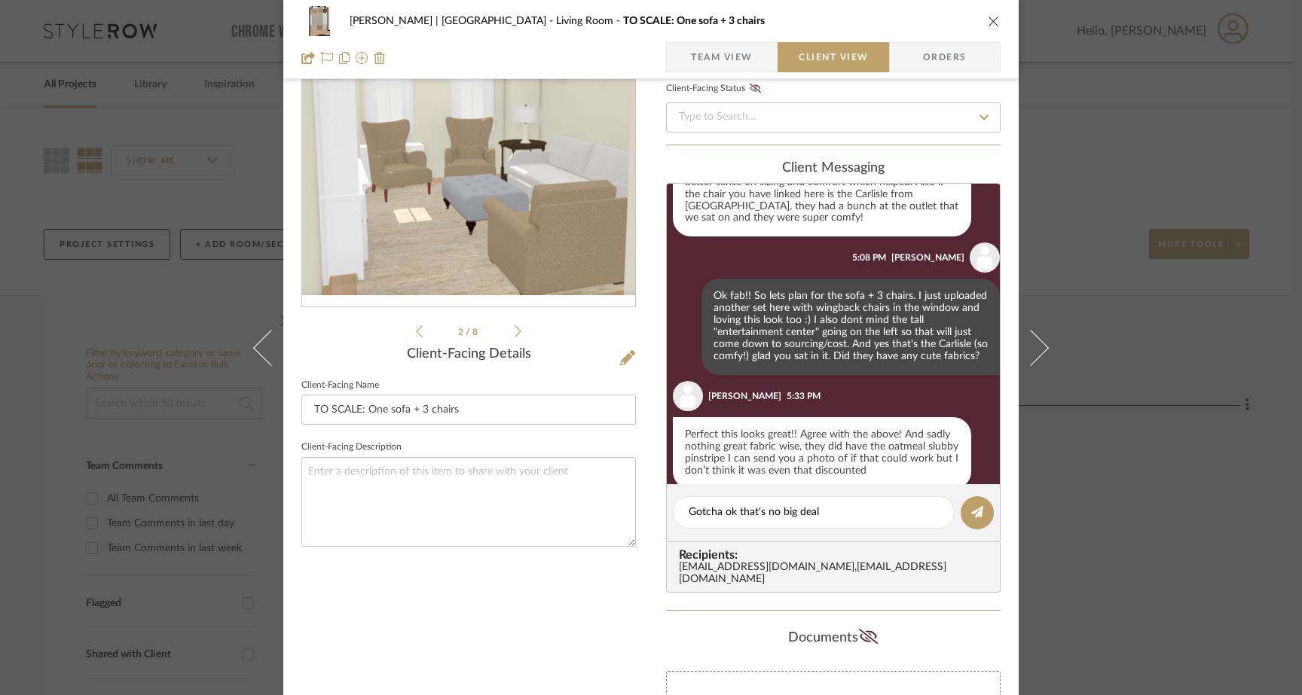
scroll to position [122, 0]
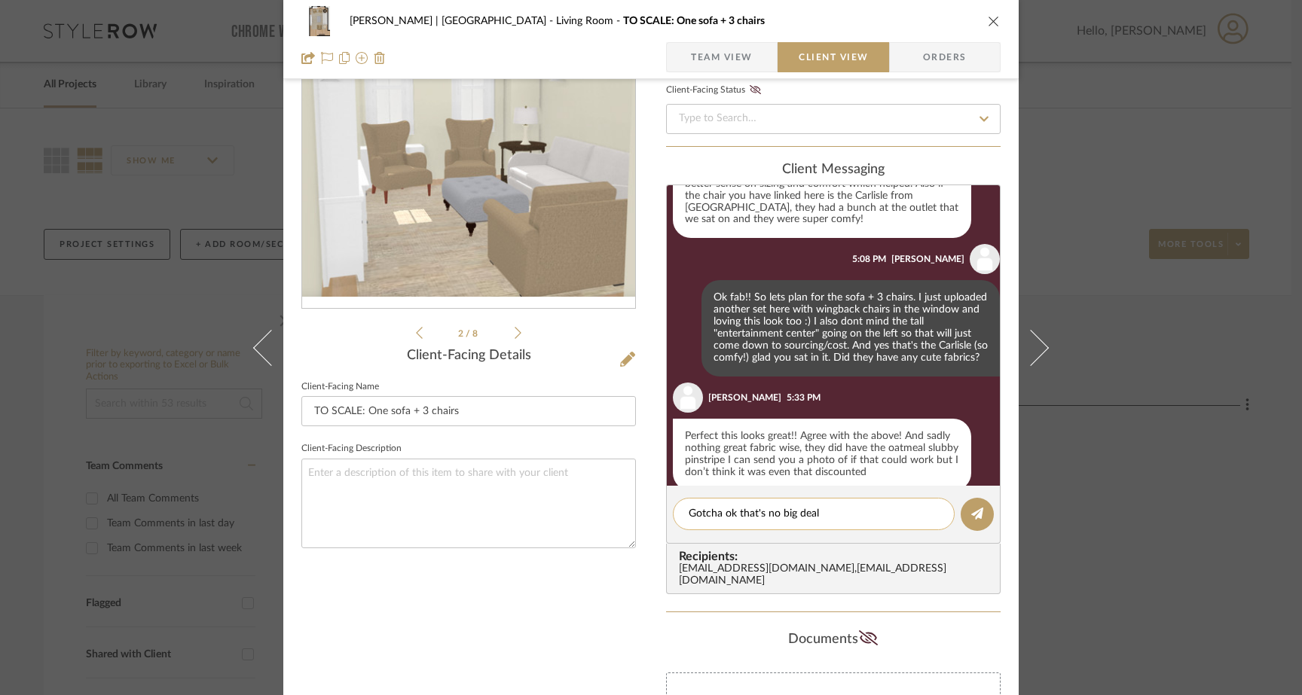
drag, startPoint x: 833, startPoint y: 513, endPoint x: 732, endPoint y: 512, distance: 100.2
click at [732, 512] on textarea "Gotcha ok that's no big deal" at bounding box center [814, 514] width 250 height 16
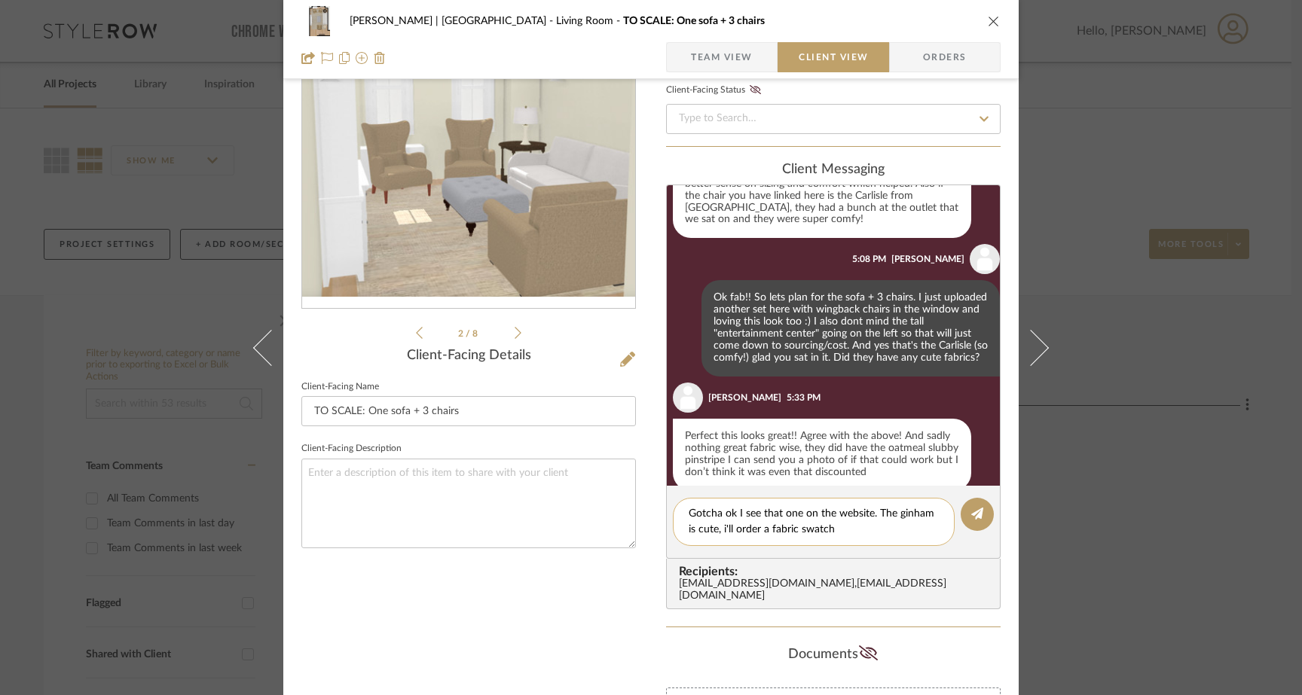
click at [922, 525] on textarea "Gotcha ok I see that one on the website. The ginham is cute, i'll order a fabri…" at bounding box center [814, 522] width 250 height 32
click at [917, 518] on textarea "Gotcha ok I see that one on the website. The ginham is cute, i'll order a fabri…" at bounding box center [814, 522] width 250 height 32
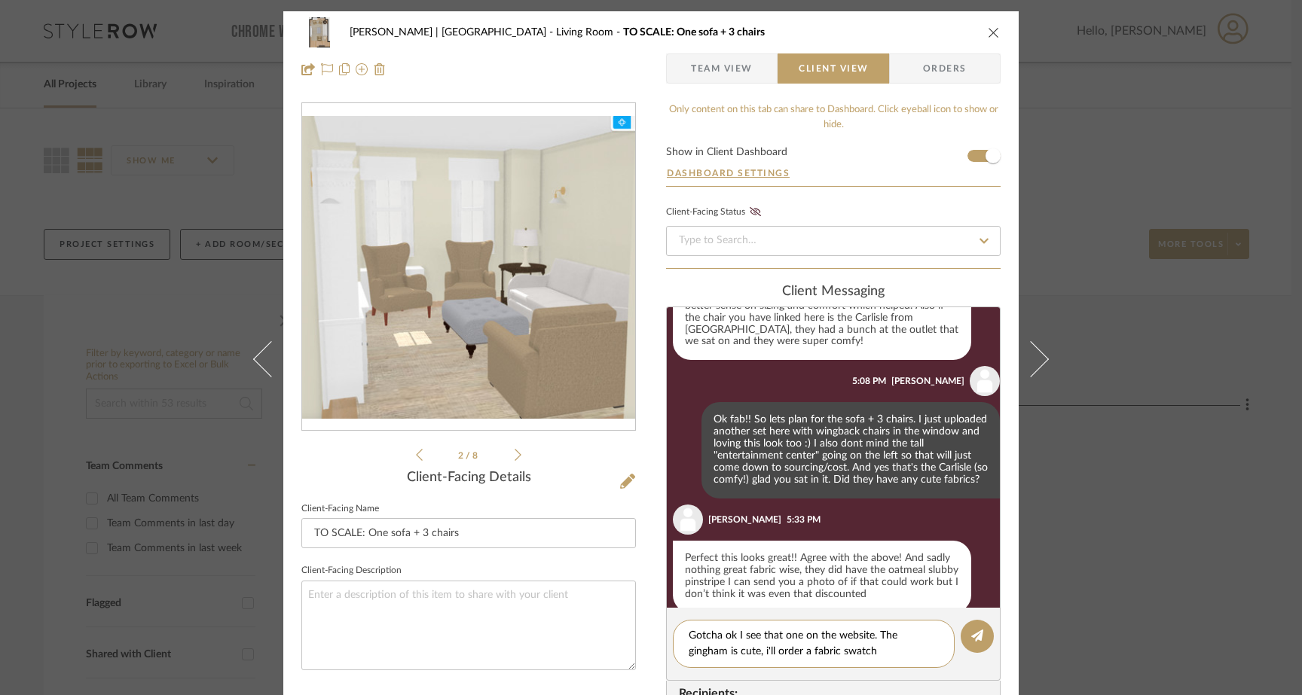
click at [515, 456] on icon at bounding box center [518, 455] width 7 height 14
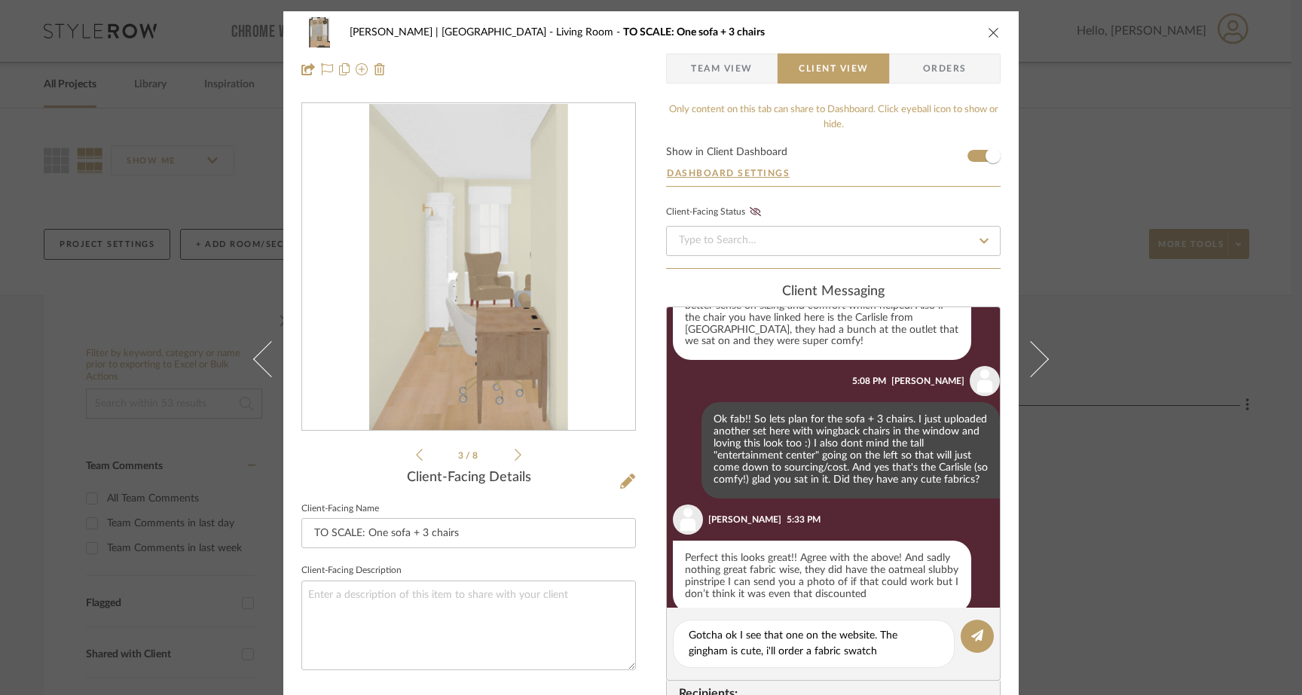
click at [515, 452] on icon at bounding box center [518, 455] width 7 height 14
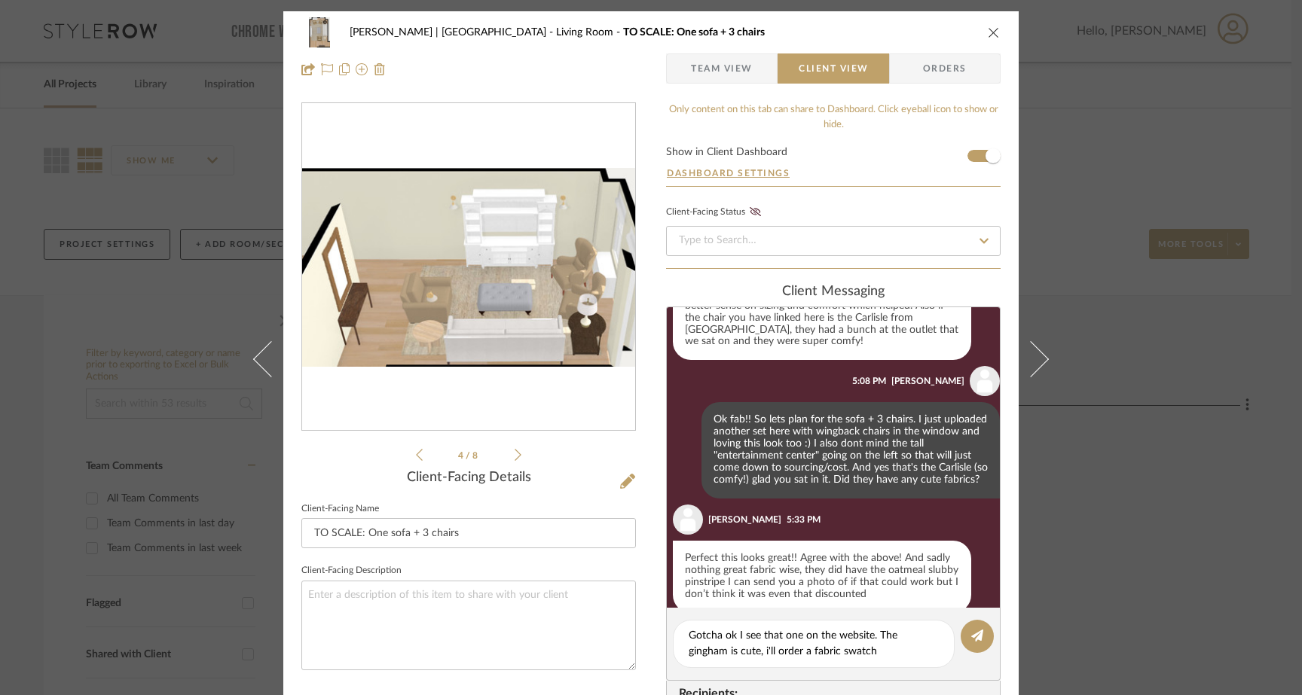
click at [515, 452] on icon at bounding box center [518, 455] width 7 height 14
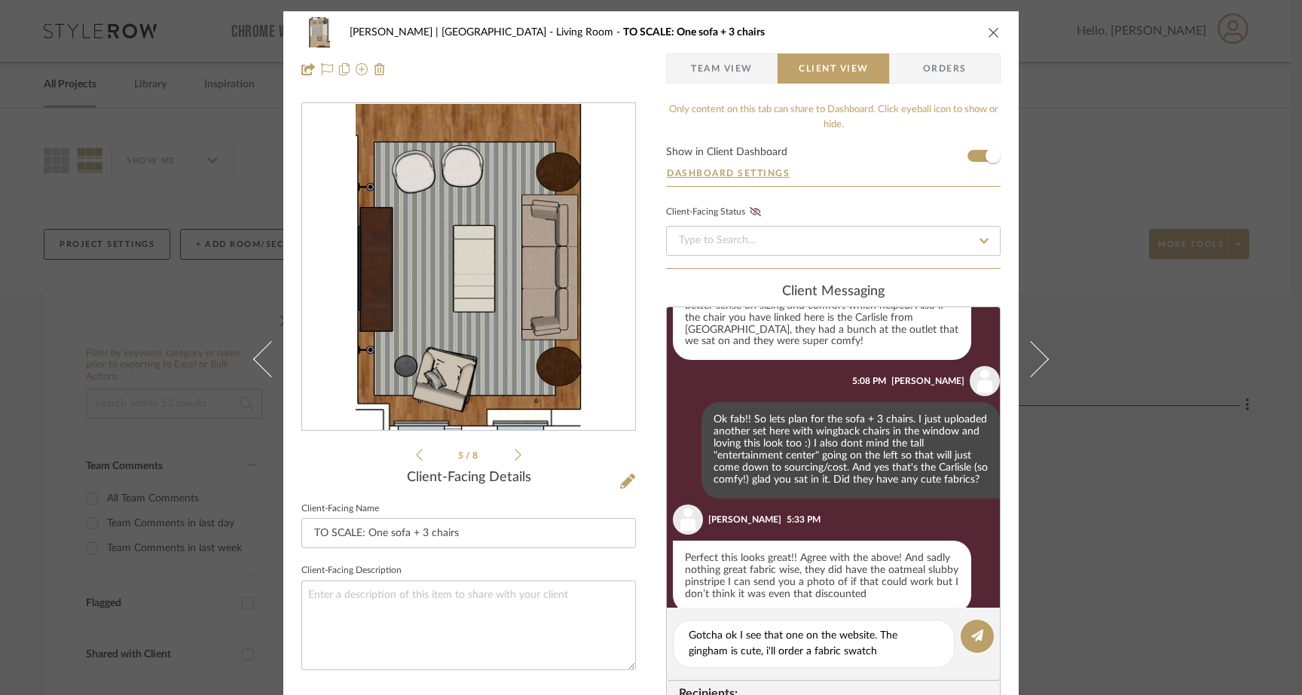
click at [515, 452] on icon at bounding box center [518, 455] width 7 height 14
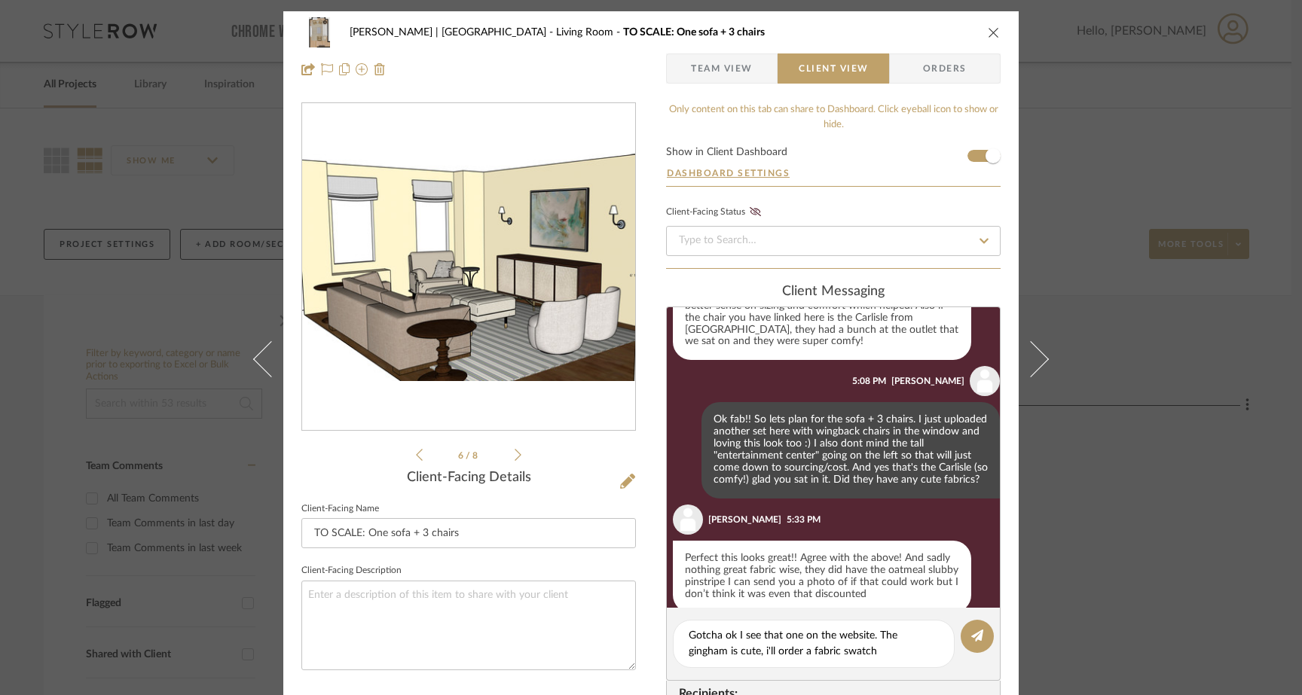
click at [515, 452] on icon at bounding box center [518, 455] width 7 height 14
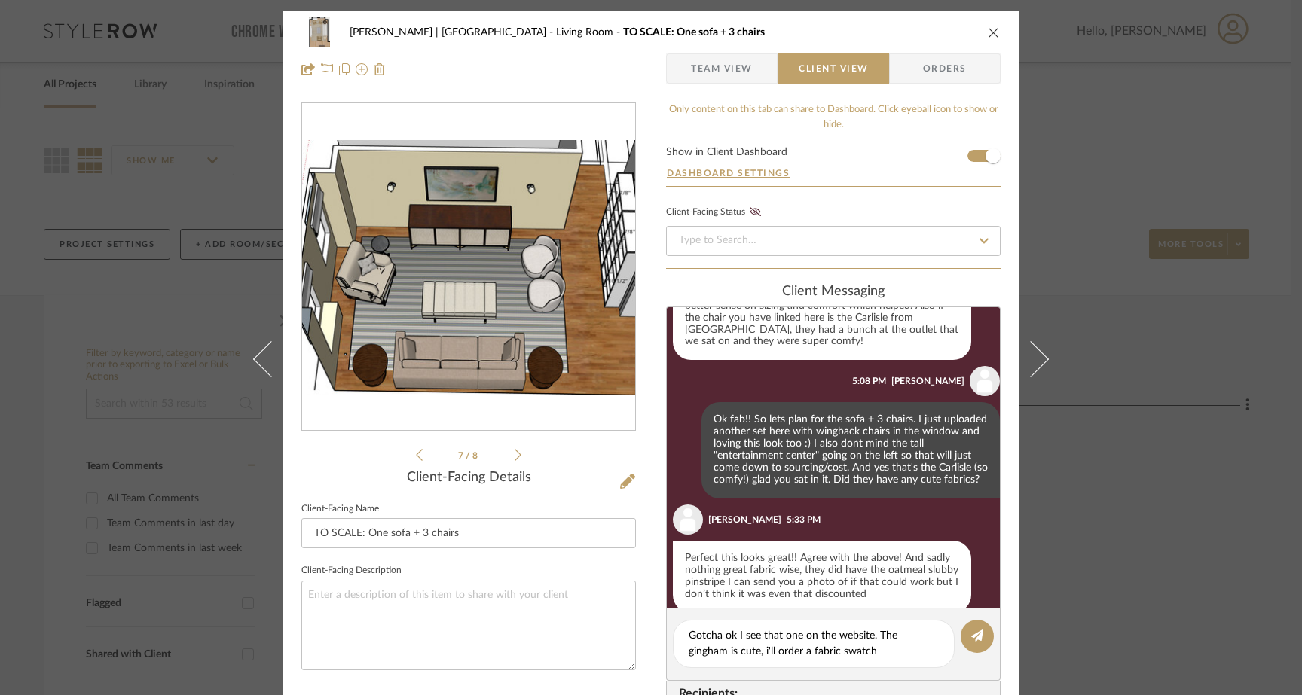
click at [515, 452] on icon at bounding box center [518, 455] width 7 height 14
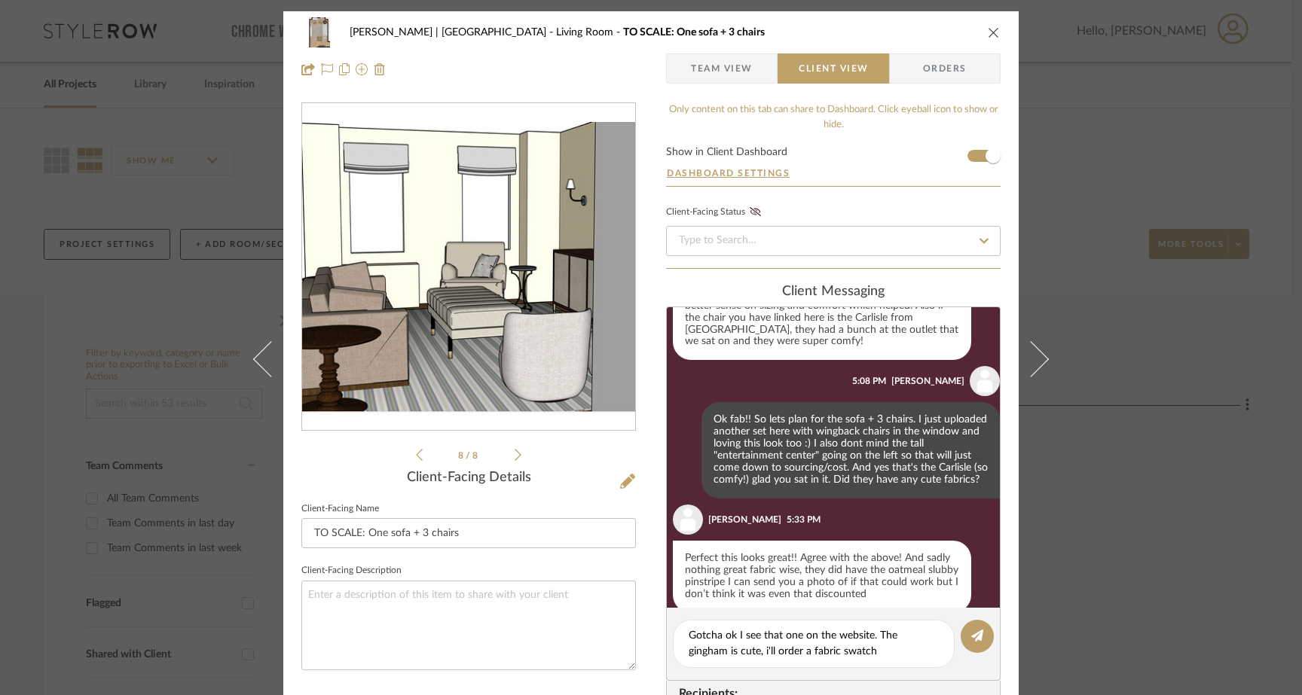
click at [515, 452] on icon at bounding box center [518, 455] width 7 height 14
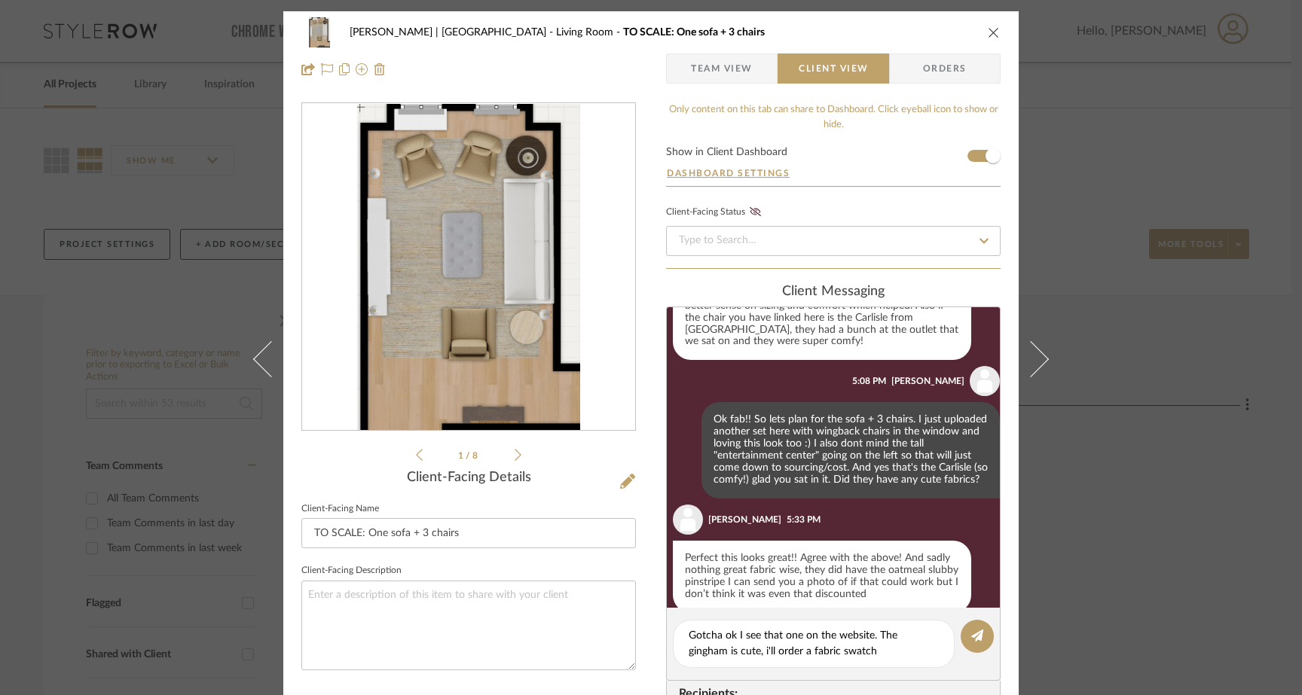
click at [515, 452] on icon at bounding box center [518, 455] width 7 height 14
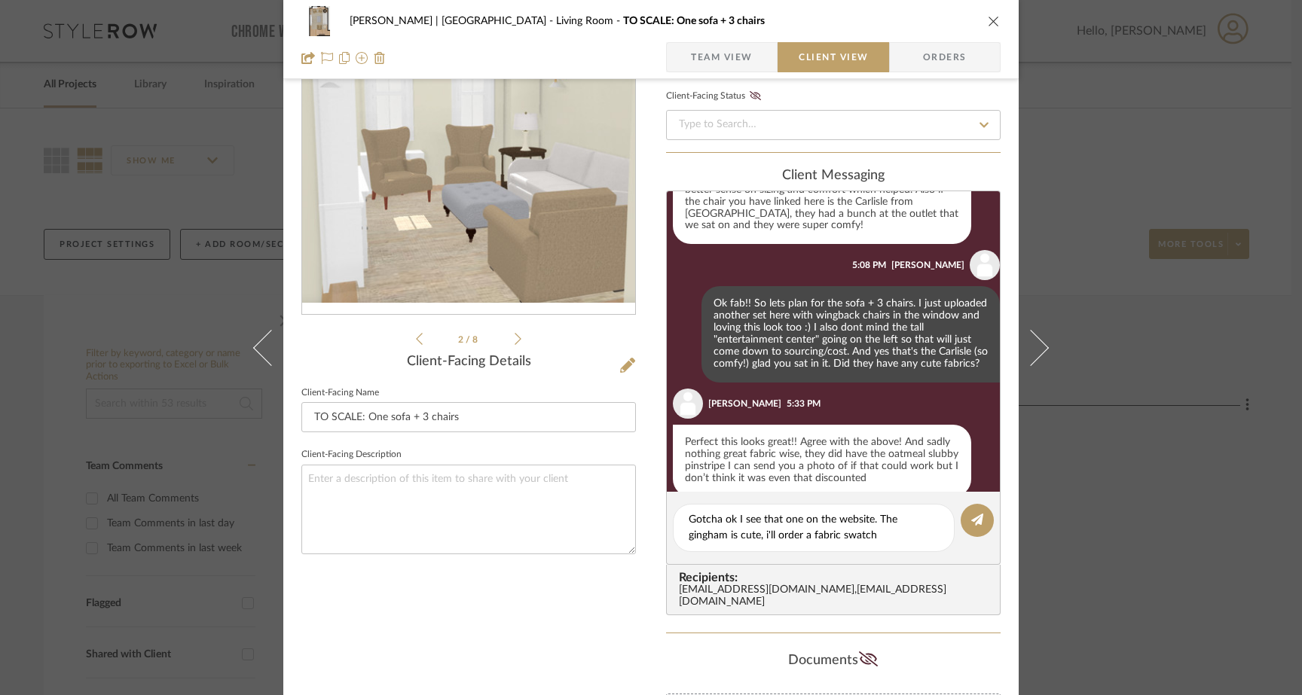
scroll to position [118, 0]
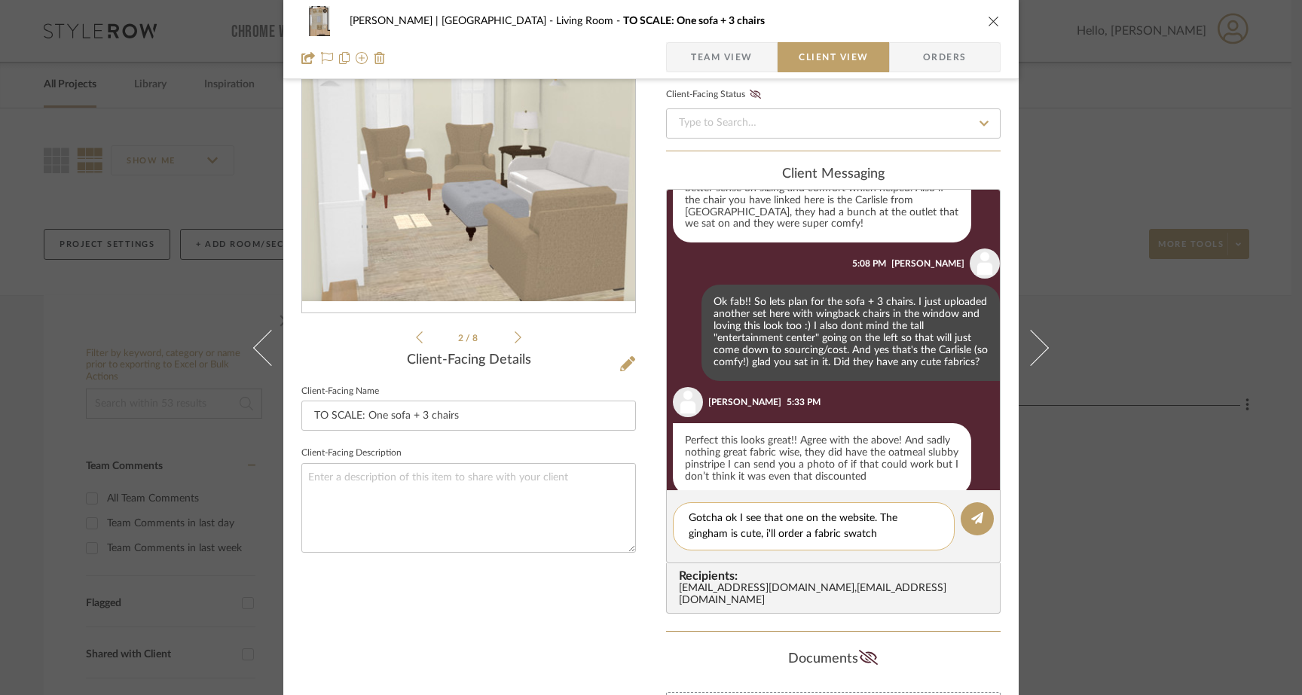
click at [833, 534] on textarea "Gotcha ok I see that one on the website. The gingham is cute, i'll order a fabr…" at bounding box center [814, 527] width 250 height 32
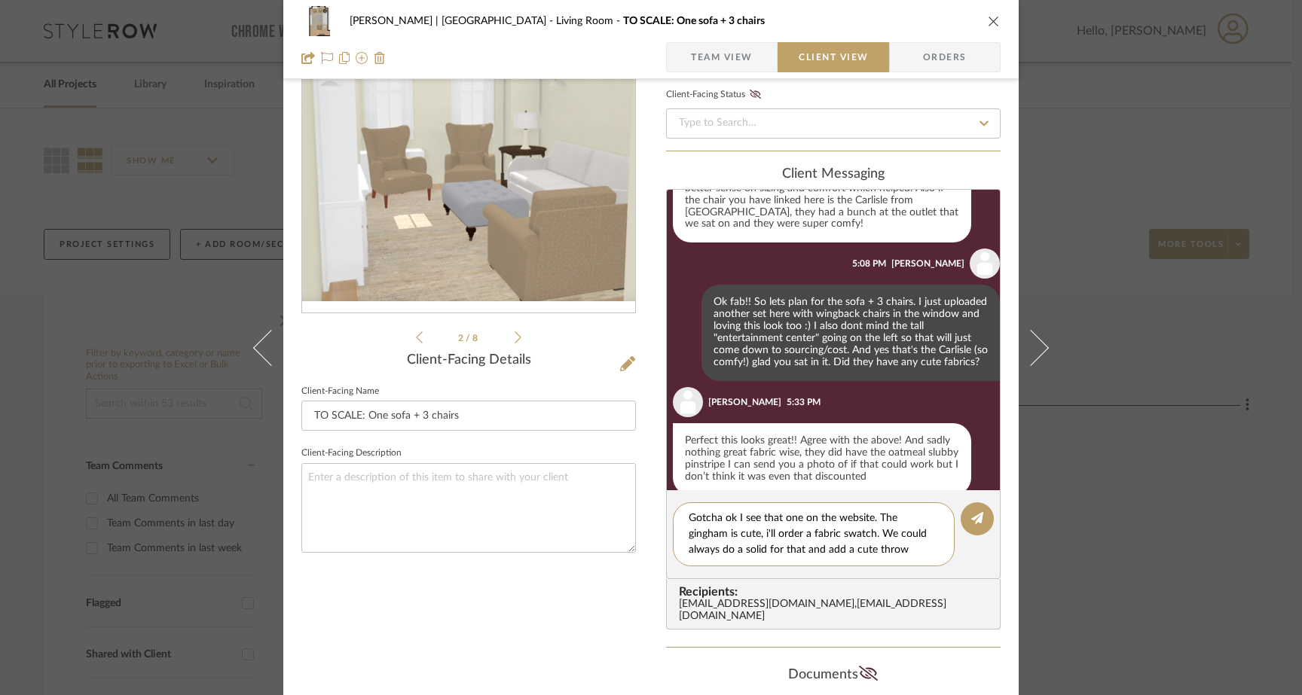
scroll to position [0, 0]
click at [873, 519] on textarea "Gotcha ok I see that one on the website. The gingham is cute, i'll order a fabr…" at bounding box center [814, 534] width 250 height 47
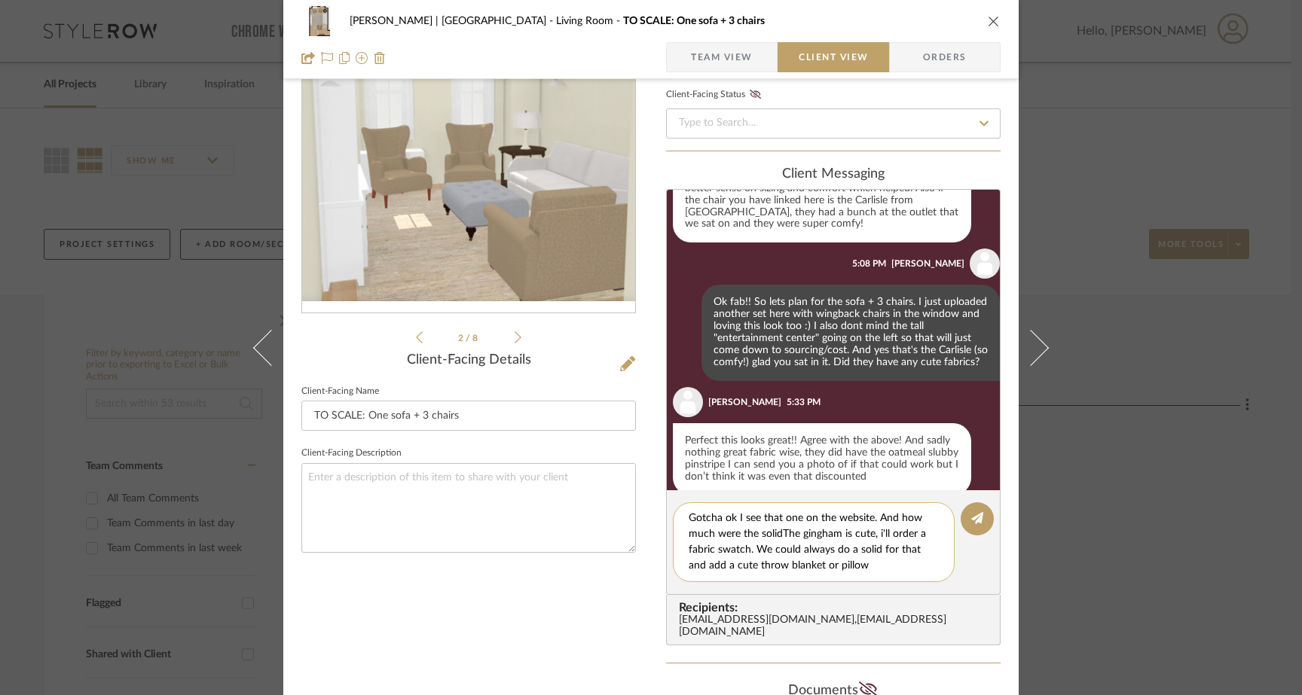
drag, startPoint x: 776, startPoint y: 535, endPoint x: 873, endPoint y: 516, distance: 98.3
click at [873, 516] on textarea "Gotcha ok I see that one on the website. And how much were the solidThe gingham…" at bounding box center [814, 542] width 250 height 63
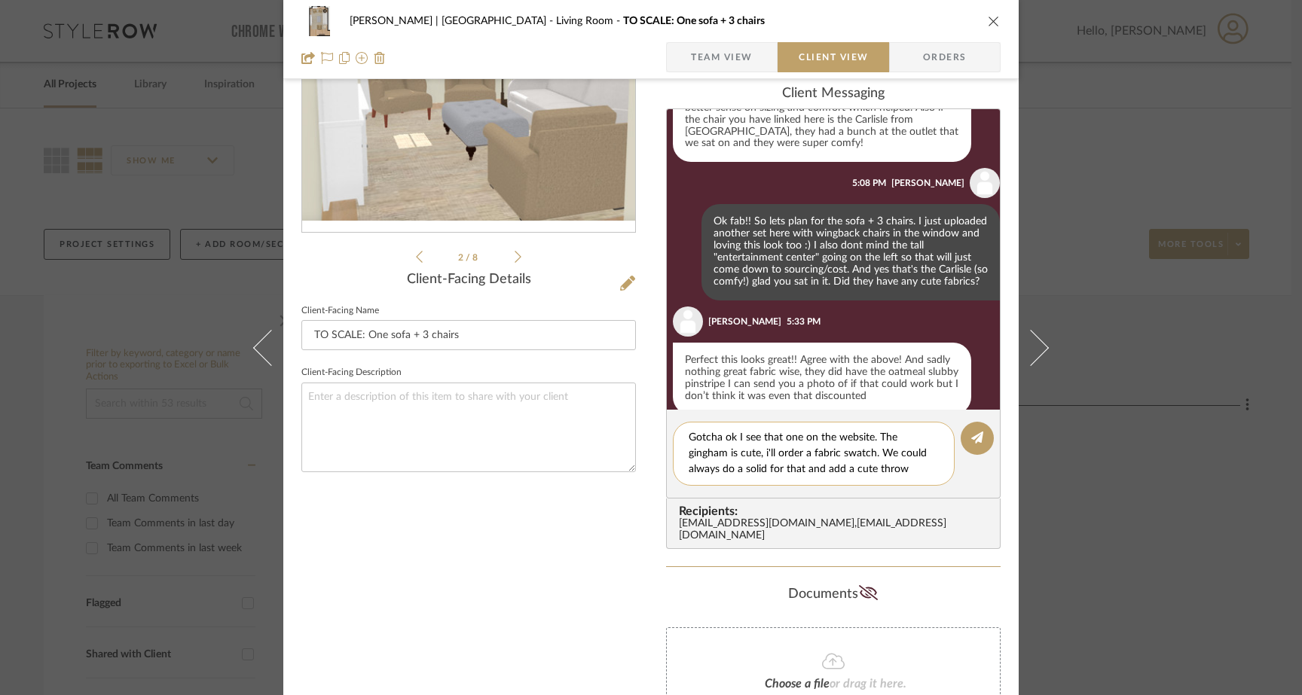
scroll to position [199, 0]
drag, startPoint x: 848, startPoint y: 456, endPoint x: 836, endPoint y: 456, distance: 12.8
click at [836, 456] on textarea "Gotcha ok I see that one on the website. The gingham is cute, i'll order a fabr…" at bounding box center [814, 452] width 250 height 47
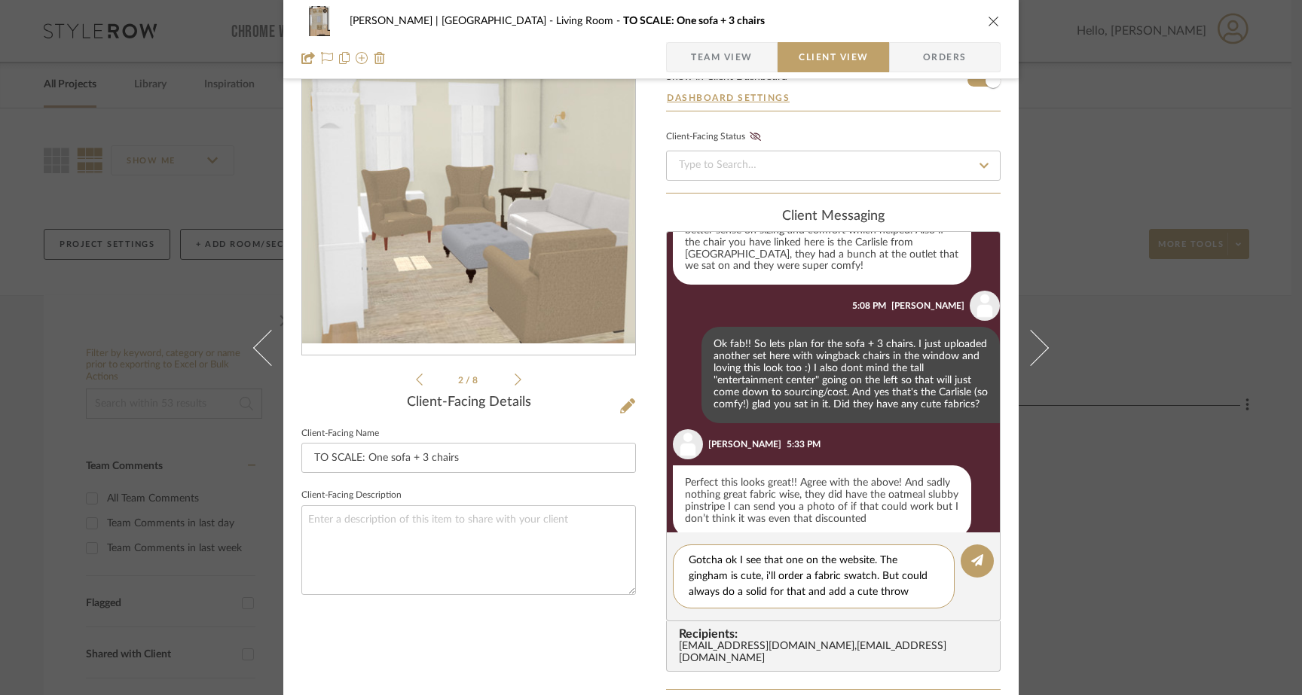
scroll to position [78, 0]
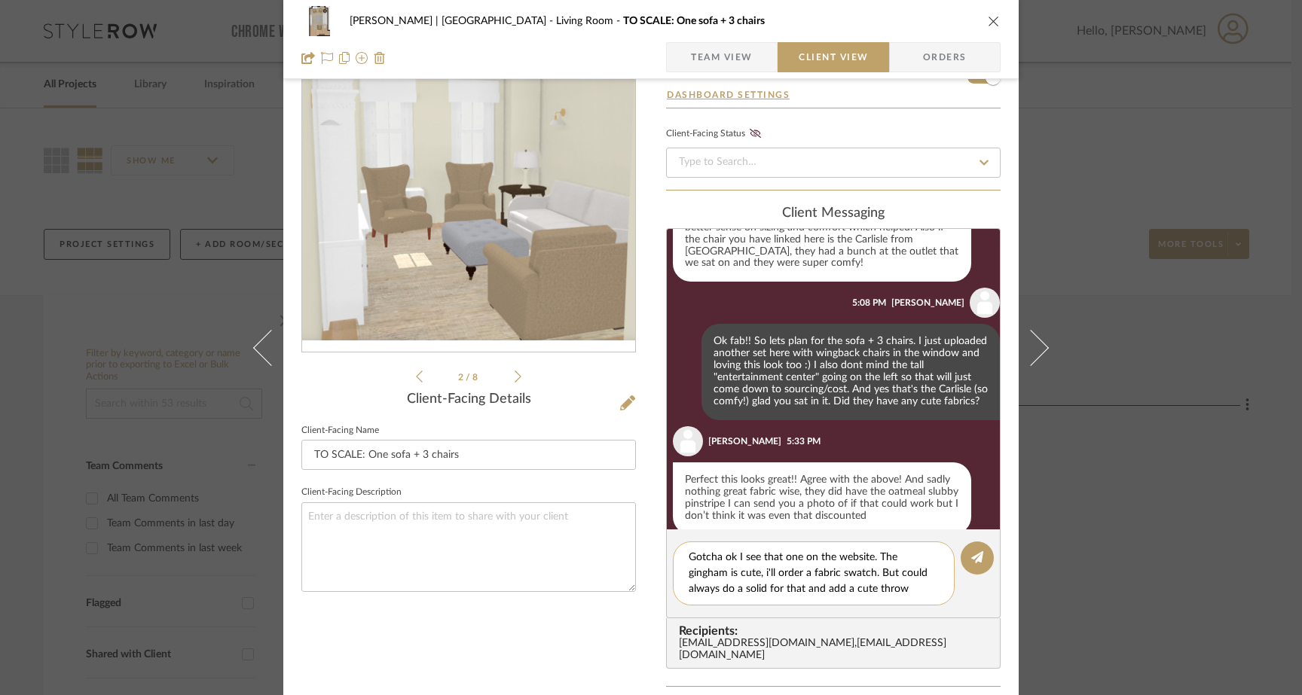
drag, startPoint x: 833, startPoint y: 576, endPoint x: 932, endPoint y: 602, distance: 102.2
click at [932, 602] on div "Gotcha ok I see that one on the website. The gingham is cute, i'll order a fabr…" at bounding box center [814, 574] width 282 height 64
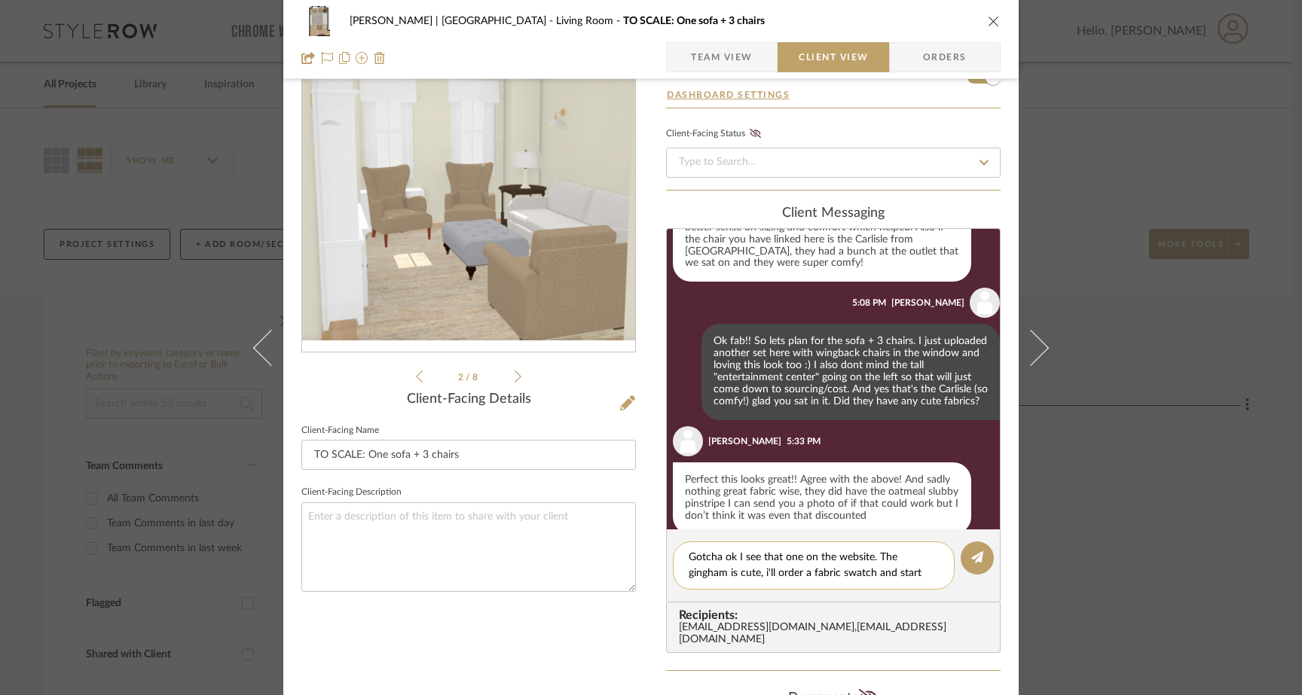
scroll to position [0, 0]
type textarea "Gotcha ok I see that one on the website. The gingham is cute, i'll order a fabr…"
